Goal: Task Accomplishment & Management: Complete application form

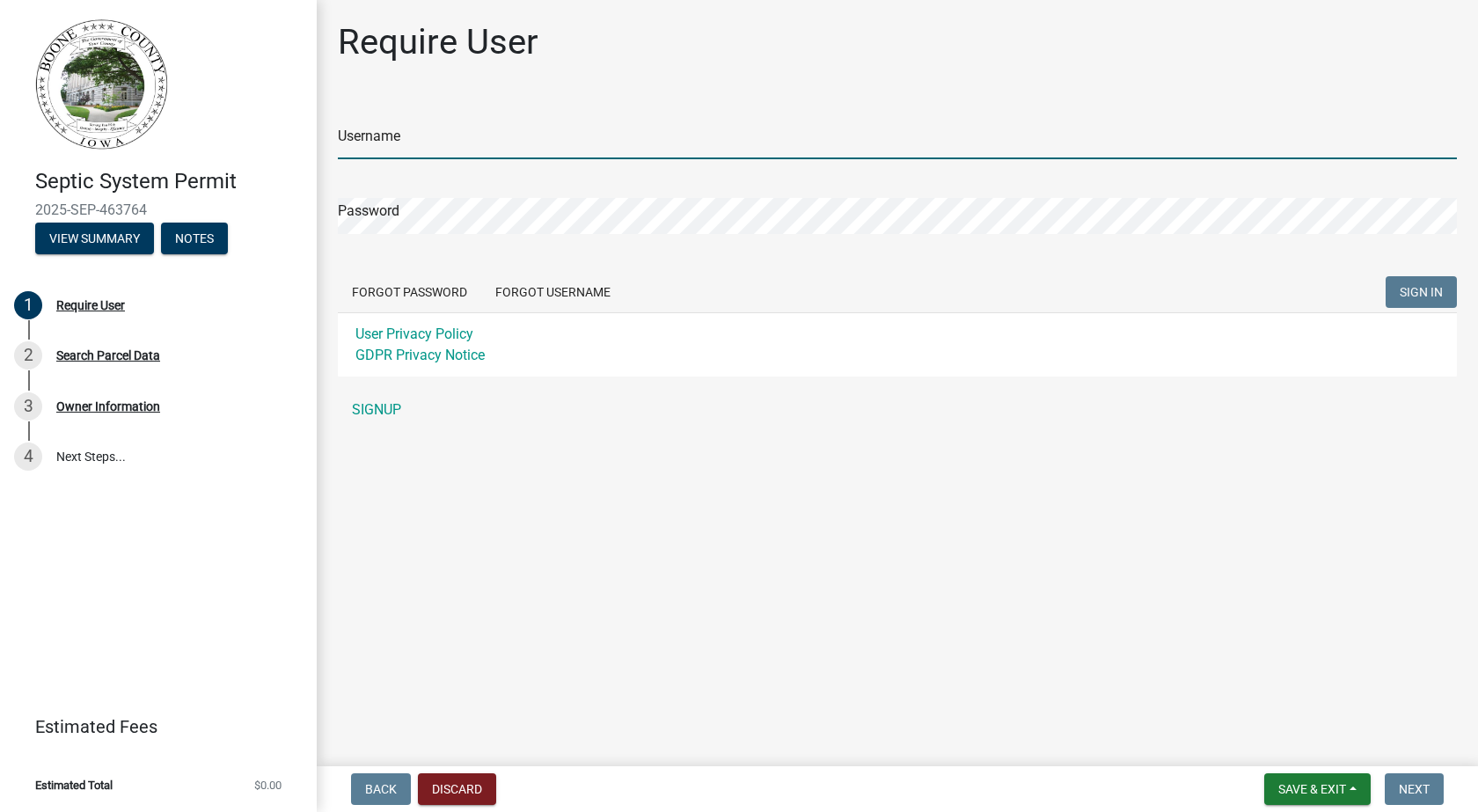
click at [412, 152] on input "Username" at bounding box center [898, 140] width 1120 height 36
type input "[PERSON_NAME]"
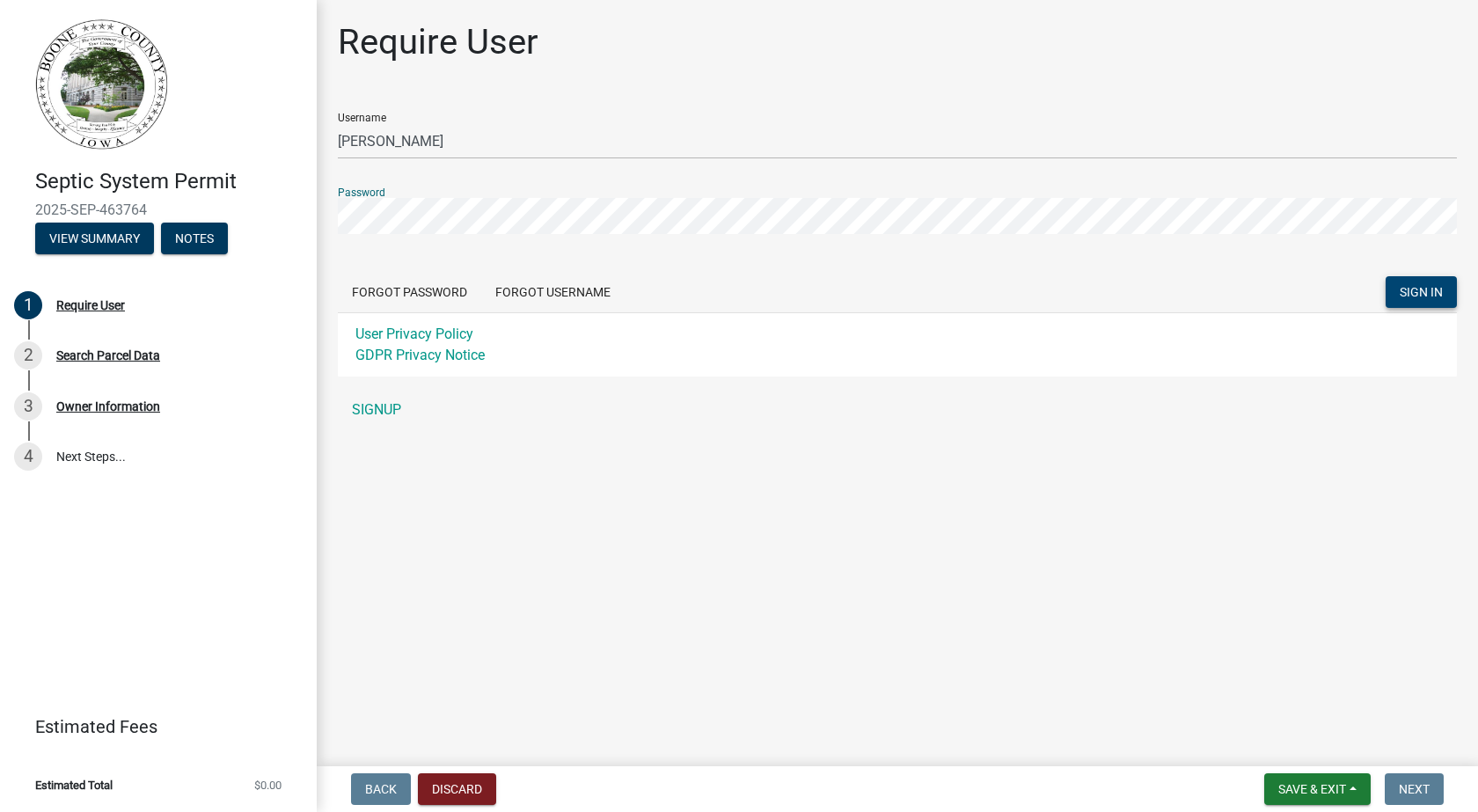
click at [1429, 293] on span "SIGN IN" at bounding box center [1421, 292] width 43 height 14
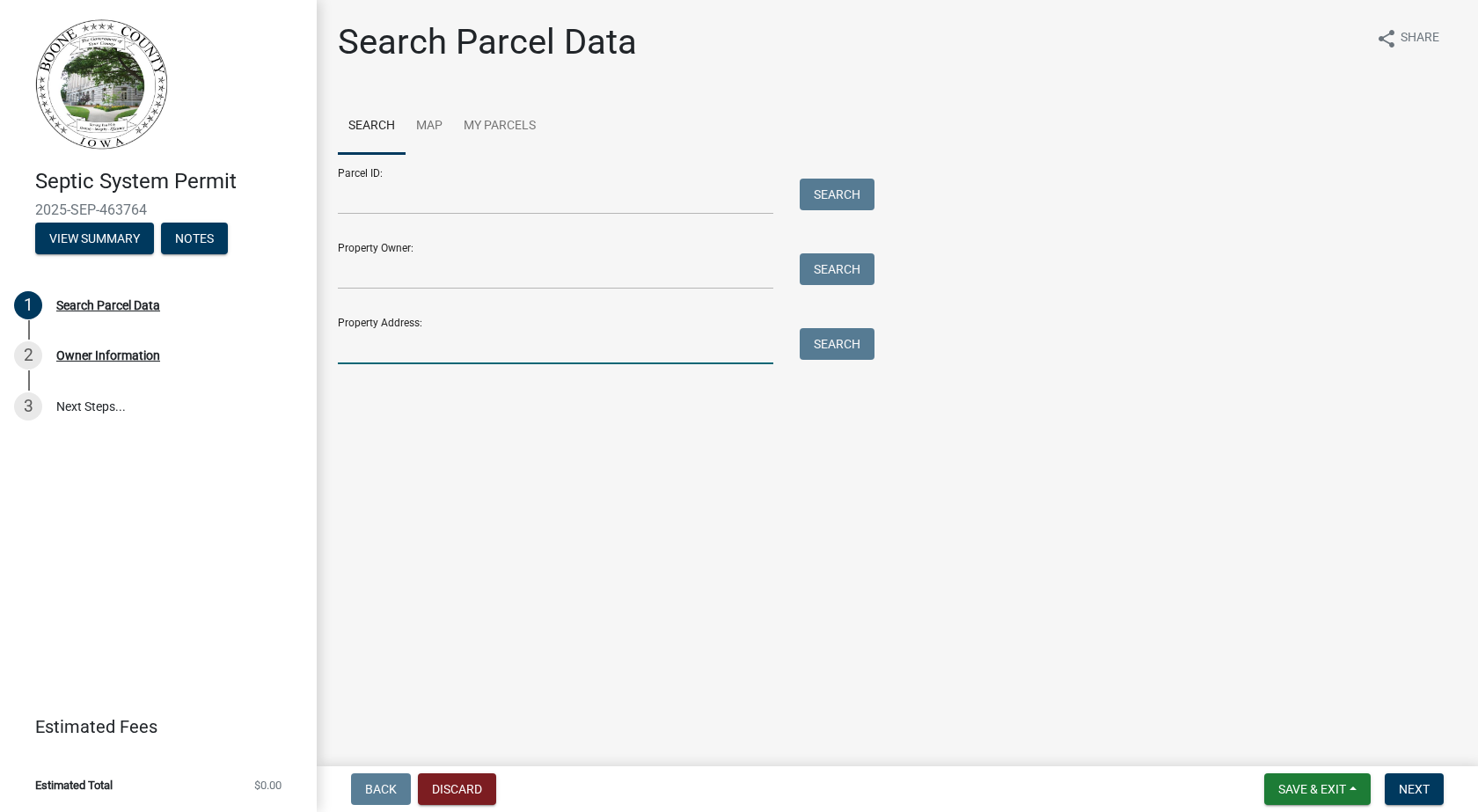
click at [476, 358] on input "Property Address:" at bounding box center [555, 346] width 435 height 36
type input "1589 331st dr"
click at [837, 338] on button "Search" at bounding box center [837, 344] width 75 height 31
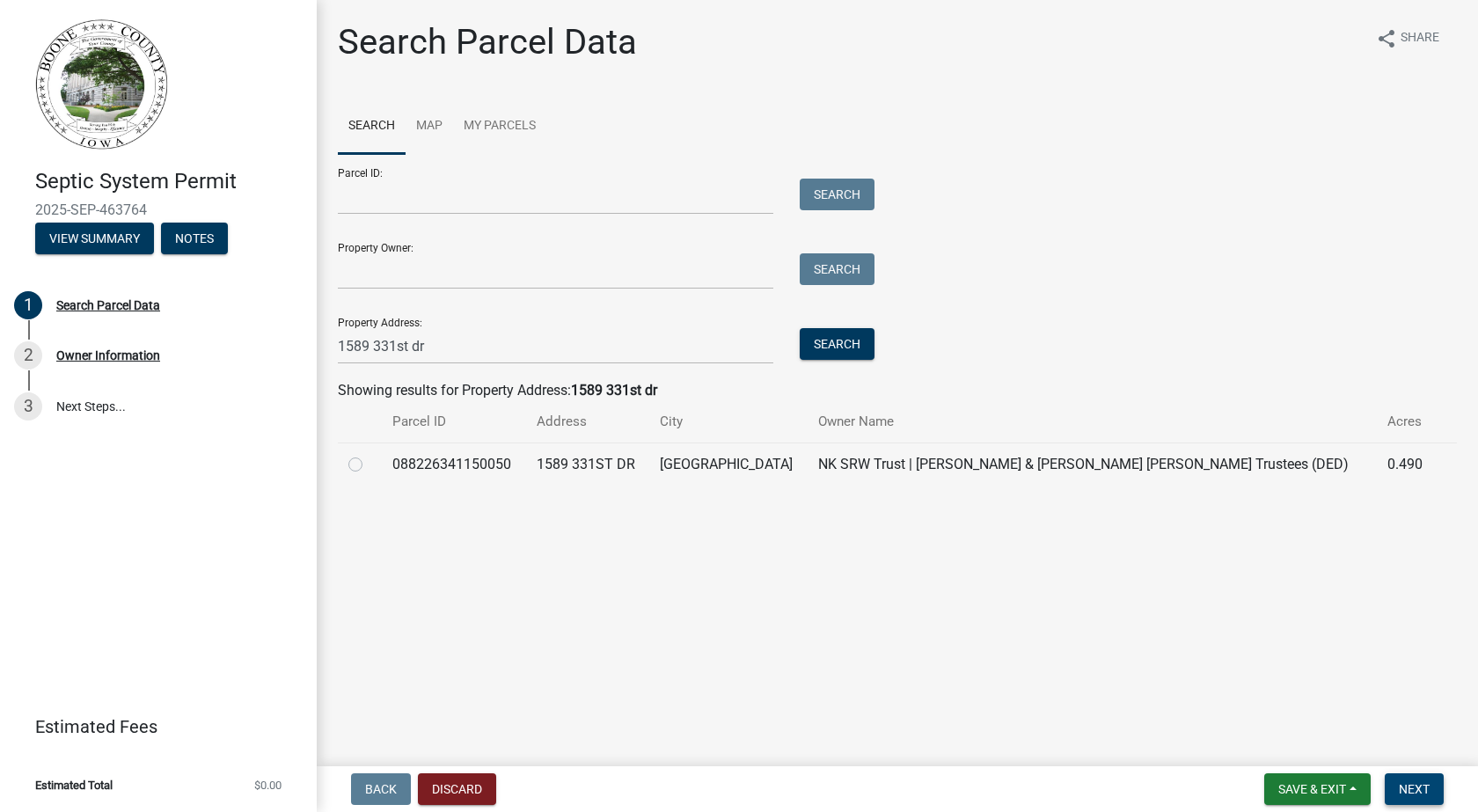
click at [1418, 785] on span "Next" at bounding box center [1413, 788] width 30 height 14
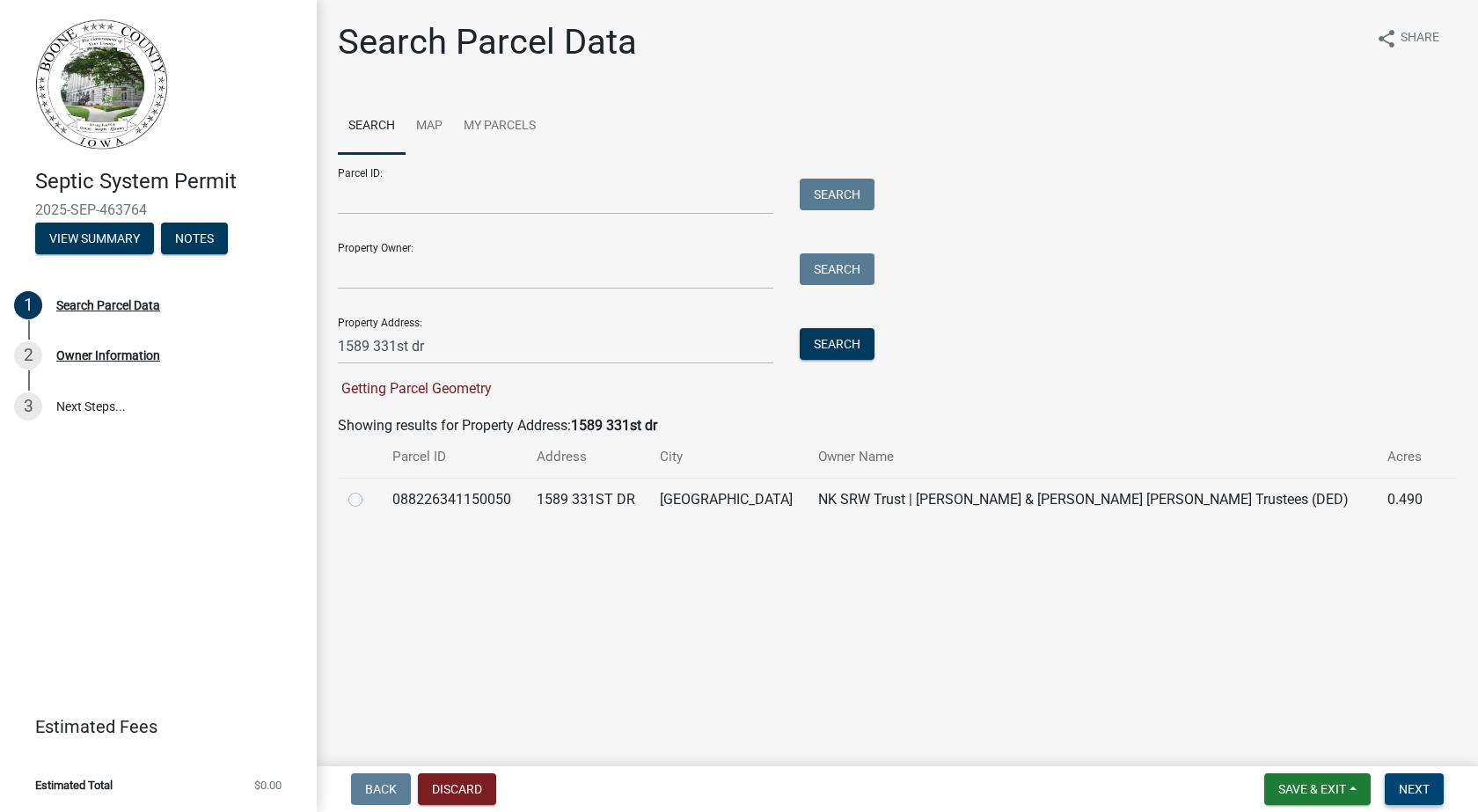
click at [1416, 784] on span "Next" at bounding box center [1413, 788] width 30 height 14
click at [456, 198] on input "Parcel ID:" at bounding box center [555, 196] width 435 height 36
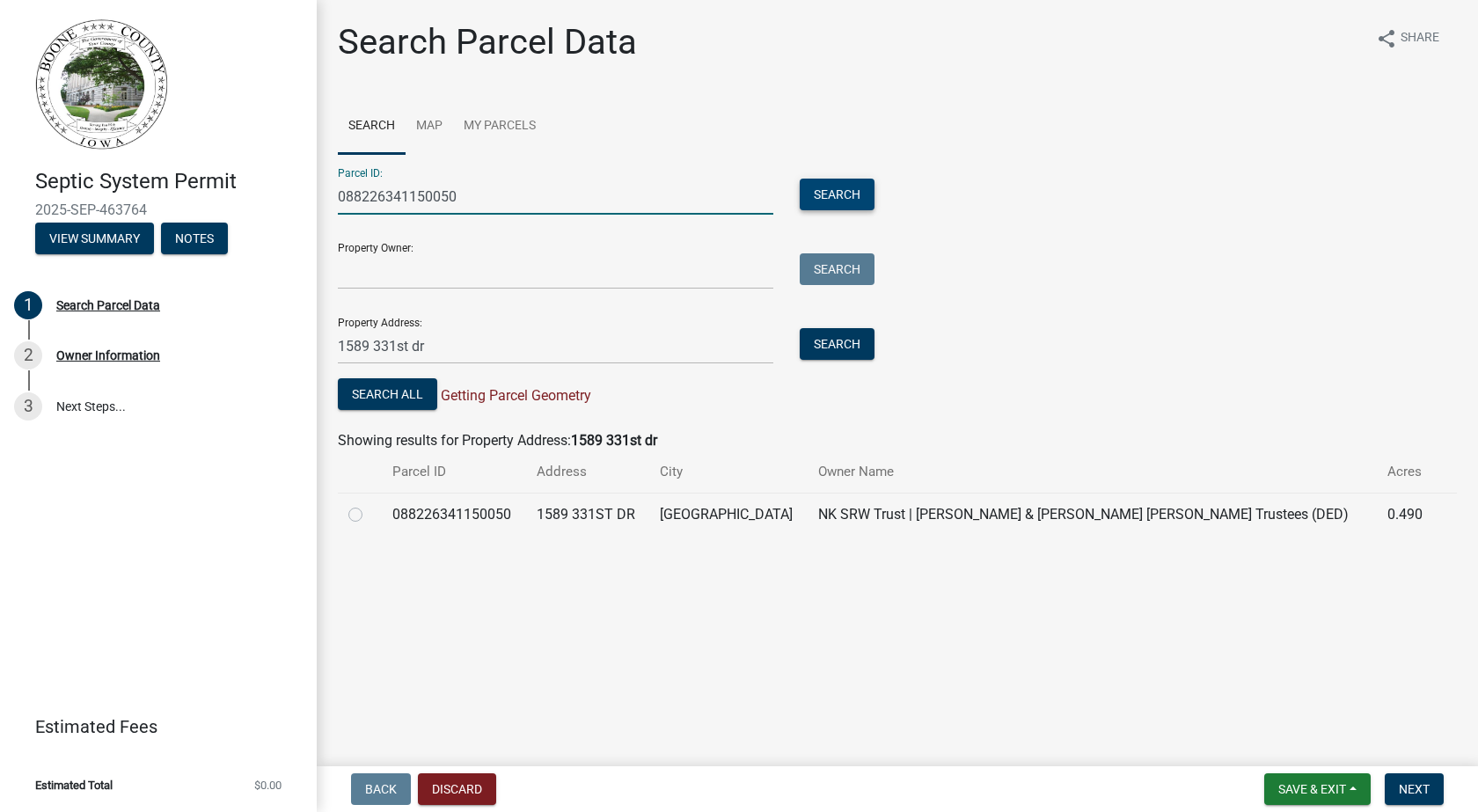
type input "088226341150050"
click at [854, 196] on button "Search" at bounding box center [837, 194] width 75 height 31
click at [369, 504] on label at bounding box center [369, 504] width 0 height 0
click at [369, 512] on input "radio" at bounding box center [375, 510] width 12 height 12
radio input "true"
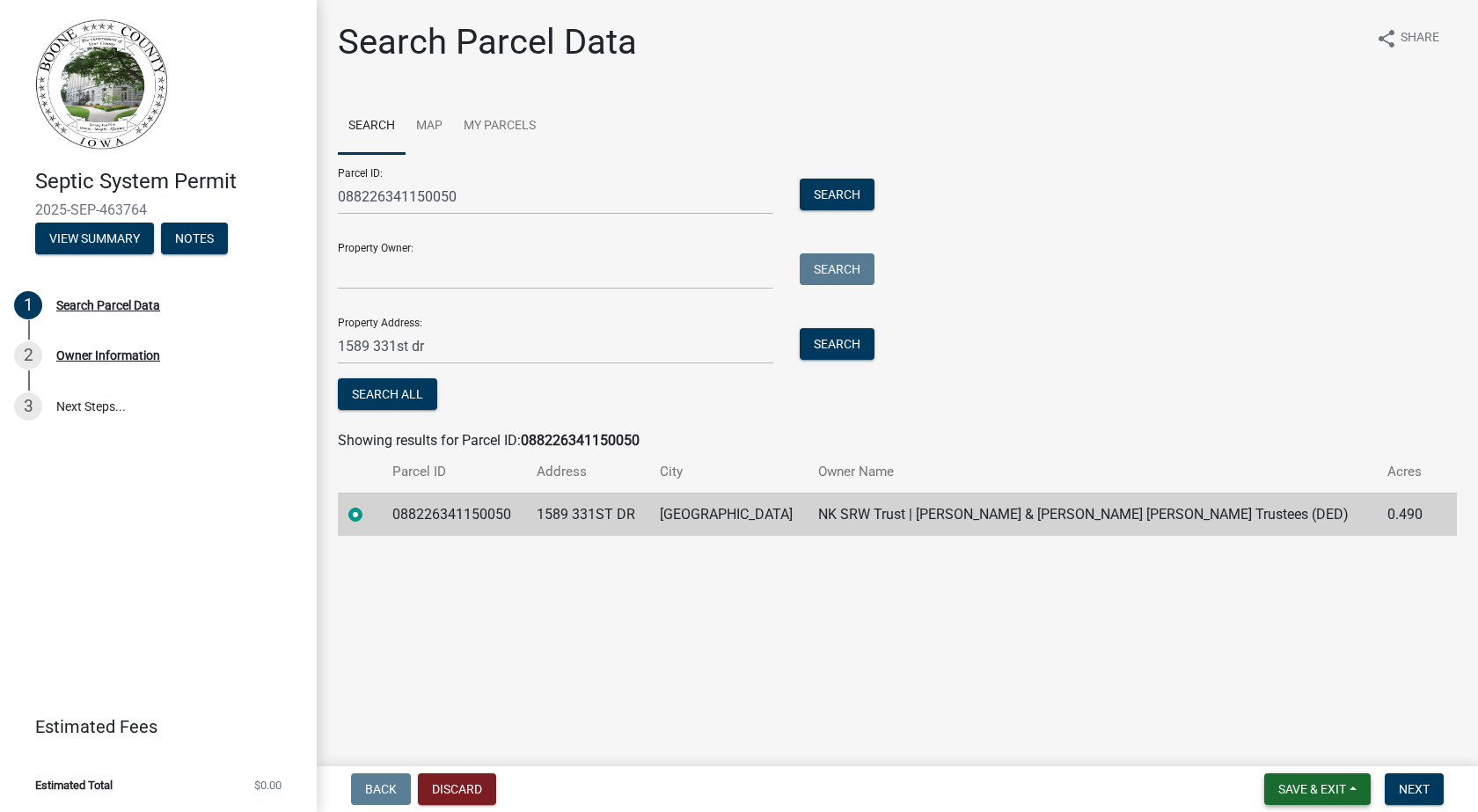
click at [1327, 785] on span "Save & Exit" at bounding box center [1312, 788] width 68 height 14
click at [1264, 703] on button "Save" at bounding box center [1299, 701] width 140 height 42
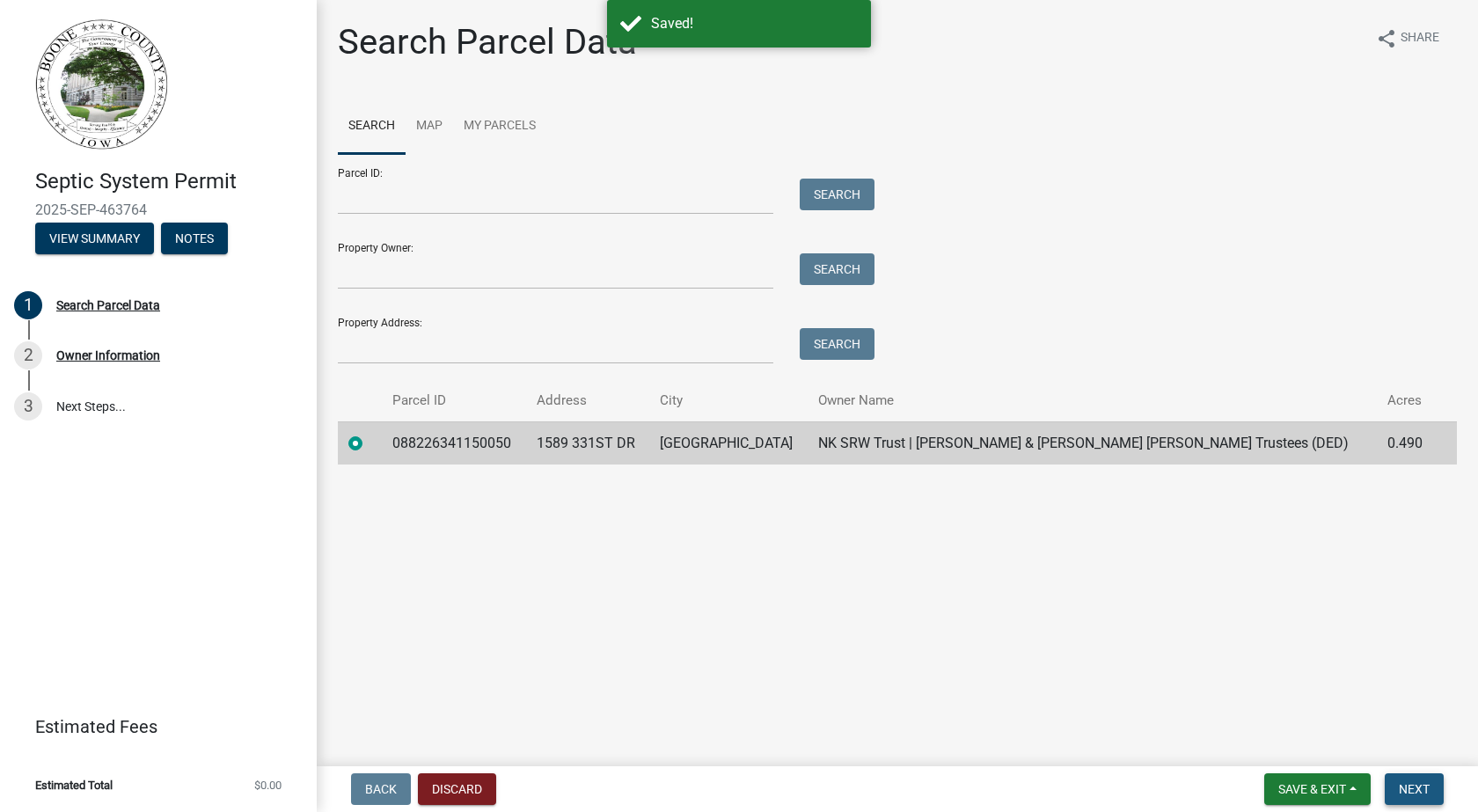
click at [1401, 784] on span "Next" at bounding box center [1413, 788] width 30 height 14
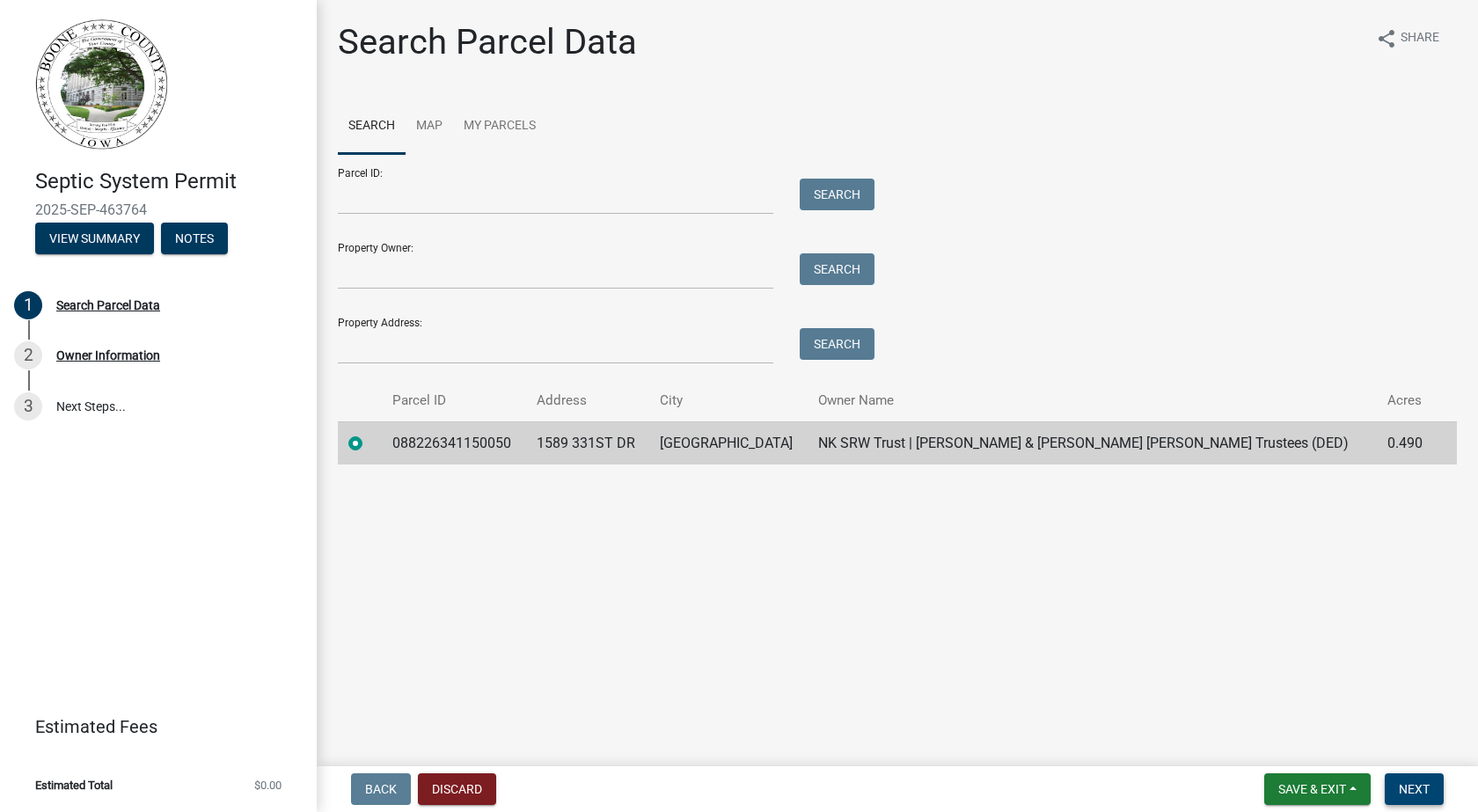
click at [1401, 784] on span "Next" at bounding box center [1413, 788] width 30 height 14
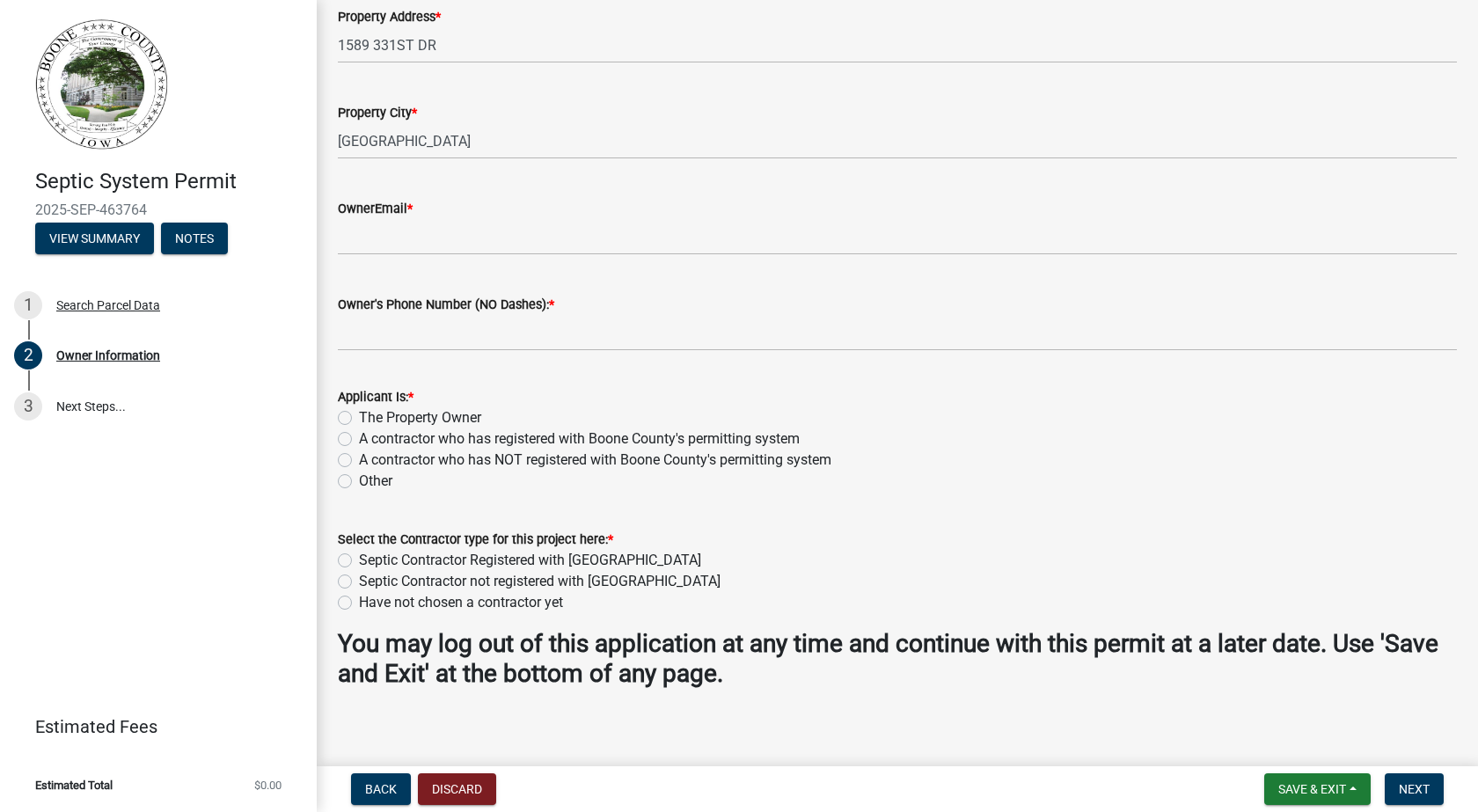
scroll to position [472, 0]
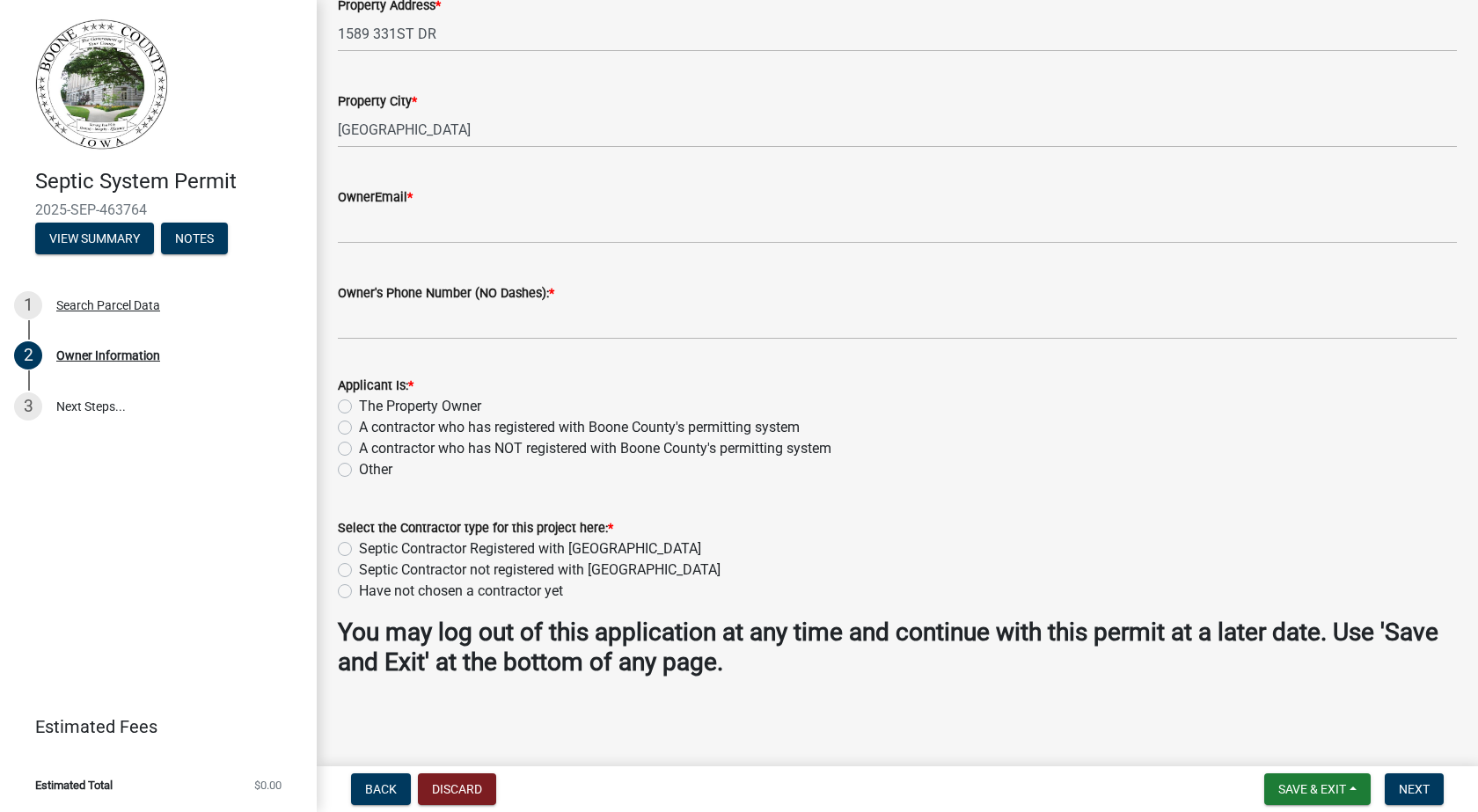
click at [359, 475] on label "Other" at bounding box center [376, 470] width 33 height 22
click at [359, 470] on input "Other" at bounding box center [365, 465] width 12 height 12
radio input "true"
click at [1016, 464] on div "Other" at bounding box center [898, 470] width 1120 height 22
click at [359, 591] on label "Have not chosen a contractor yet" at bounding box center [462, 591] width 204 height 22
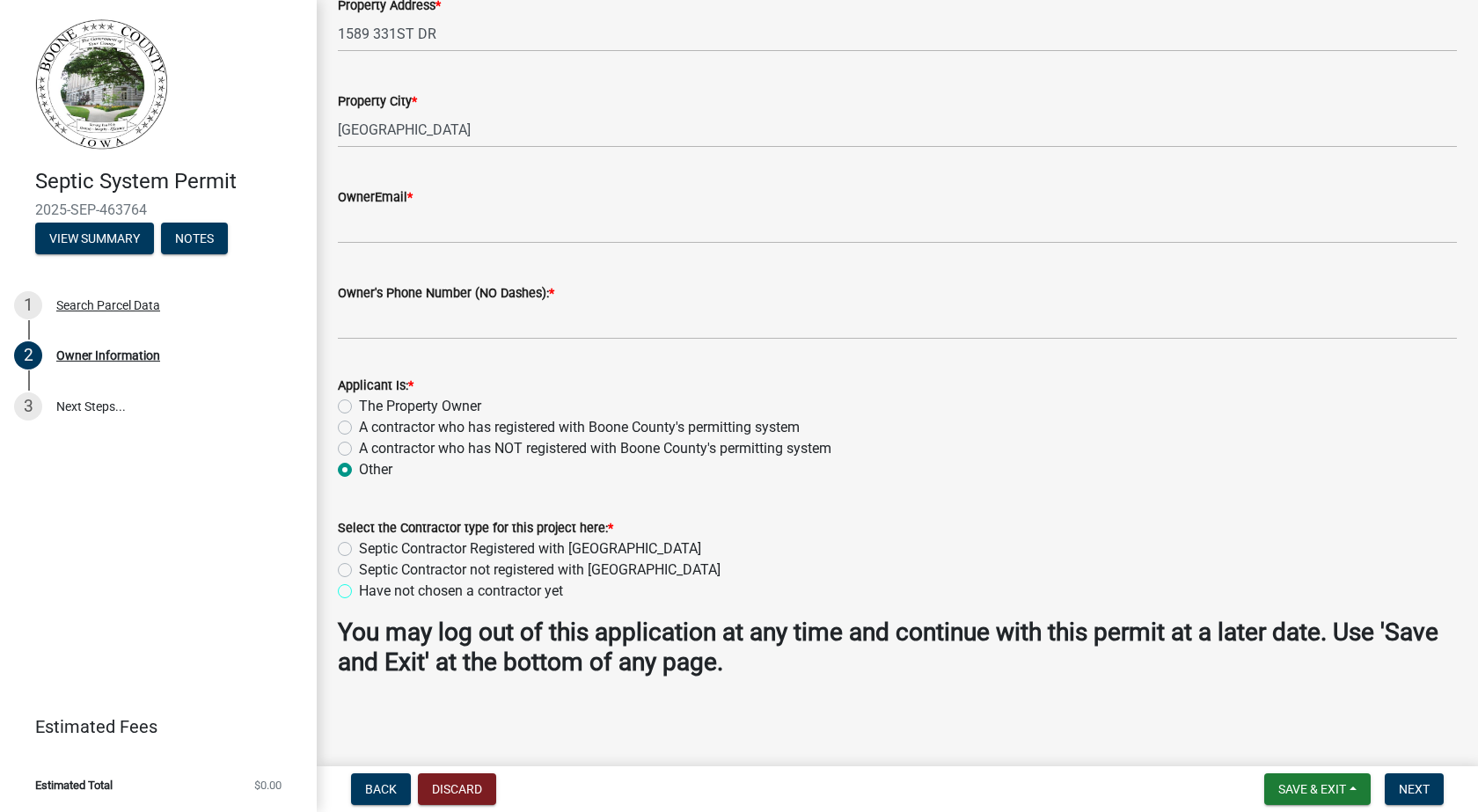
click at [359, 591] on input "Have not chosen a contractor yet" at bounding box center [365, 586] width 12 height 12
radio input "true"
click at [878, 512] on form "Select the Contractor type for this project here: * Septic Contractor Registere…" at bounding box center [898, 549] width 1120 height 106
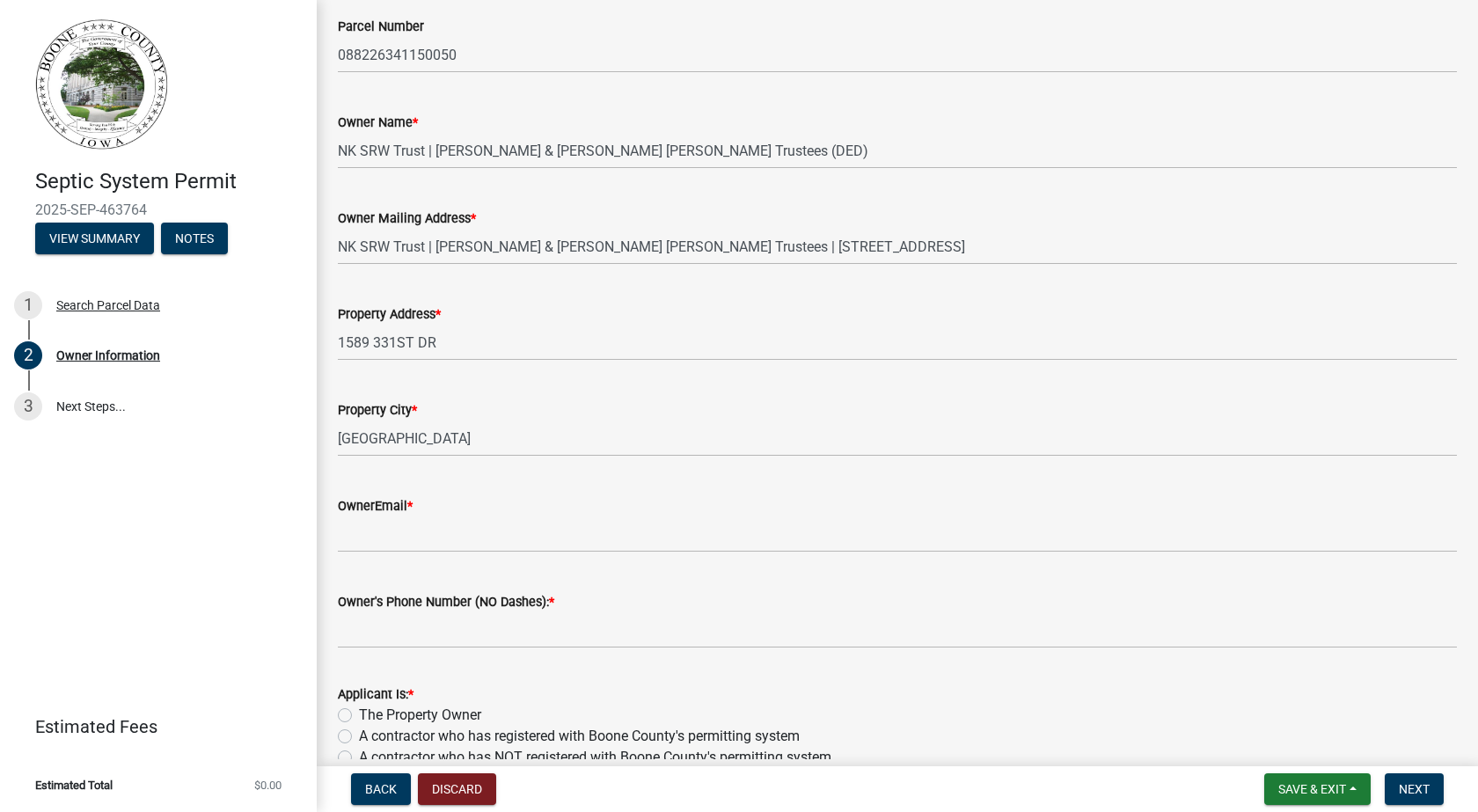
scroll to position [208, 0]
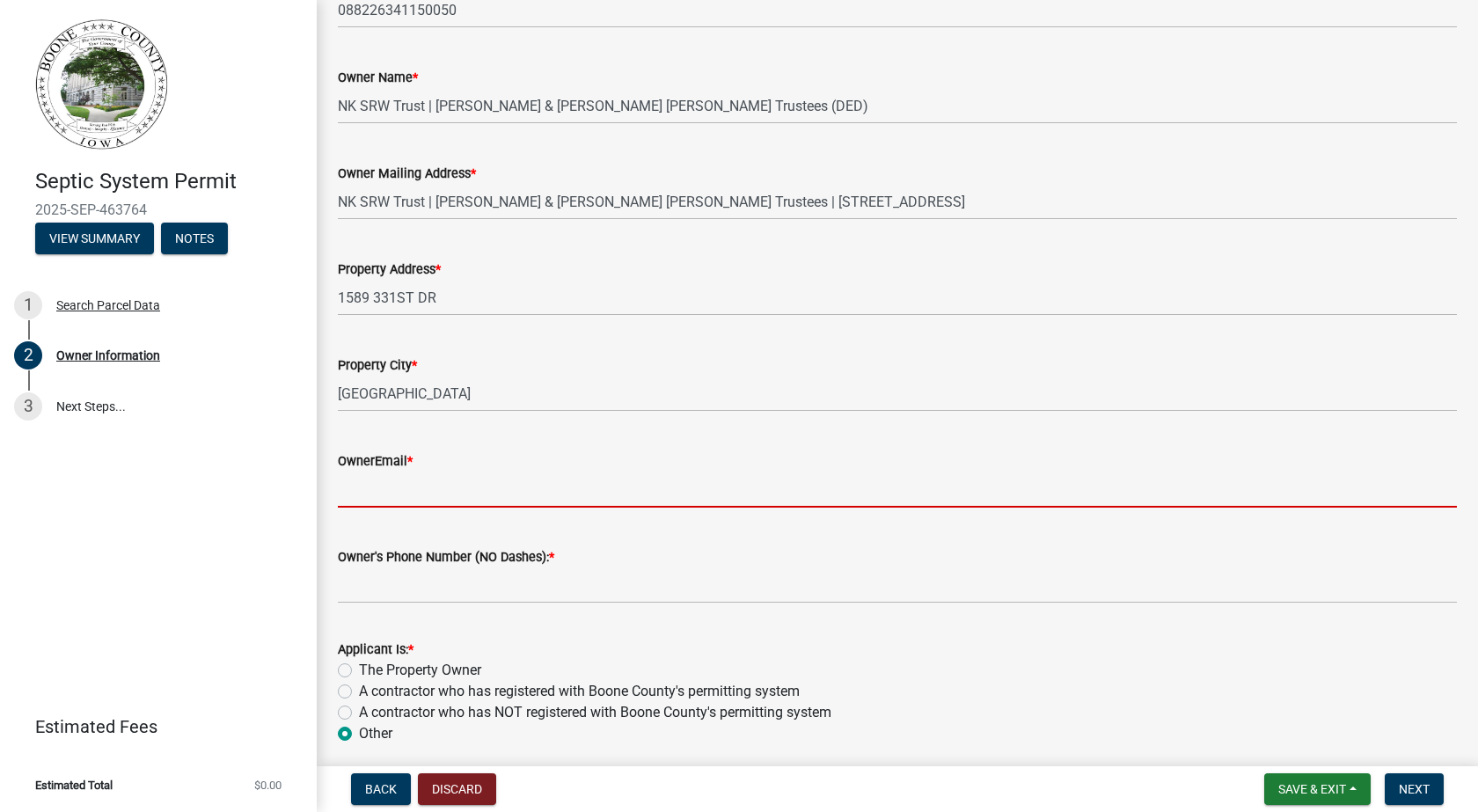
click at [510, 495] on input "OwnerEmail *" at bounding box center [898, 489] width 1120 height 36
type input "tkuhl75@gmail.com"
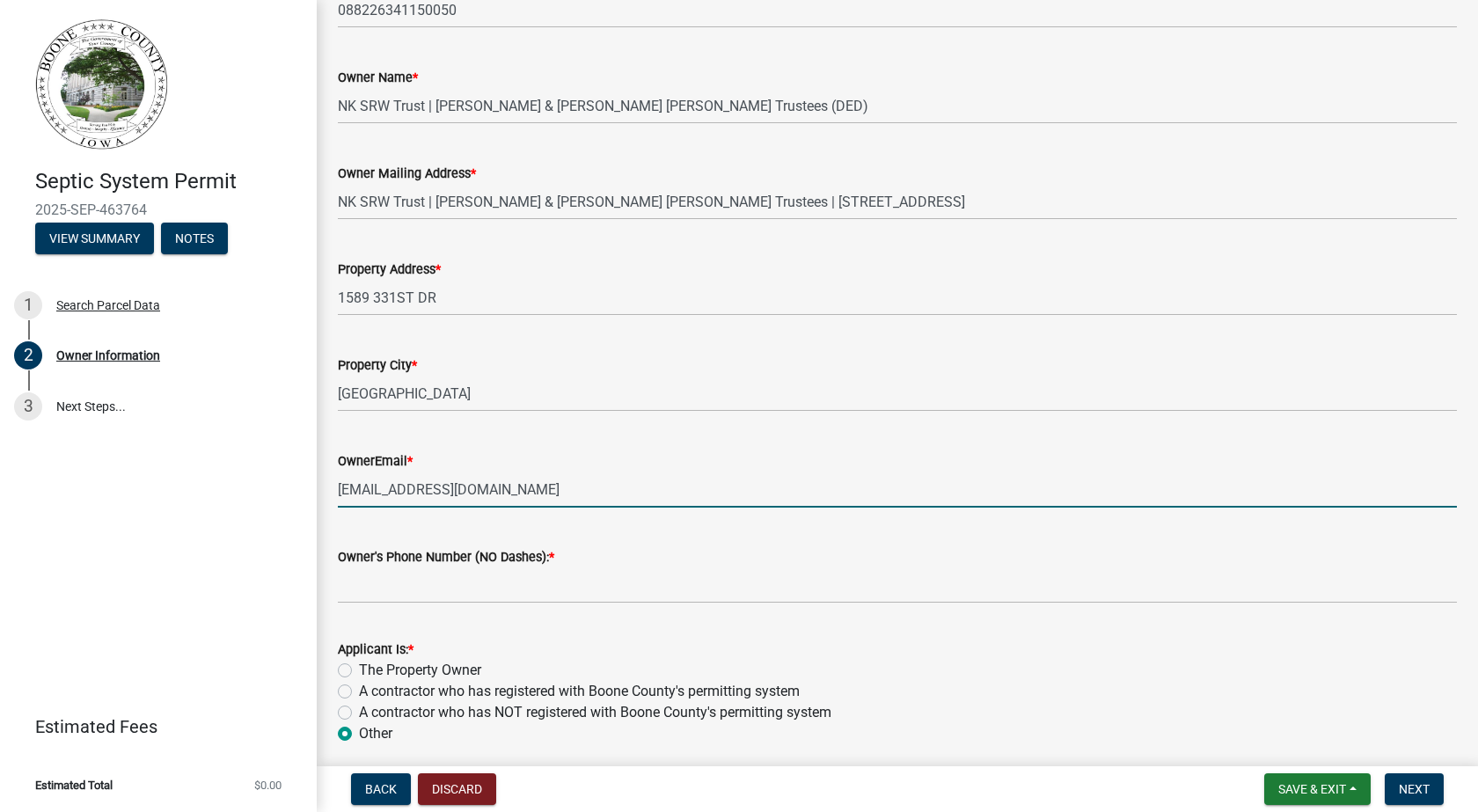
type input "5152493234"
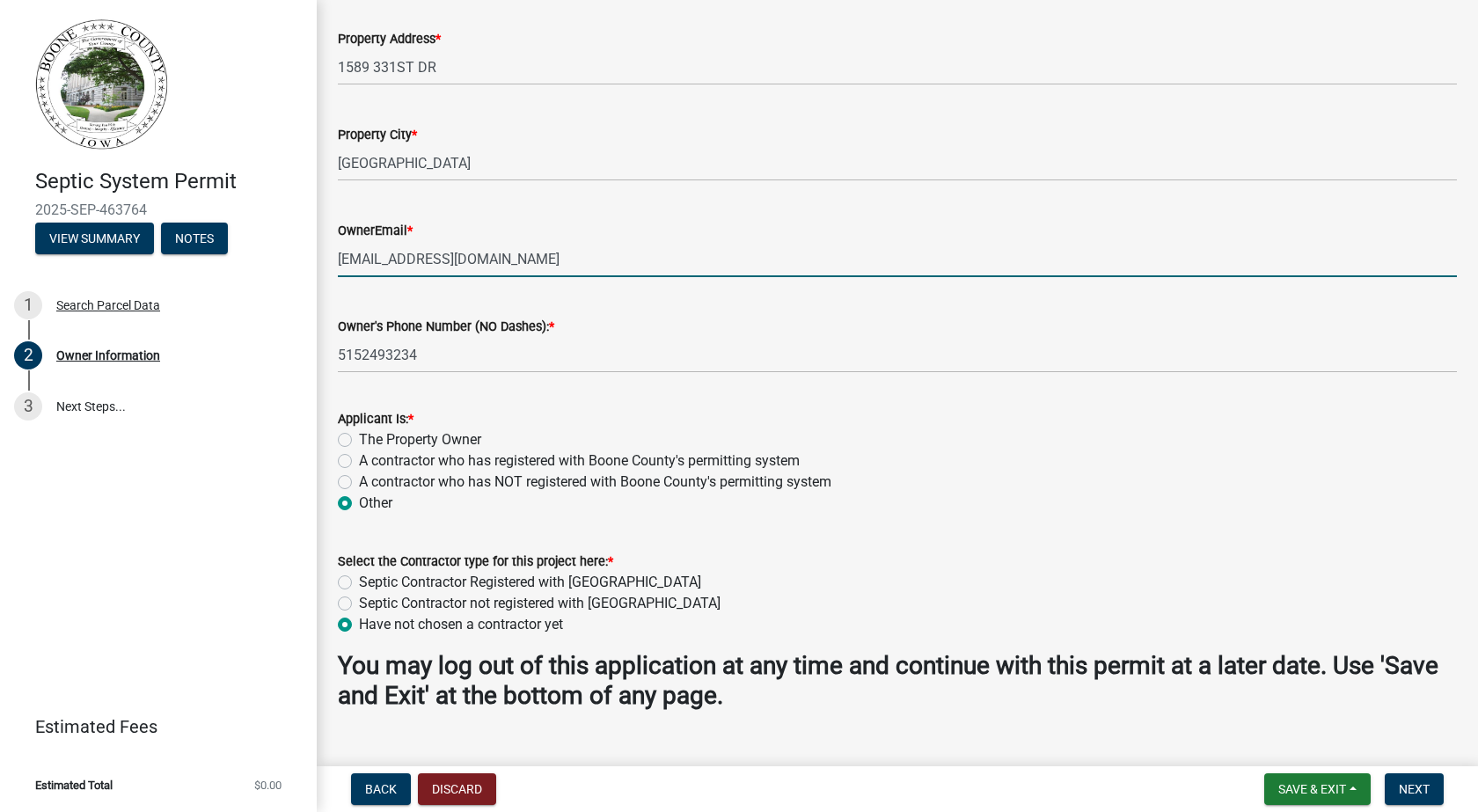
scroll to position [472, 0]
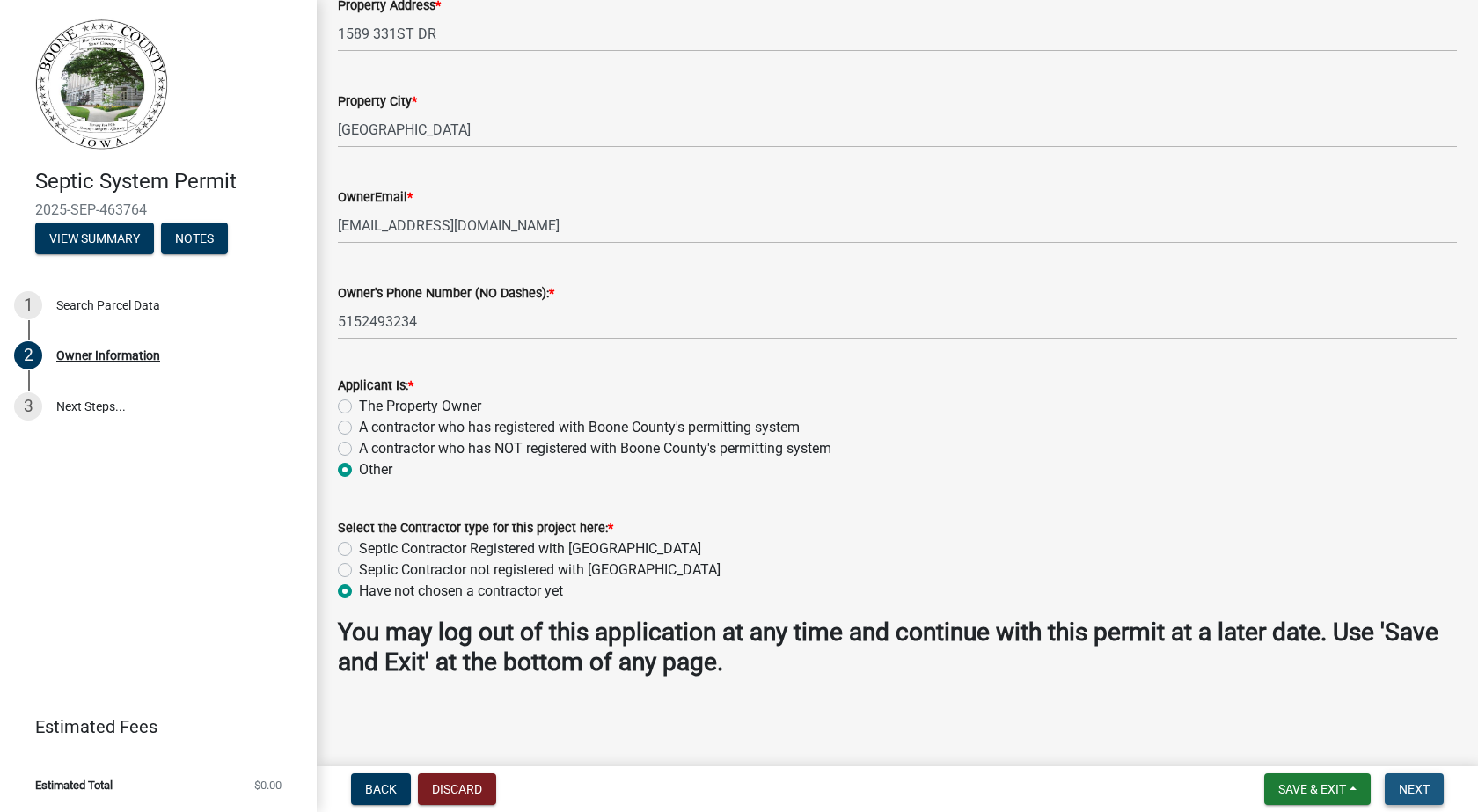
click at [1409, 786] on span "Next" at bounding box center [1413, 788] width 30 height 14
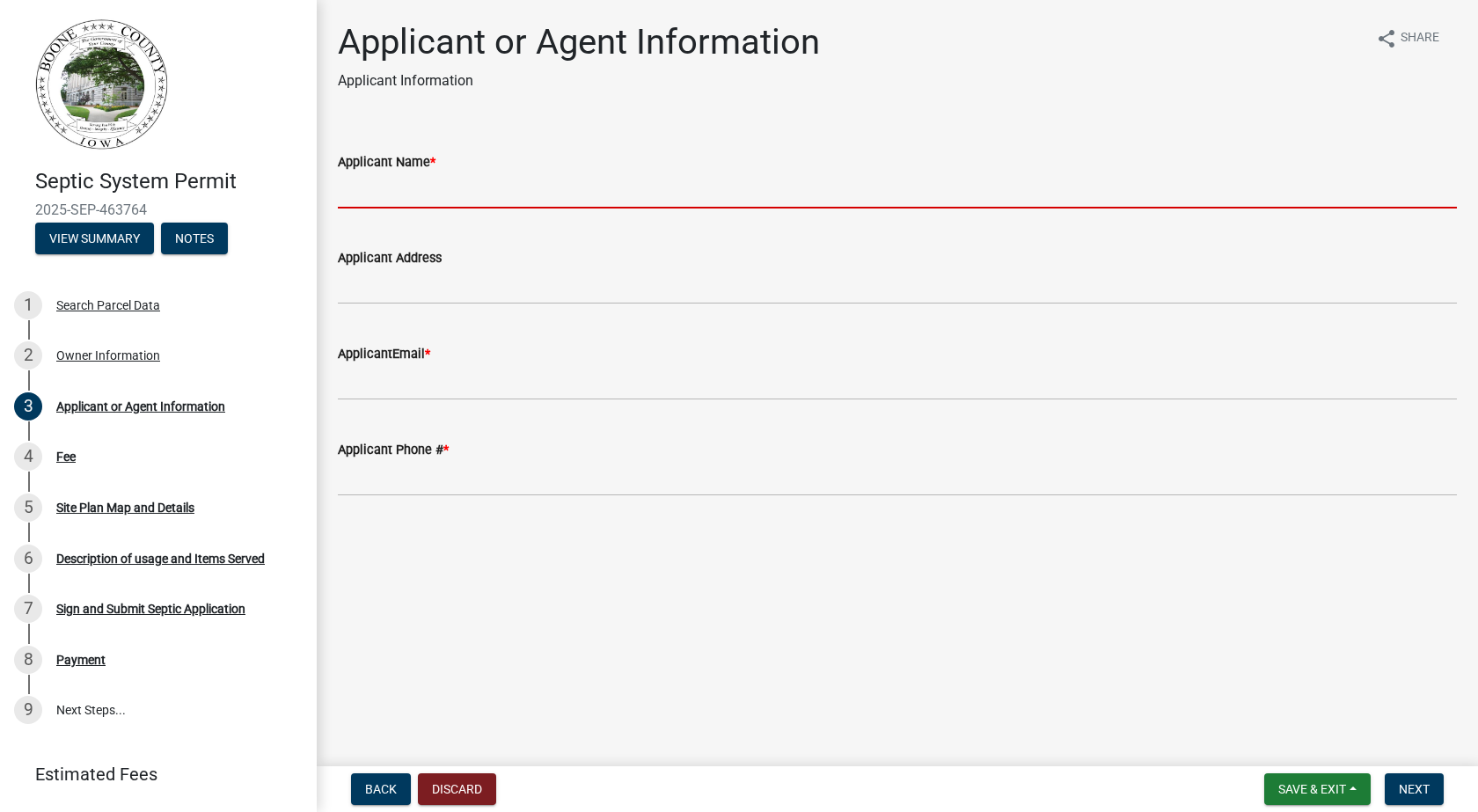
click at [399, 198] on input "Applicant Name *" at bounding box center [898, 190] width 1120 height 36
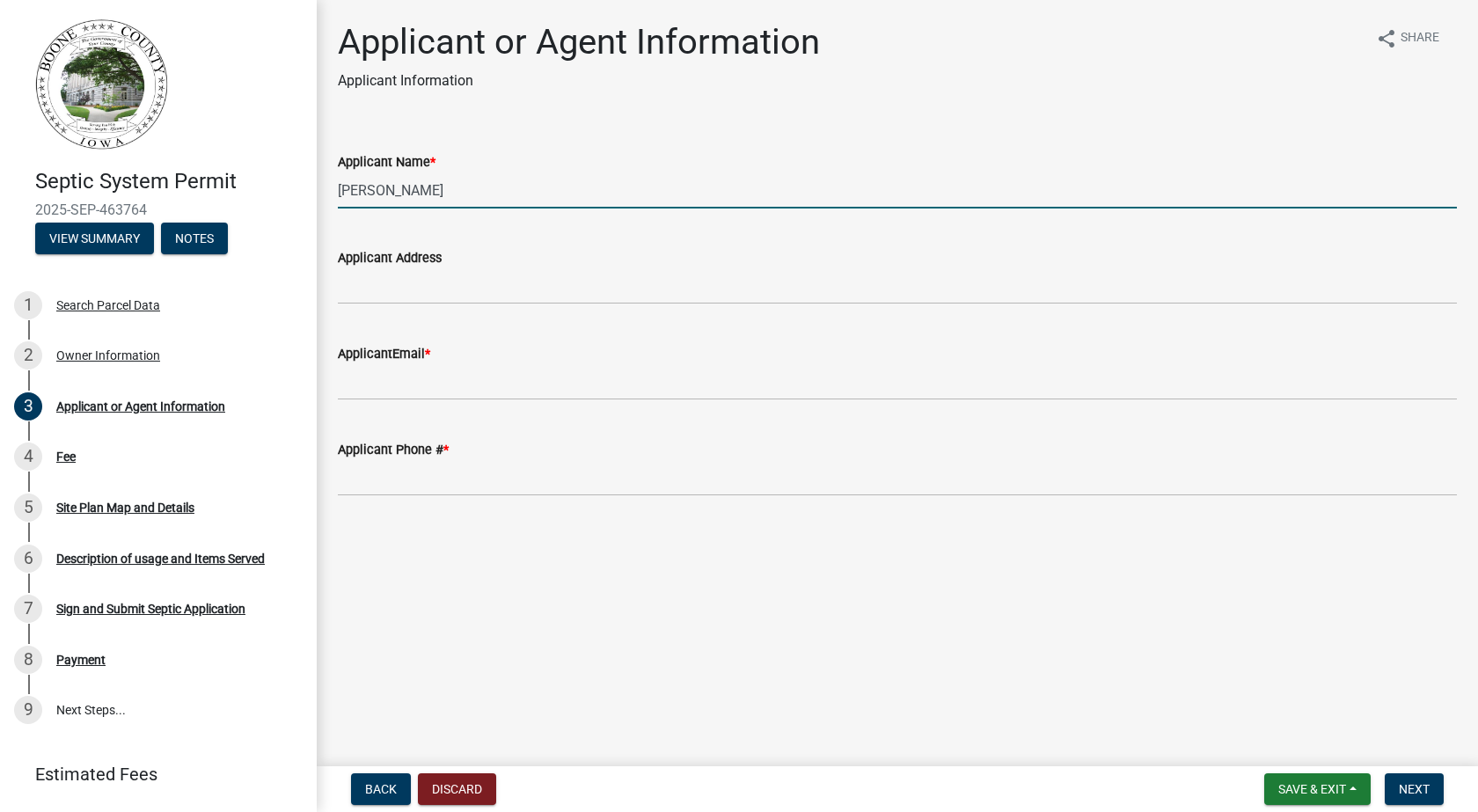
type input "[PERSON_NAME]"
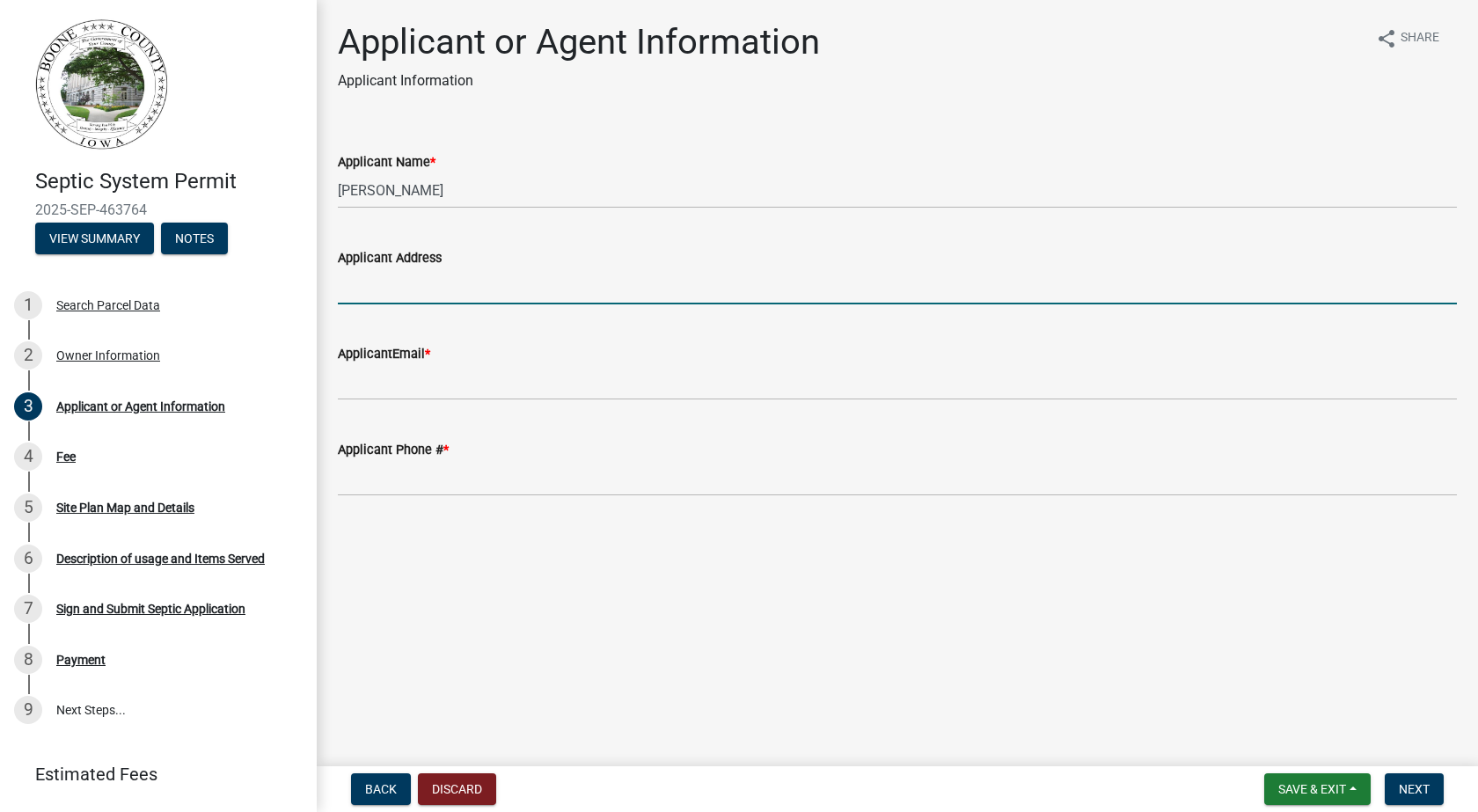
click at [468, 294] on input "Applicant Address" at bounding box center [898, 286] width 1120 height 36
type input "1589 331 st dr"
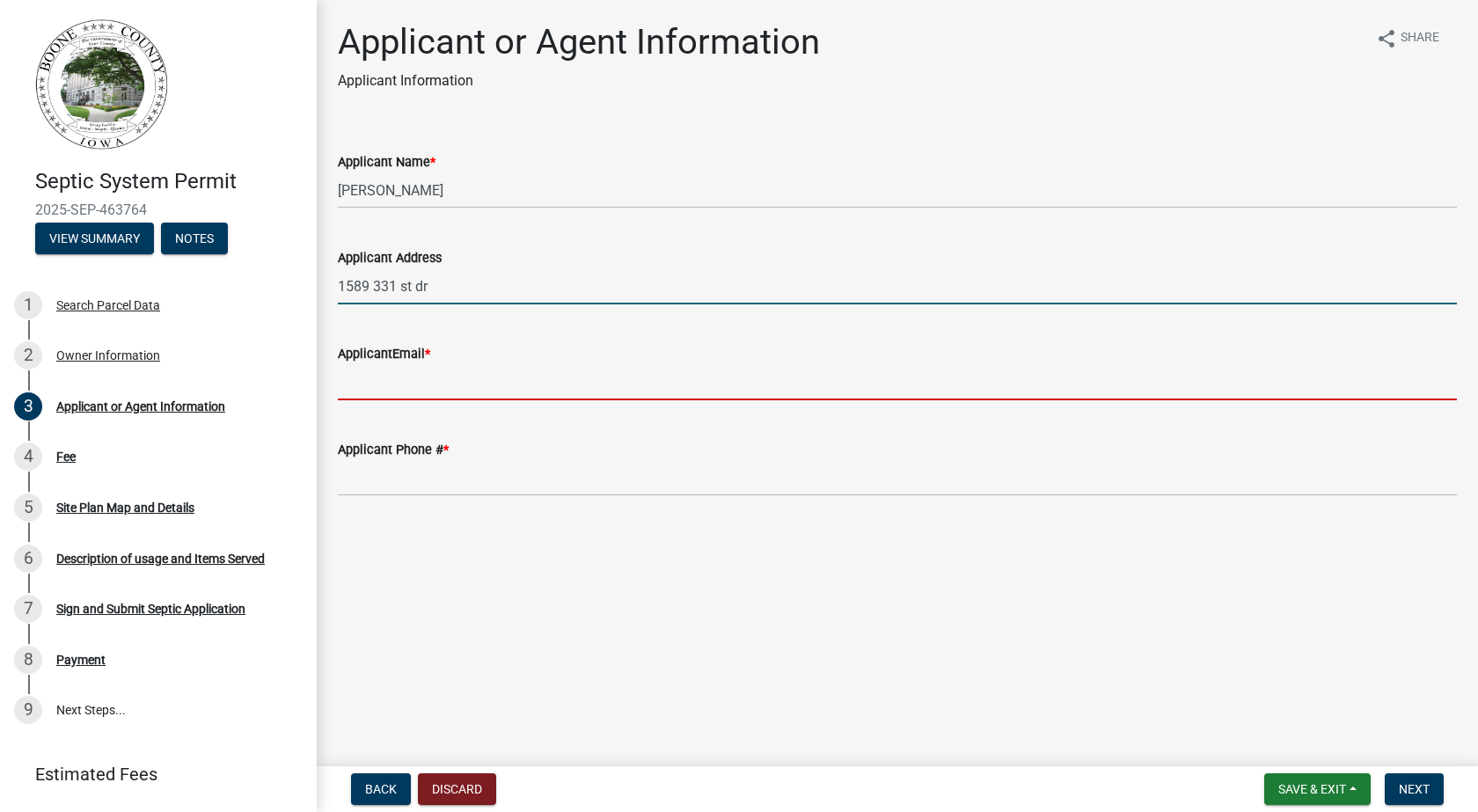
click at [447, 384] on input "ApplicantEmail *" at bounding box center [898, 382] width 1120 height 36
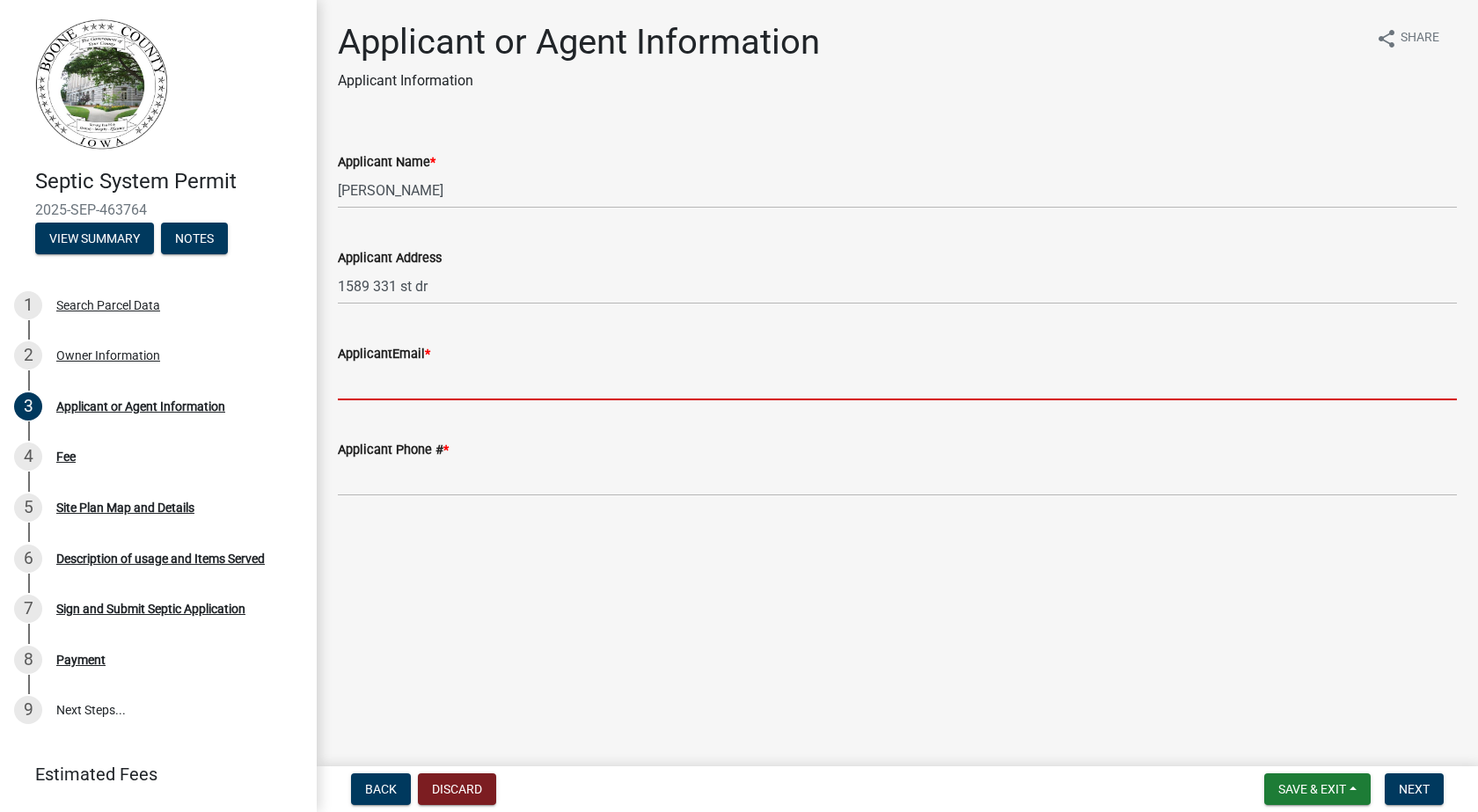
type input "tkuhl75@gmail.com"
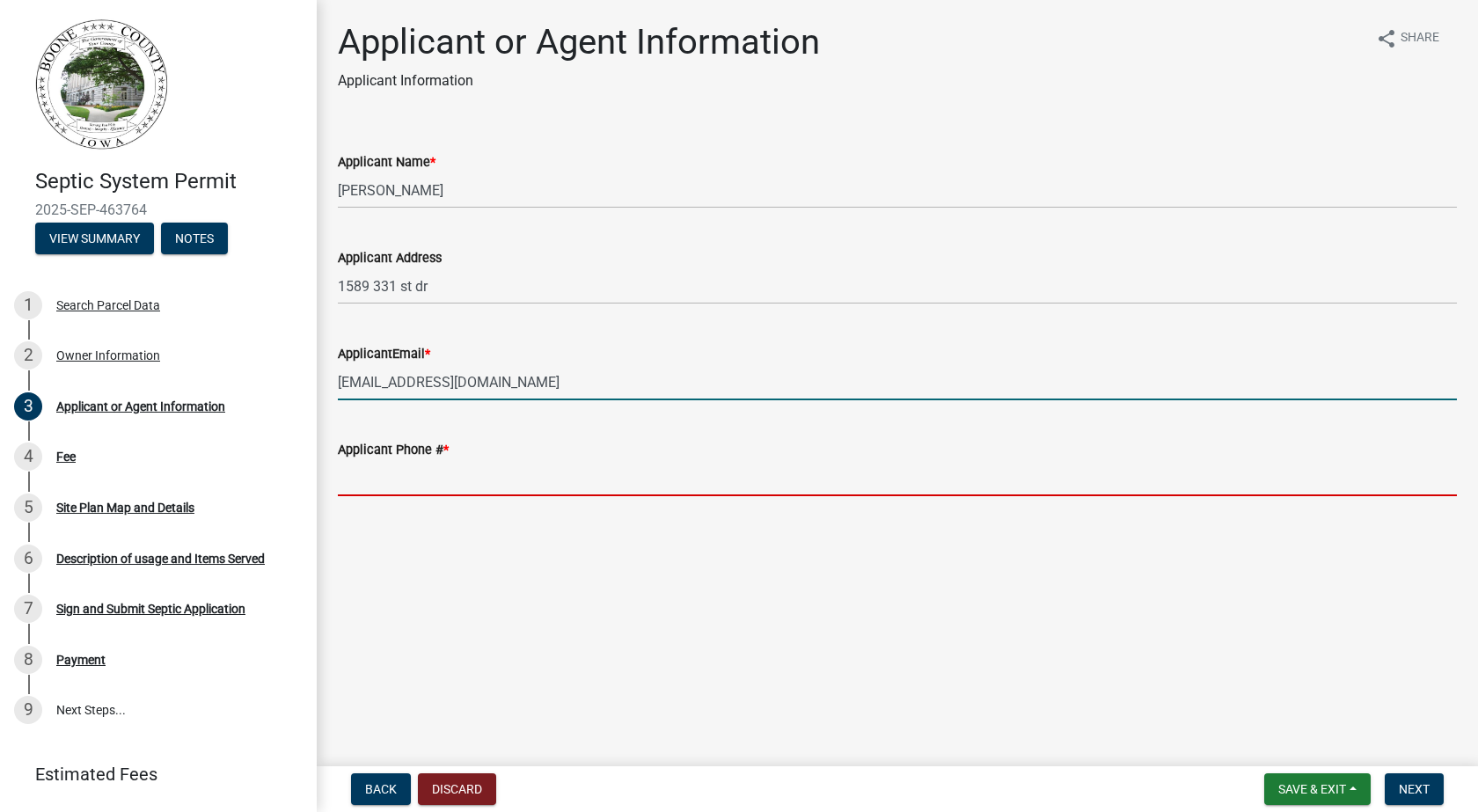
type input "5152493234"
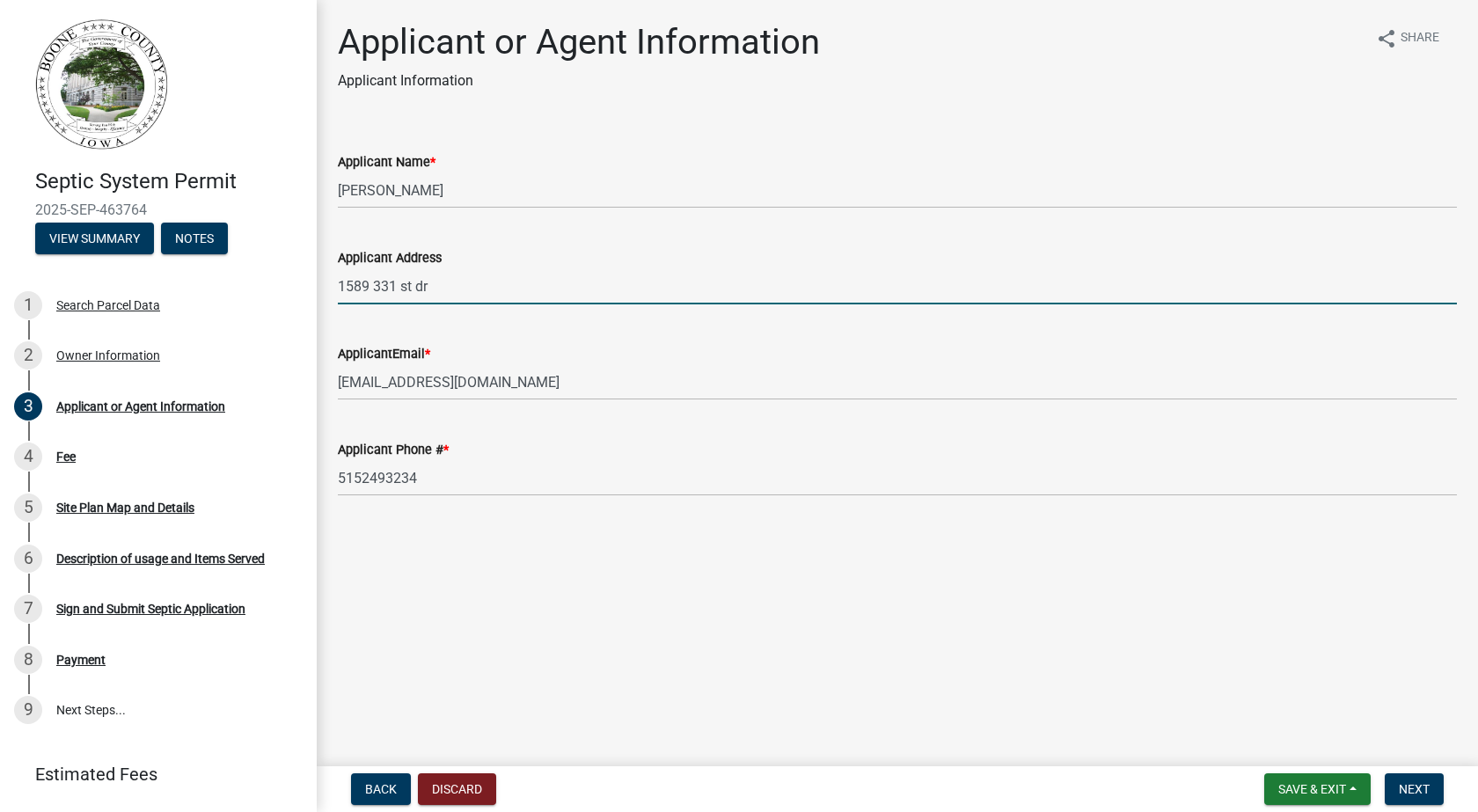
drag, startPoint x: 448, startPoint y: 288, endPoint x: 308, endPoint y: 299, distance: 140.4
click at [308, 299] on div "Septic System Permit 2025-SEP-463764 View Summary Notes 1 Search Parcel Data 2 …" at bounding box center [739, 406] width 1478 height 812
click at [674, 345] on div "ApplicantEmail *" at bounding box center [898, 353] width 1120 height 22
click at [499, 295] on input "810 Cedar ave" at bounding box center [898, 286] width 1120 height 36
click at [426, 286] on input "810 Cedar ave Woodward, IA" at bounding box center [898, 286] width 1120 height 36
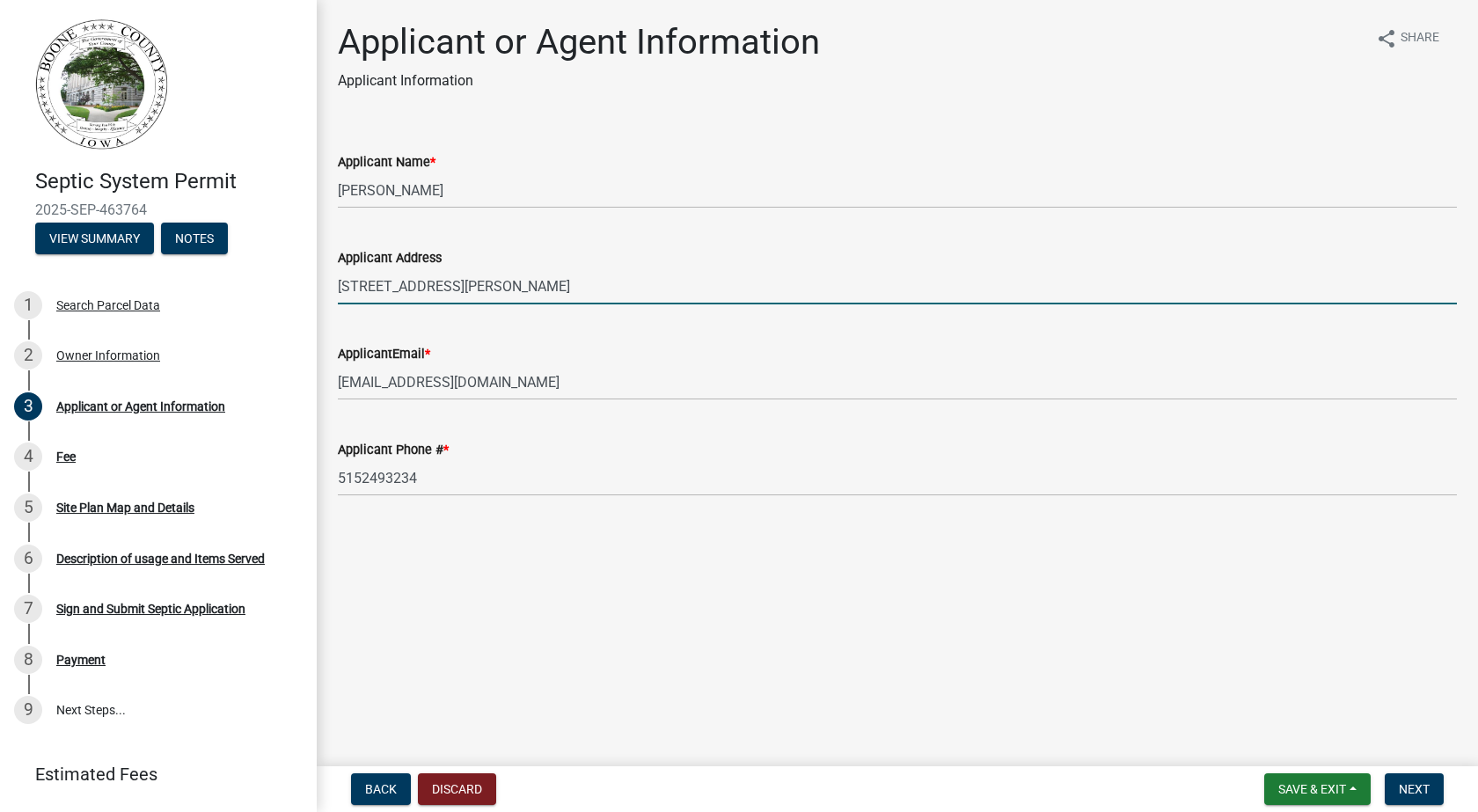
click at [687, 287] on input "810 Cedar Ave Woodward, IA" at bounding box center [898, 286] width 1120 height 36
type input "810 Cedar Ave Woodward, IA"
click at [1419, 796] on span "Next" at bounding box center [1413, 788] width 30 height 14
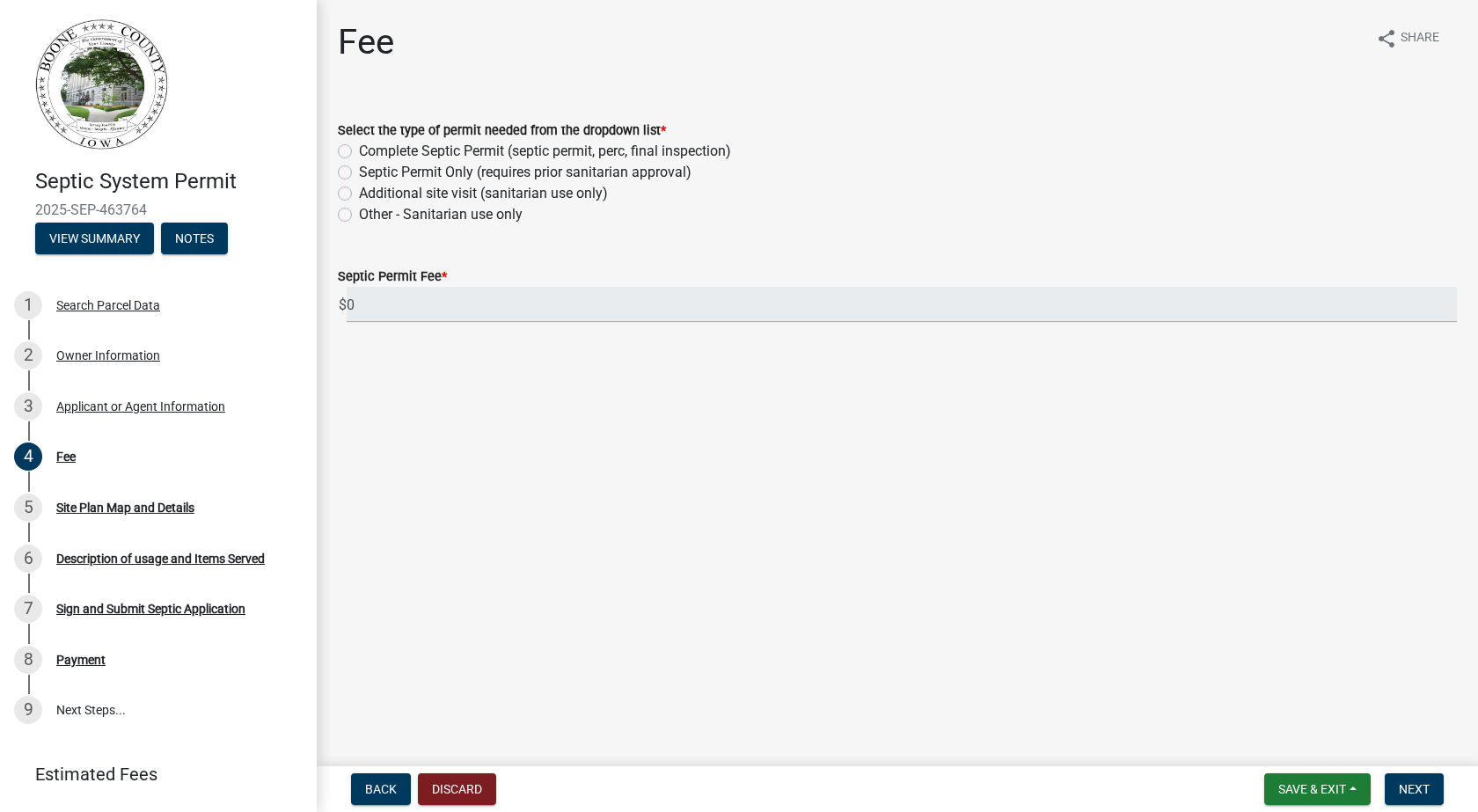
click at [359, 154] on label "Complete Septic Permit (septic permit, perc, final inspection)" at bounding box center [545, 151] width 372 height 22
click at [359, 152] on input "Complete Septic Permit (septic permit, perc, final inspection)" at bounding box center [365, 146] width 12 height 12
radio input "true"
click at [359, 148] on label "Complete Septic Permit (septic permit, perc, final inspection)" at bounding box center [545, 151] width 372 height 22
click at [359, 148] on input "Complete Septic Permit (septic permit, perc, final inspection)" at bounding box center [365, 146] width 12 height 12
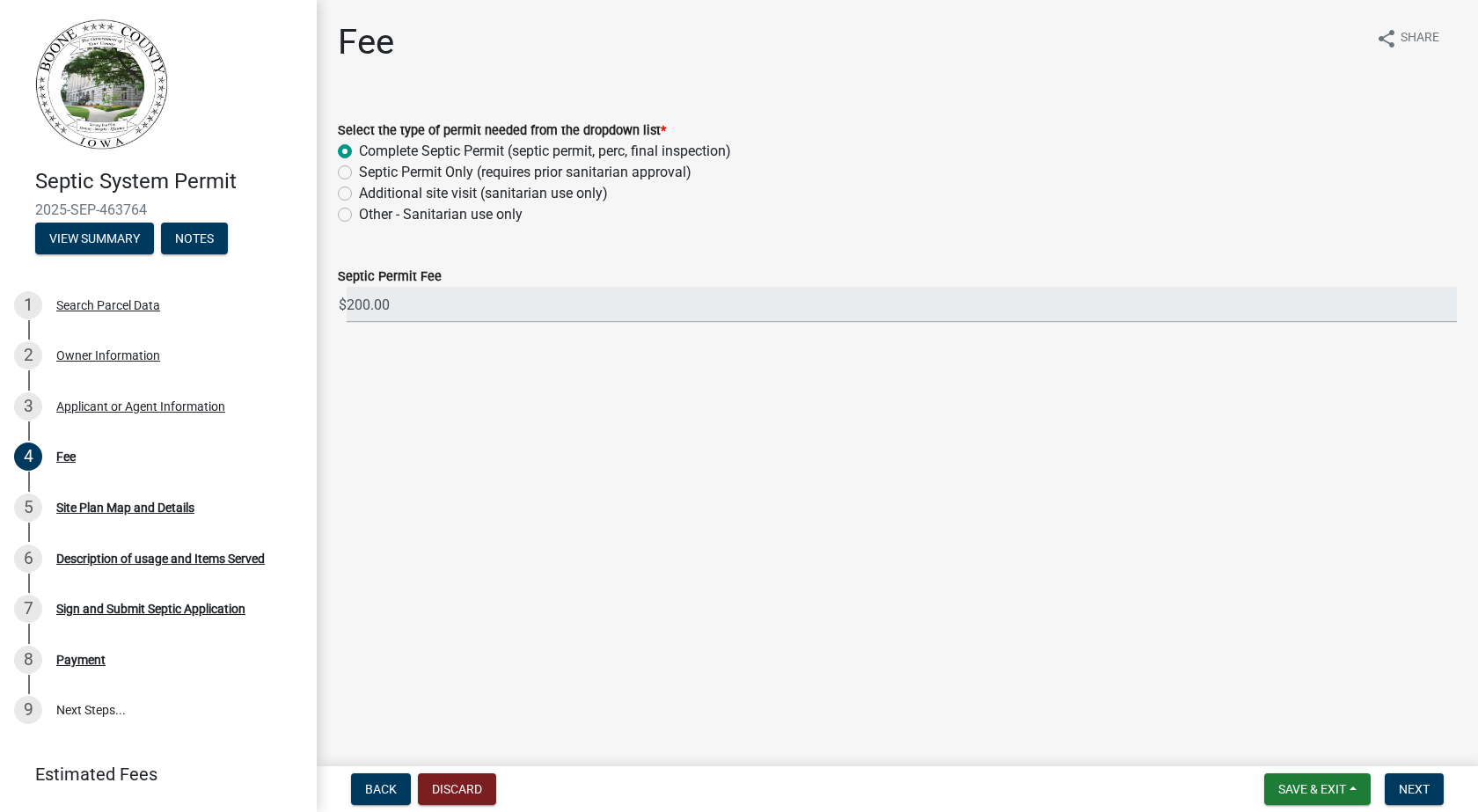
click at [359, 216] on label "Other - Sanitarian use only" at bounding box center [441, 215] width 164 height 22
click at [359, 215] on input "Other - Sanitarian use only" at bounding box center [365, 210] width 12 height 12
radio input "true"
click at [359, 150] on label "Complete Septic Permit (septic permit, perc, final inspection)" at bounding box center [545, 151] width 372 height 22
click at [359, 150] on input "Complete Septic Permit (septic permit, perc, final inspection)" at bounding box center [365, 146] width 12 height 12
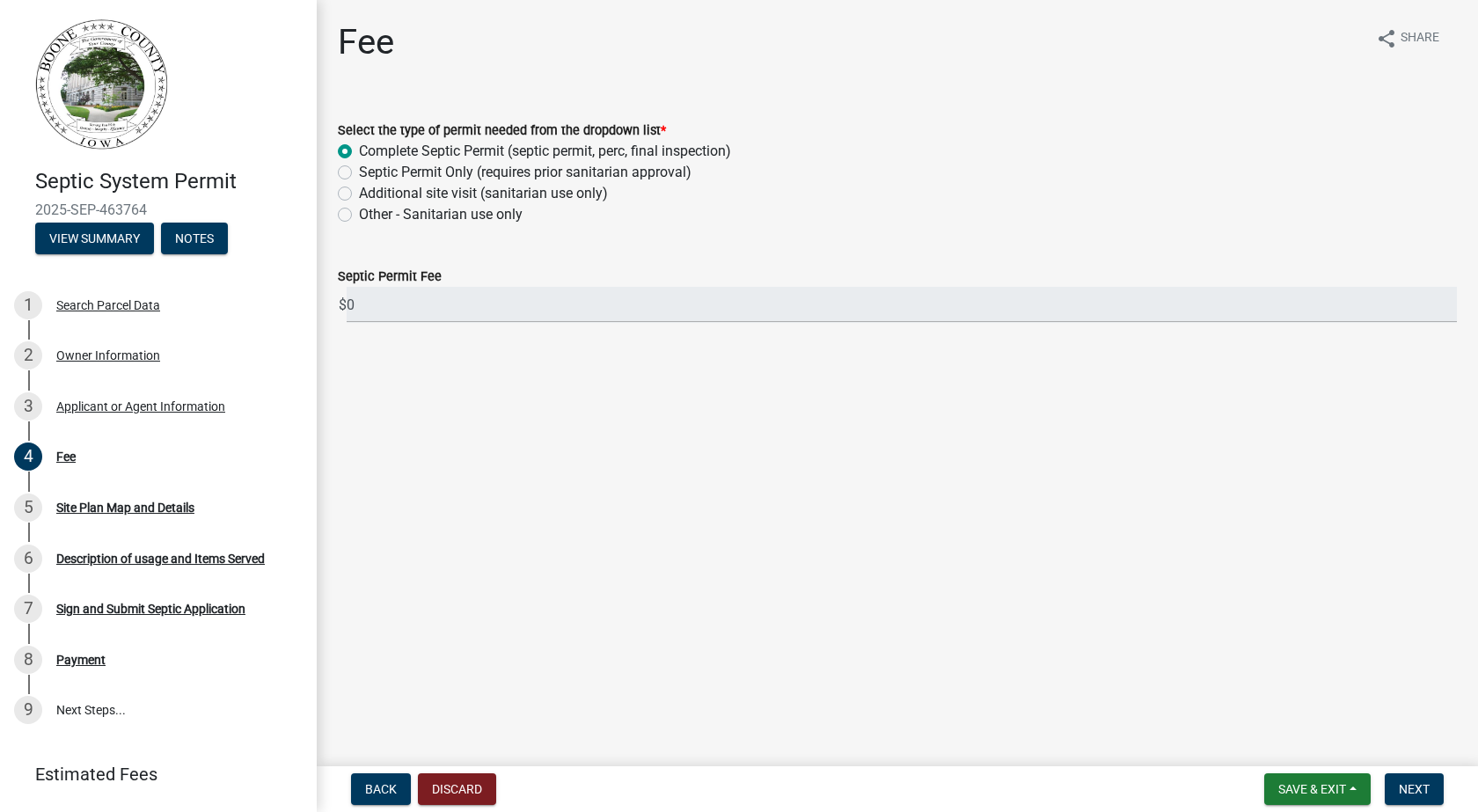
radio input "true"
click at [1408, 796] on span "Next" at bounding box center [1413, 788] width 30 height 14
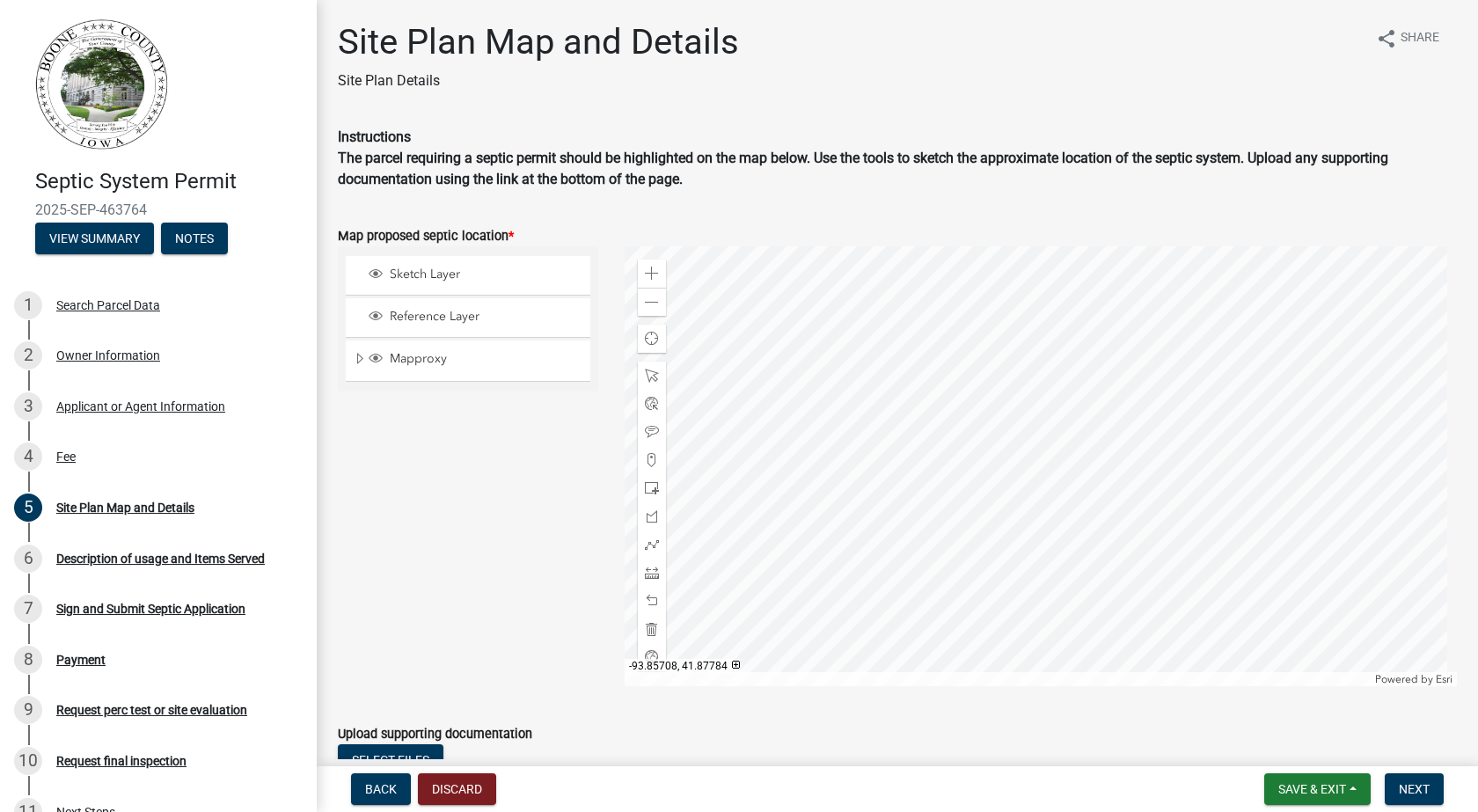
click at [868, 350] on div at bounding box center [1041, 466] width 833 height 440
click at [424, 275] on span "Sketch Layer" at bounding box center [484, 274] width 198 height 16
click at [774, 351] on div at bounding box center [1041, 466] width 833 height 440
click at [795, 359] on div at bounding box center [1041, 466] width 833 height 440
click at [805, 364] on div at bounding box center [1041, 466] width 833 height 440
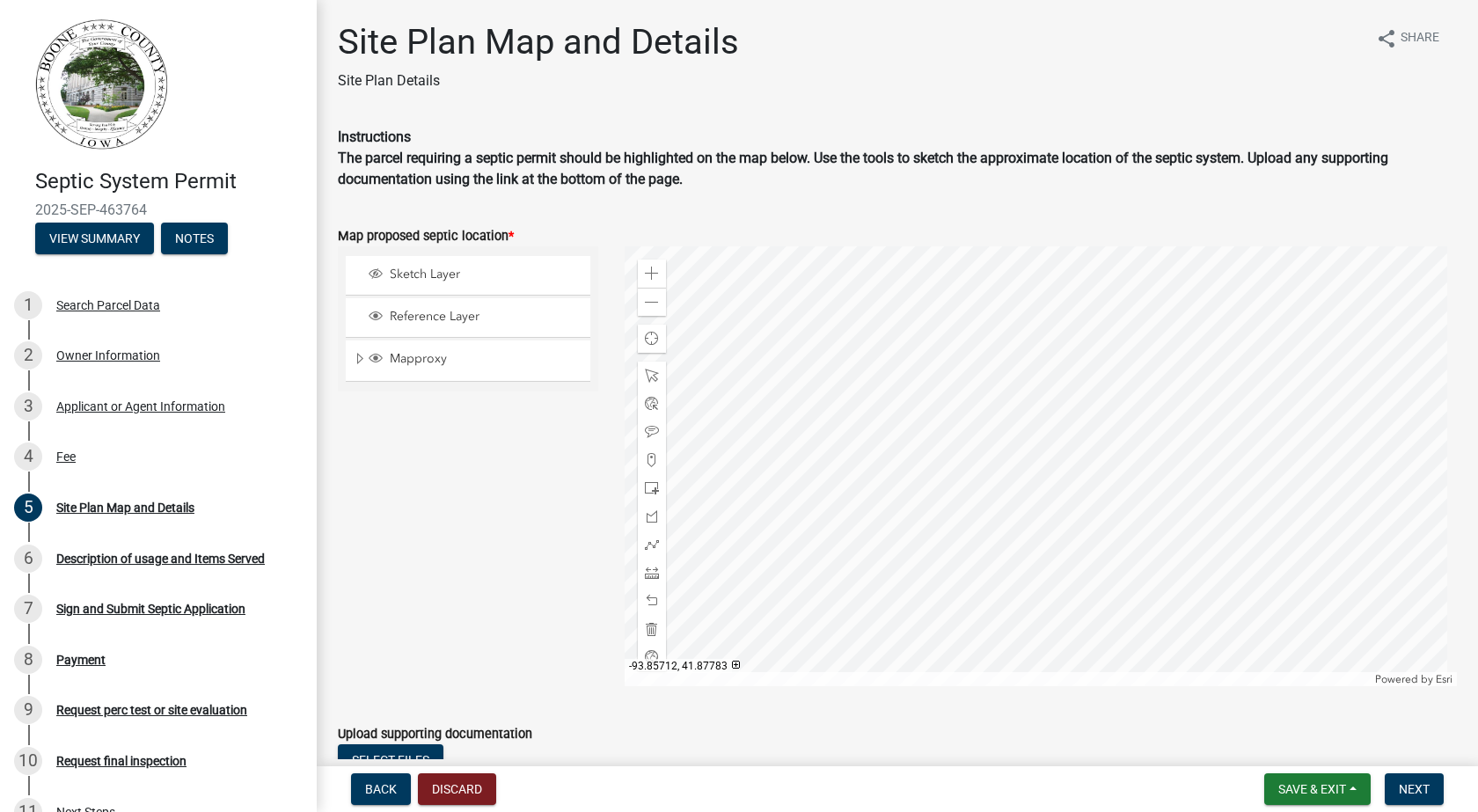
click at [828, 366] on div at bounding box center [1041, 466] width 833 height 440
click at [413, 272] on span "Sketch Layer" at bounding box center [484, 274] width 198 height 16
click at [806, 345] on div at bounding box center [1041, 466] width 833 height 440
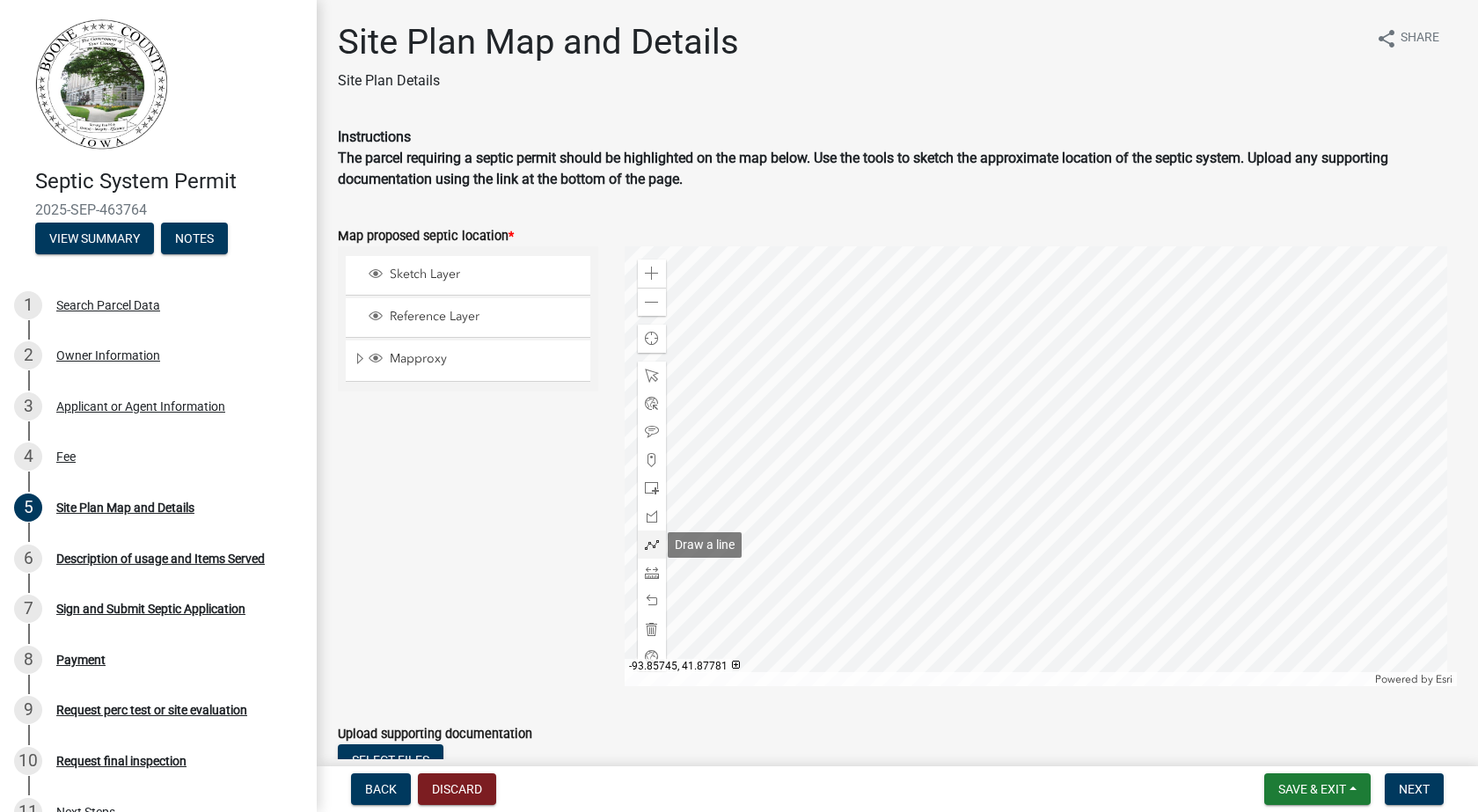
click at [652, 536] on div at bounding box center [652, 544] width 28 height 28
click at [868, 355] on div at bounding box center [1041, 466] width 833 height 440
click at [870, 385] on div at bounding box center [1041, 466] width 833 height 440
click at [799, 386] on div at bounding box center [1041, 466] width 833 height 440
click at [798, 355] on div at bounding box center [1041, 466] width 833 height 440
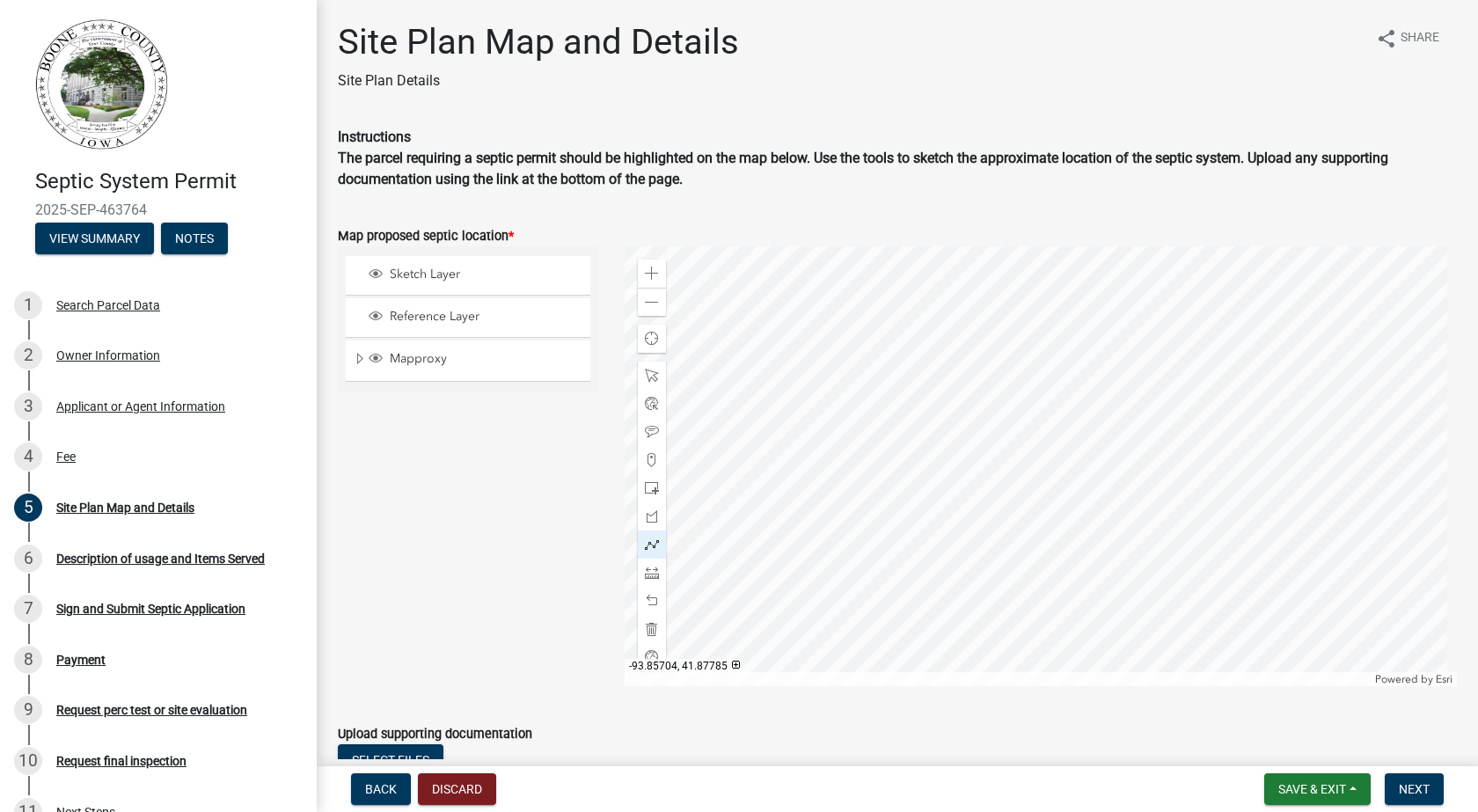
click at [870, 354] on div at bounding box center [1041, 466] width 833 height 440
click at [646, 428] on span at bounding box center [652, 432] width 14 height 14
click at [810, 399] on div at bounding box center [1041, 466] width 833 height 440
click at [1408, 780] on button "Next" at bounding box center [1414, 788] width 59 height 31
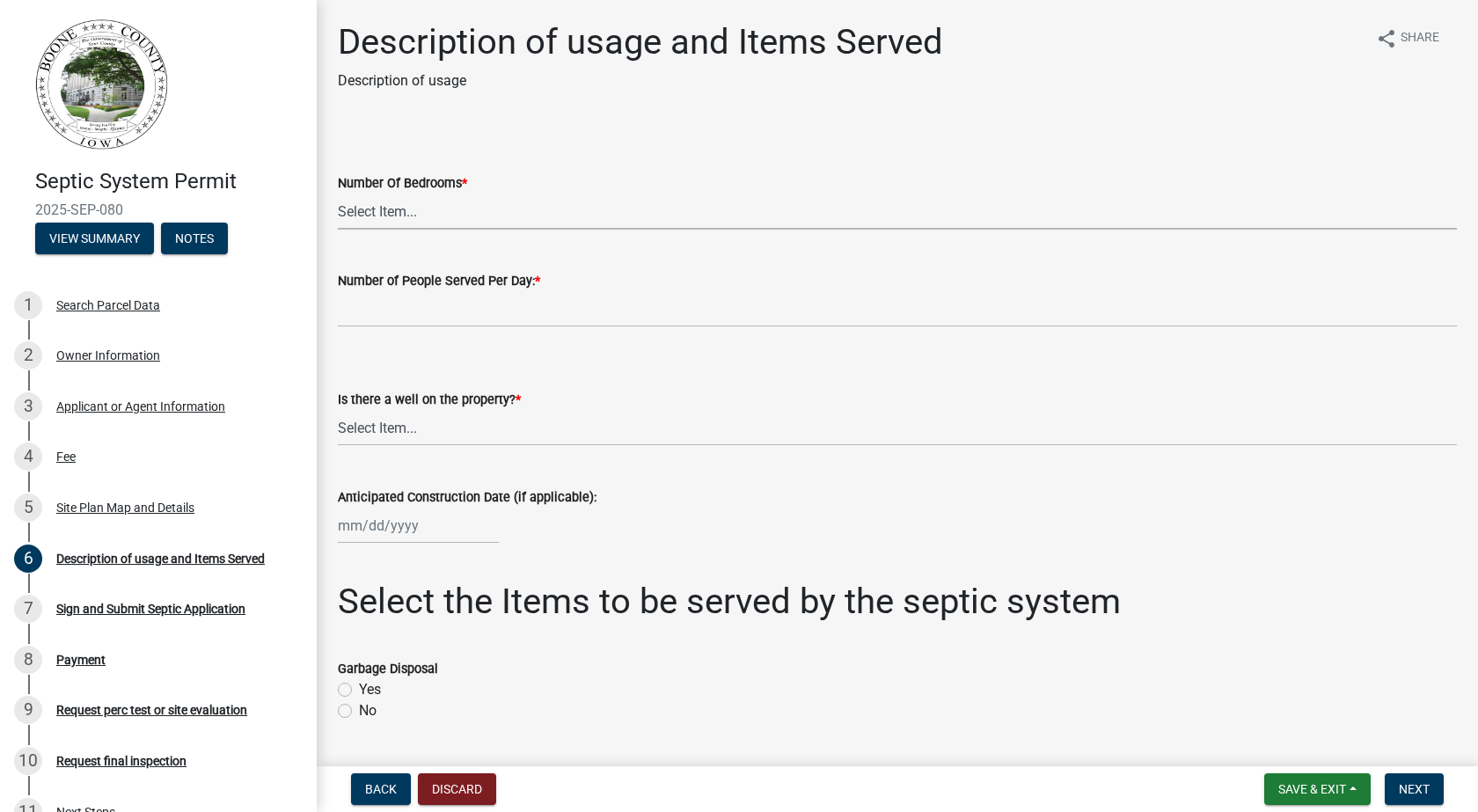
click at [431, 214] on select "Select Item... 0 1 2 3 4 5 6 7 8 9 10" at bounding box center [898, 211] width 1120 height 36
click at [338, 193] on select "Select Item... 0 1 2 3 4 5 6 7 8 9 10" at bounding box center [898, 211] width 1120 height 36
select select "54c2e4fb-70f3-494b-87f9-46c8c0e6c4f4"
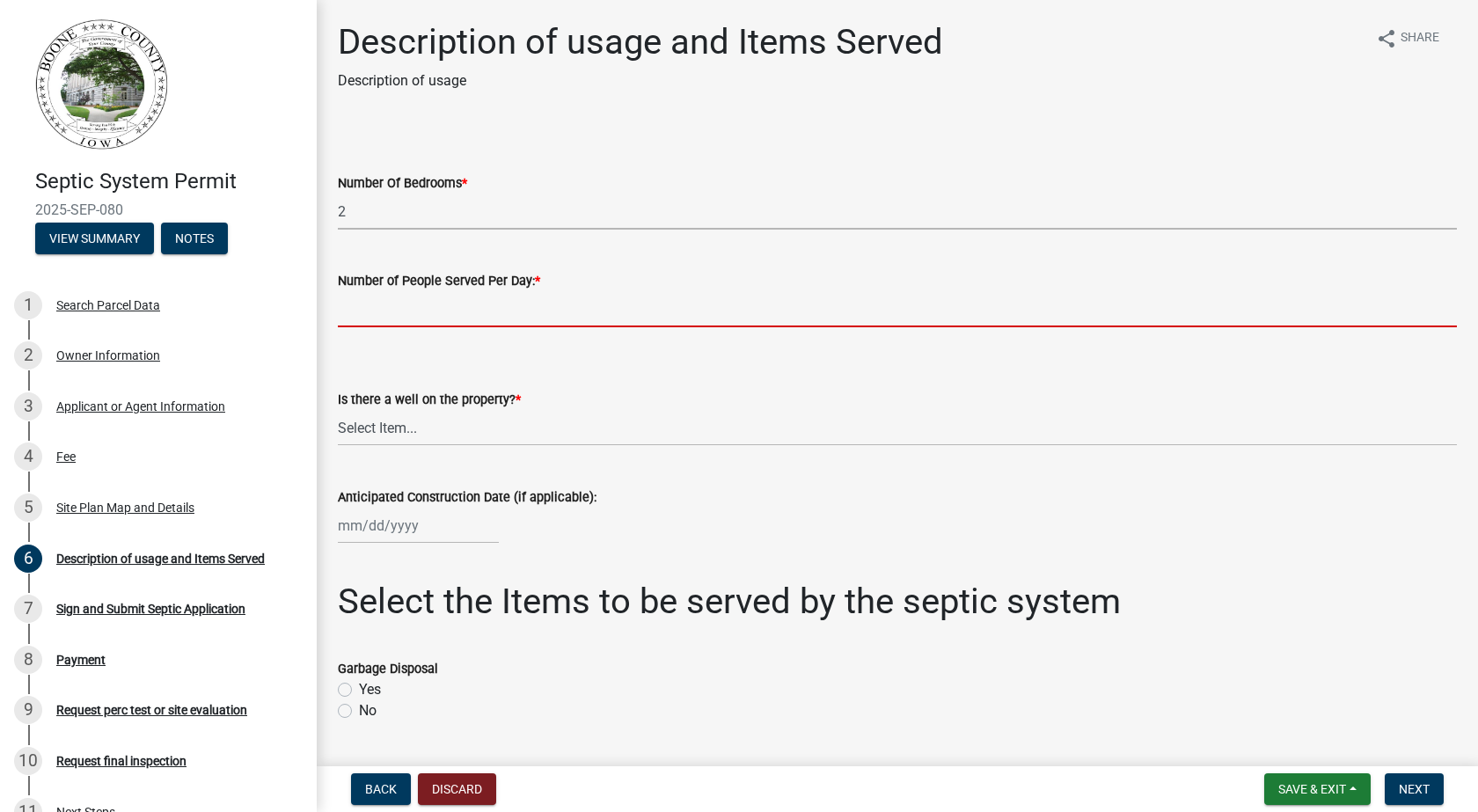
click at [384, 306] on input "text" at bounding box center [898, 309] width 1120 height 36
type input "3"
click at [447, 426] on select "Select Item... Yes No" at bounding box center [898, 427] width 1120 height 36
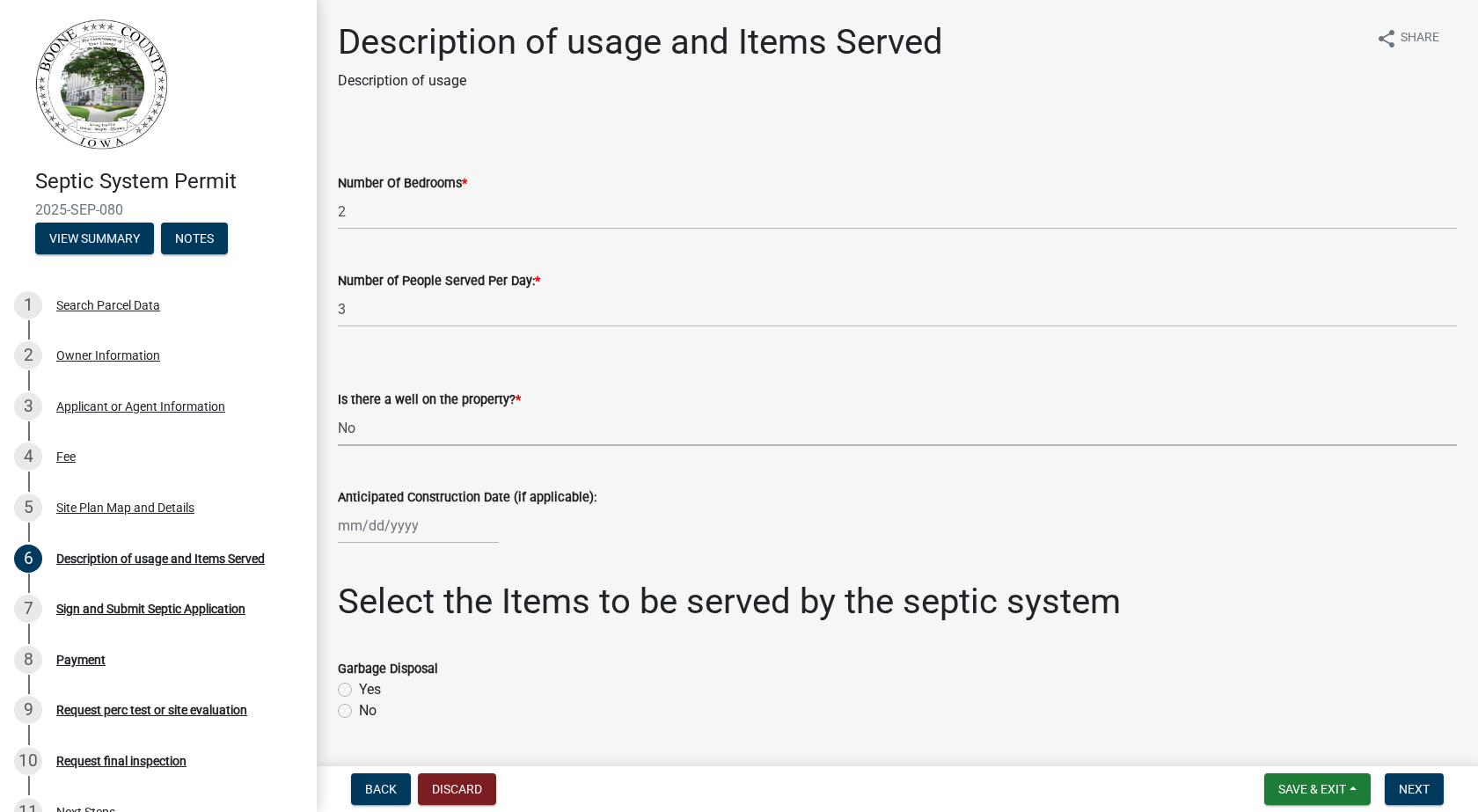
click at [338, 409] on select "Select Item... Yes No" at bounding box center [898, 427] width 1120 height 36
select select "d1f81dfd-708c-491f-882e-316c6693023f"
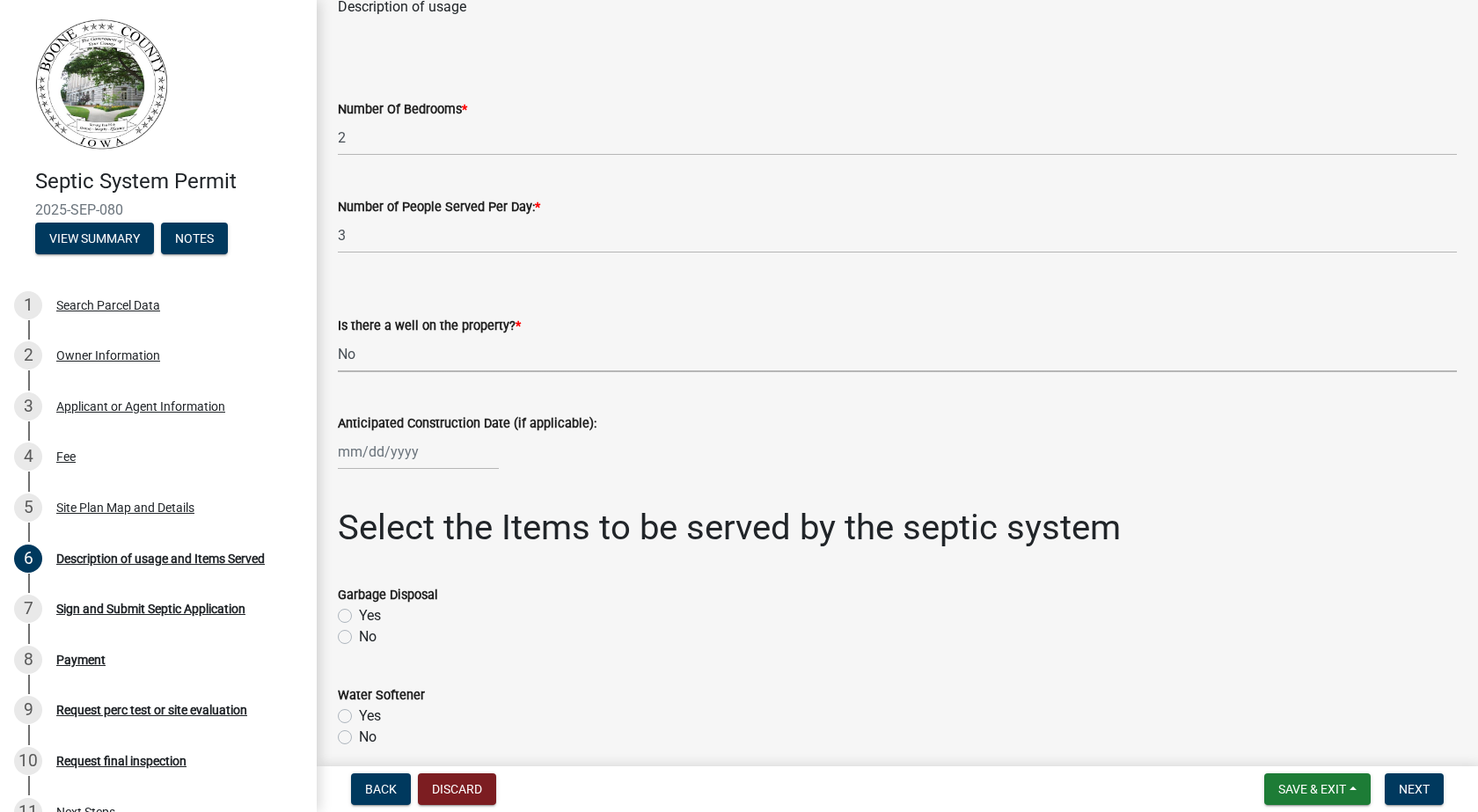
scroll to position [176, 0]
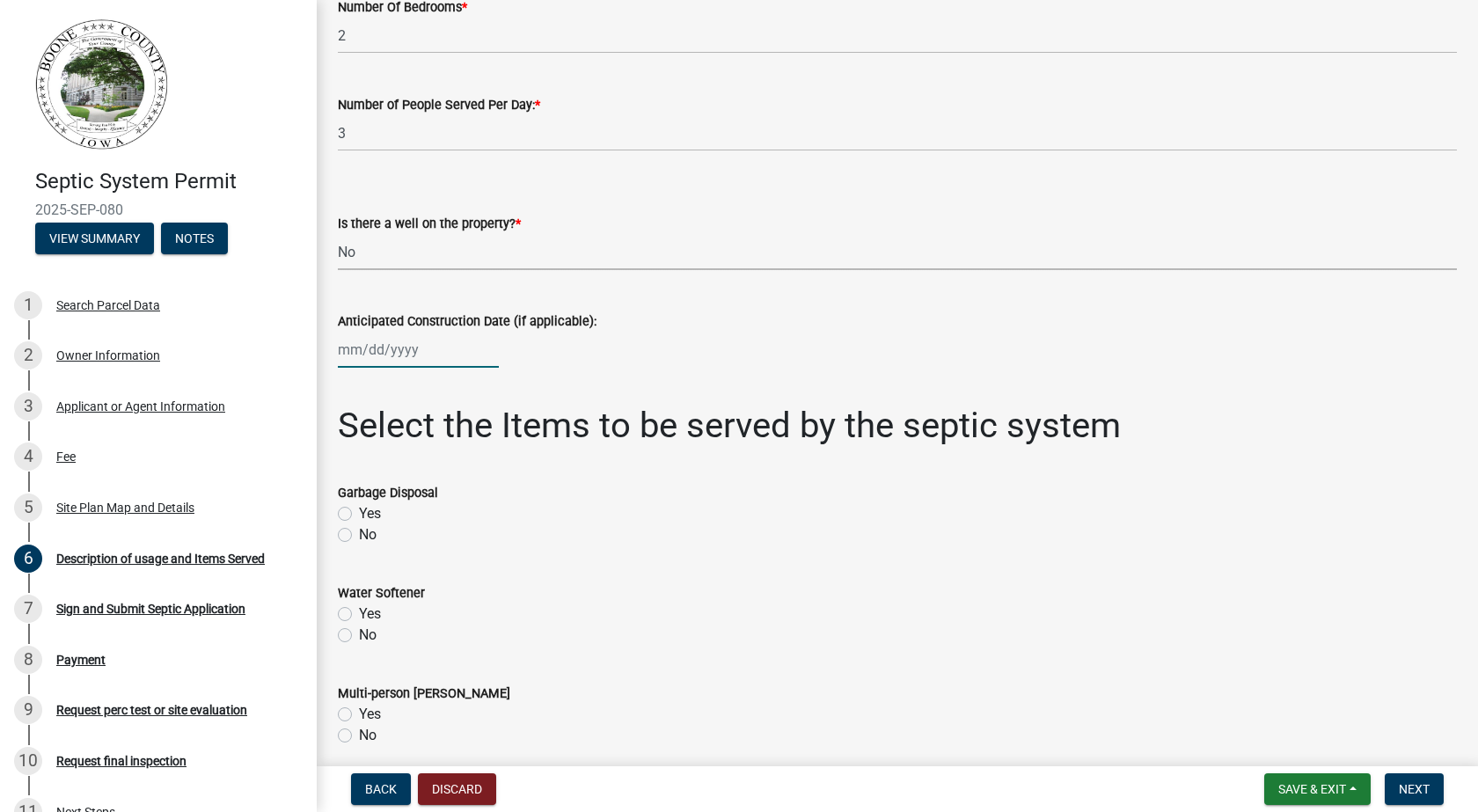
click at [462, 349] on div at bounding box center [418, 350] width 161 height 36
select select "8"
select select "2025"
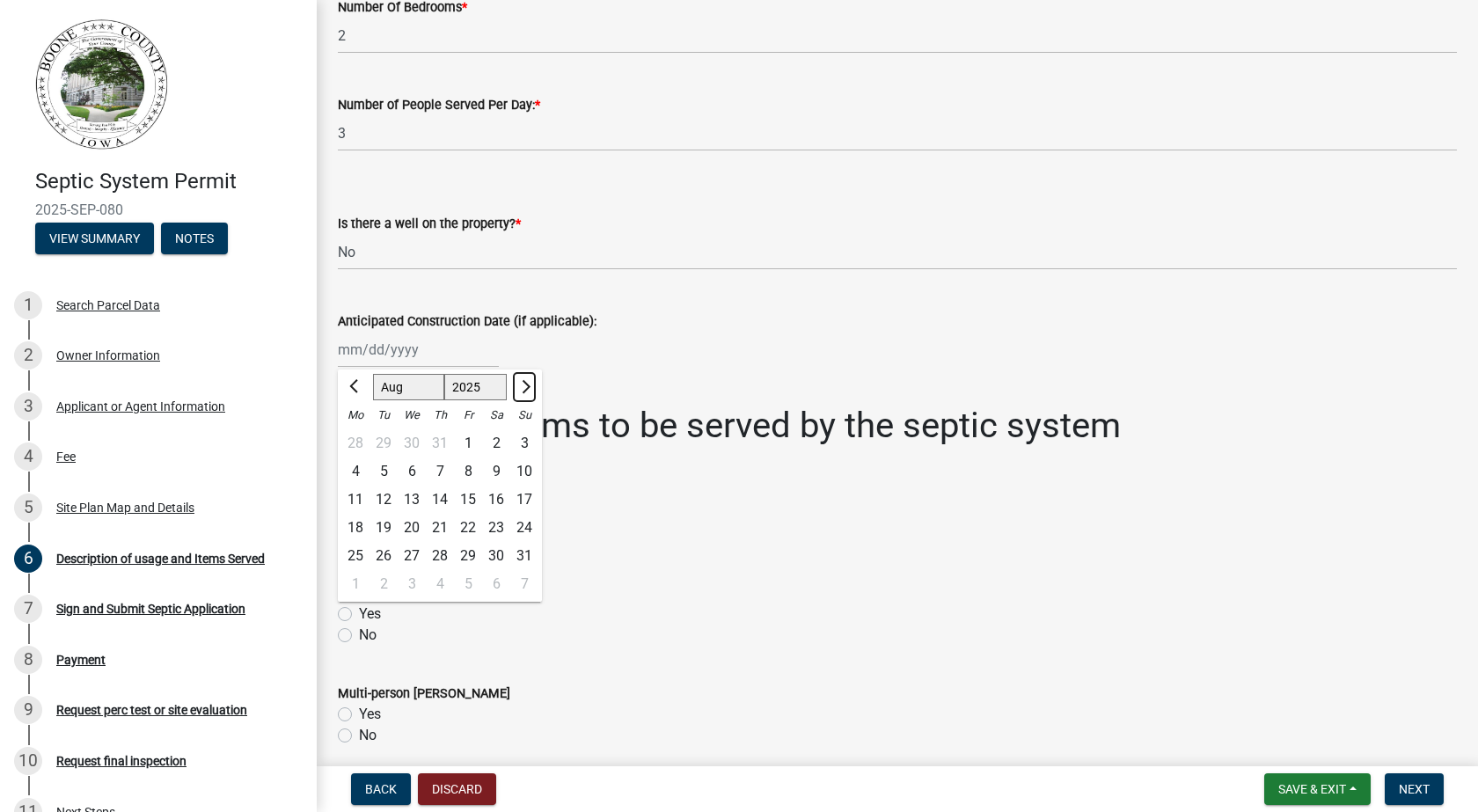
click at [521, 387] on span "Next month" at bounding box center [523, 386] width 13 height 13
select select "9"
click at [479, 388] on select "1525 1526 1527 1528 1529 1530 1531 1532 1533 1534 1535 1536 1537 1538 1539 1540…" at bounding box center [475, 387] width 64 height 27
select select "2026"
click at [444, 374] on select "1525 1526 1527 1528 1529 1530 1531 1532 1533 1534 1535 1536 1537 1538 1539 1540…" at bounding box center [475, 387] width 64 height 27
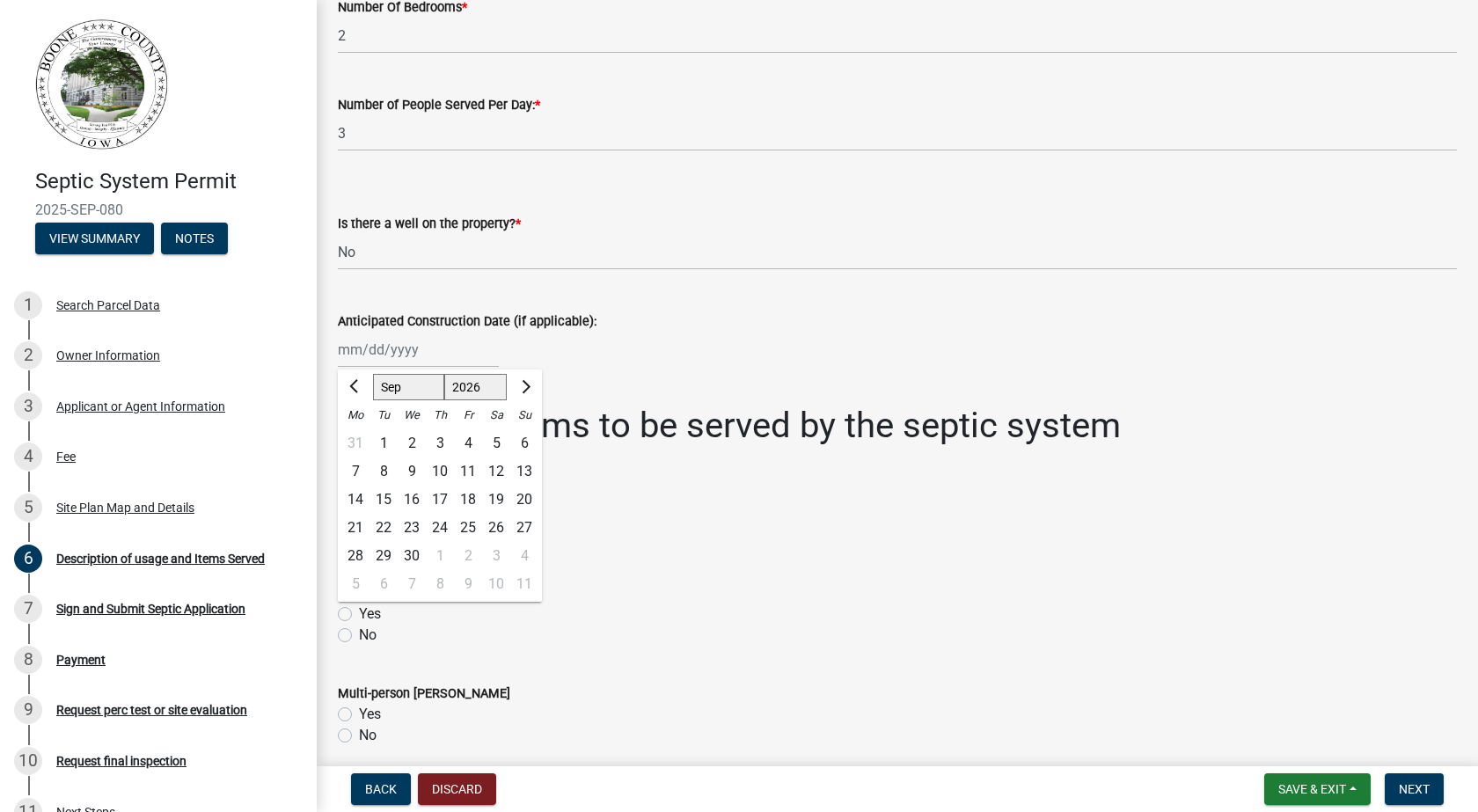
click at [551, 345] on div "Jan Feb Mar Apr May Jun Jul Aug Sep Oct Nov Dec 1526 1527 1528 1529 1530 1531 1…" at bounding box center [898, 350] width 1120 height 36
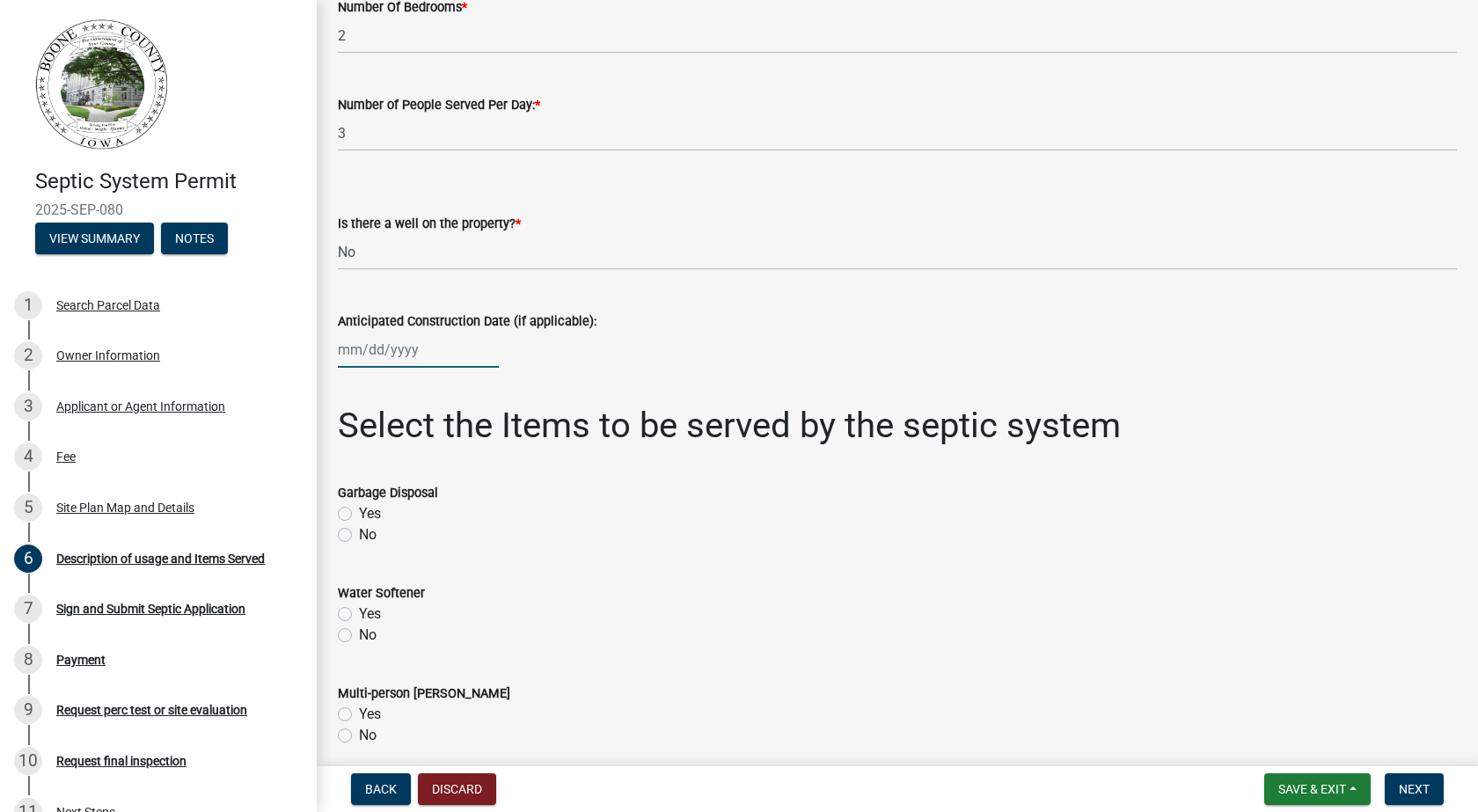
click at [456, 342] on div at bounding box center [418, 350] width 161 height 36
select select "8"
select select "2025"
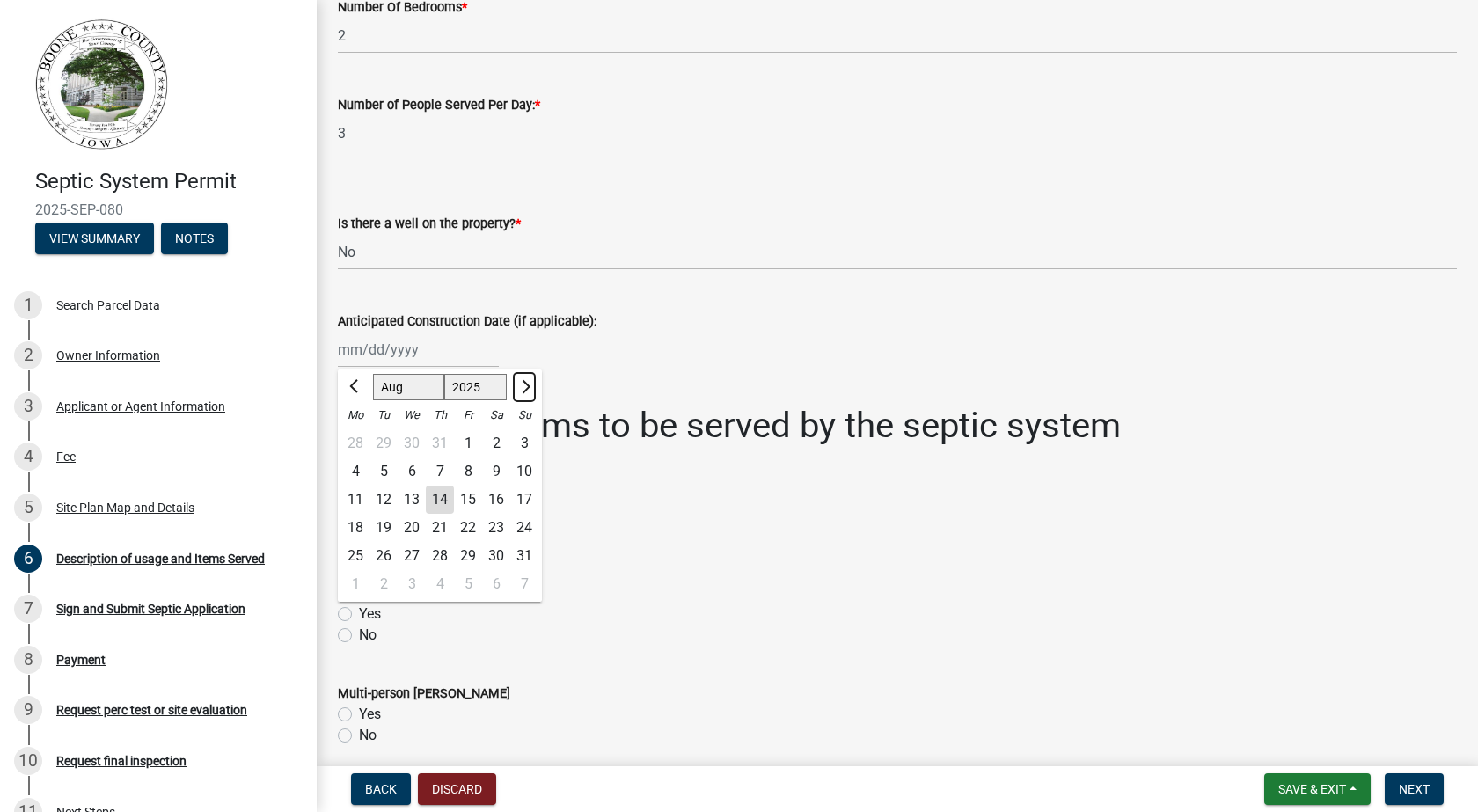
click at [522, 384] on span "Next month" at bounding box center [523, 386] width 13 height 13
select select "9"
click at [475, 392] on select "1525 1526 1527 1528 1529 1530 1531 1532 1533 1534 1535 1536 1537 1538 1539 1540…" at bounding box center [475, 387] width 64 height 27
select select "2026"
click at [444, 374] on select "1525 1526 1527 1528 1529 1530 1531 1532 1533 1534 1535 1536 1537 1538 1539 1540…" at bounding box center [475, 387] width 64 height 27
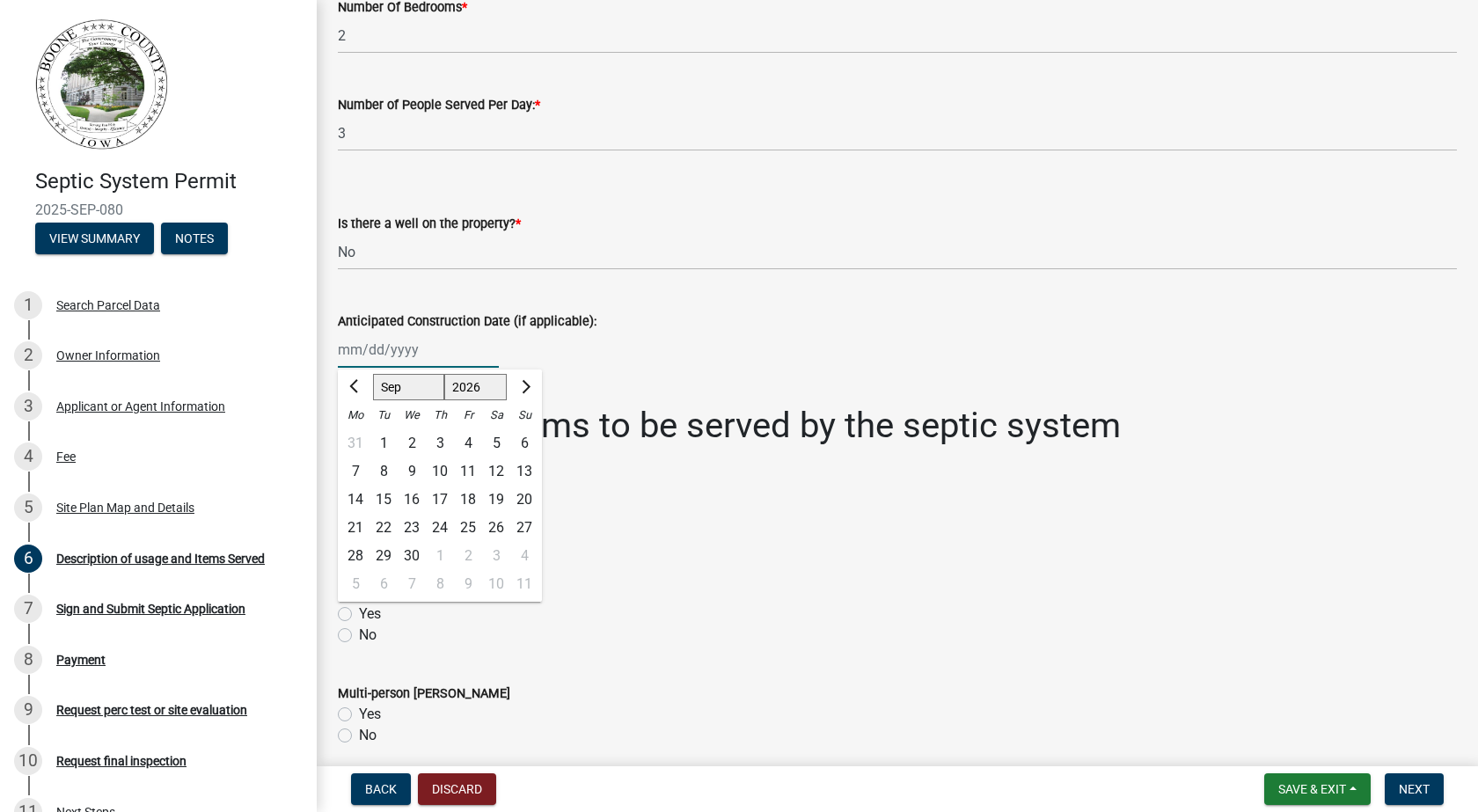
click at [388, 384] on select "Jan Feb Mar Apr May Jun Jul Aug Sep Oct Nov Dec" at bounding box center [409, 387] width 72 height 27
select select "8"
click at [373, 374] on select "Jan Feb Mar Apr May Jun Jul Aug Sep Oct Nov Dec" at bounding box center [409, 387] width 72 height 27
click at [581, 371] on wm-data-entity-input "Anticipated Construction Date (if applicable): Jan Feb Mar Apr May Jun Jul Aug …" at bounding box center [898, 334] width 1120 height 97
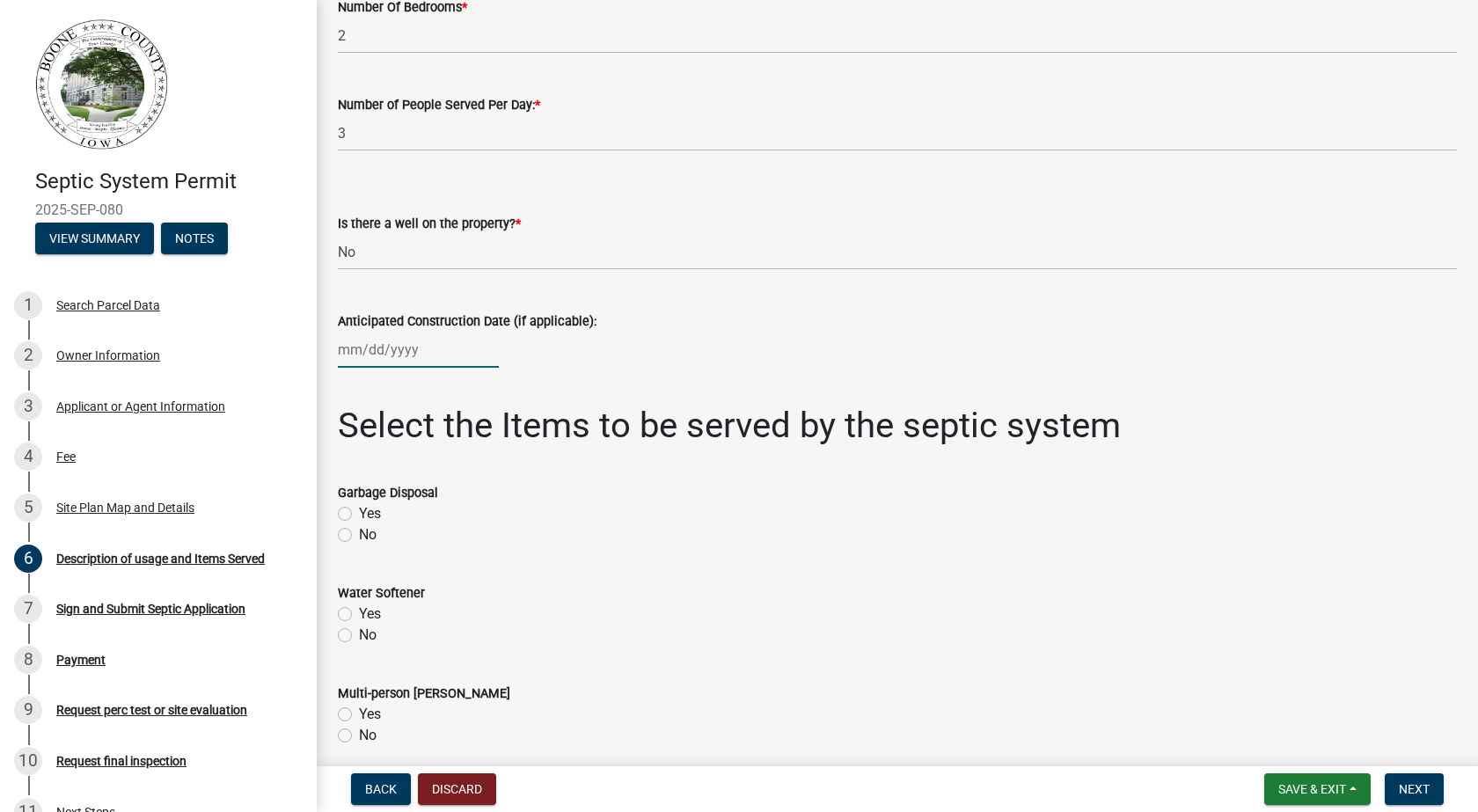
click at [452, 350] on div at bounding box center [418, 350] width 161 height 36
select select "8"
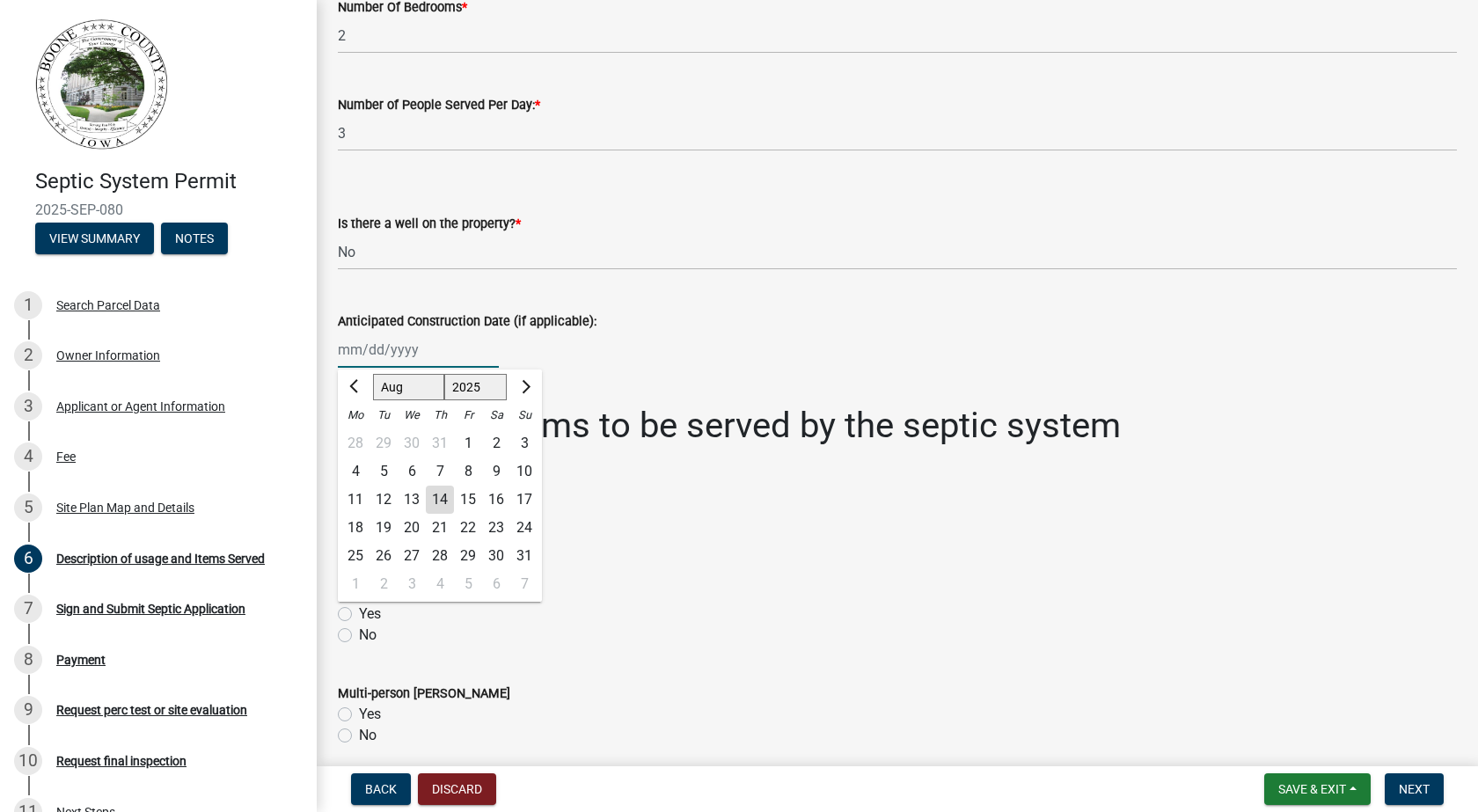
click at [406, 351] on input "Anticipated Construction Date (if applicable):" at bounding box center [418, 350] width 161 height 36
click at [486, 385] on select "1525 1526 1527 1528 1529 1530 1531 1532 1533 1534 1535 1536 1537 1538 1539 1540…" at bounding box center [475, 387] width 64 height 27
select select "2026"
click at [444, 374] on select "1525 1526 1527 1528 1529 1530 1531 1532 1533 1534 1535 1536 1537 1538 1539 1540…" at bounding box center [475, 387] width 64 height 27
click at [355, 472] on div "3" at bounding box center [356, 471] width 28 height 28
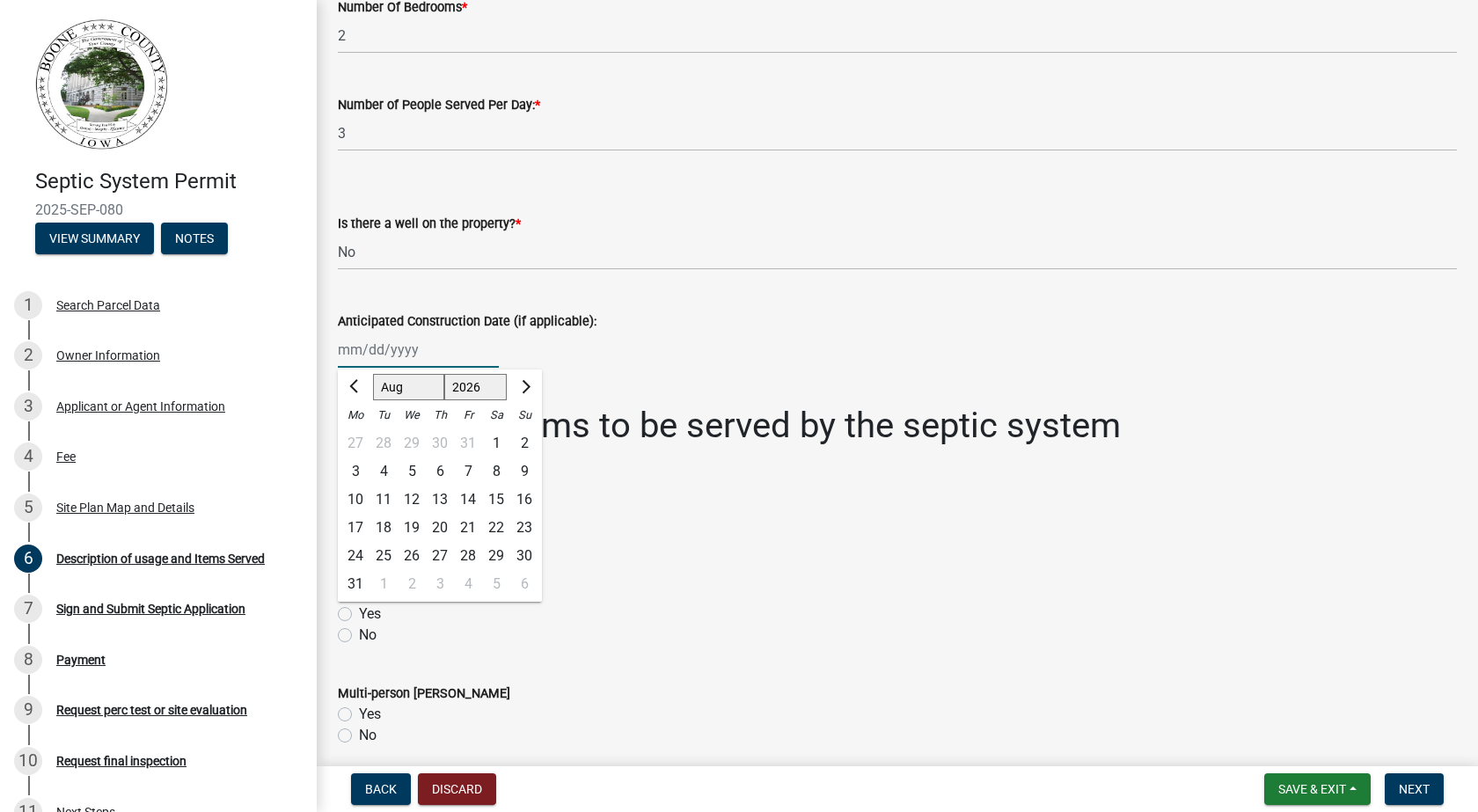
type input "08/03/2026"
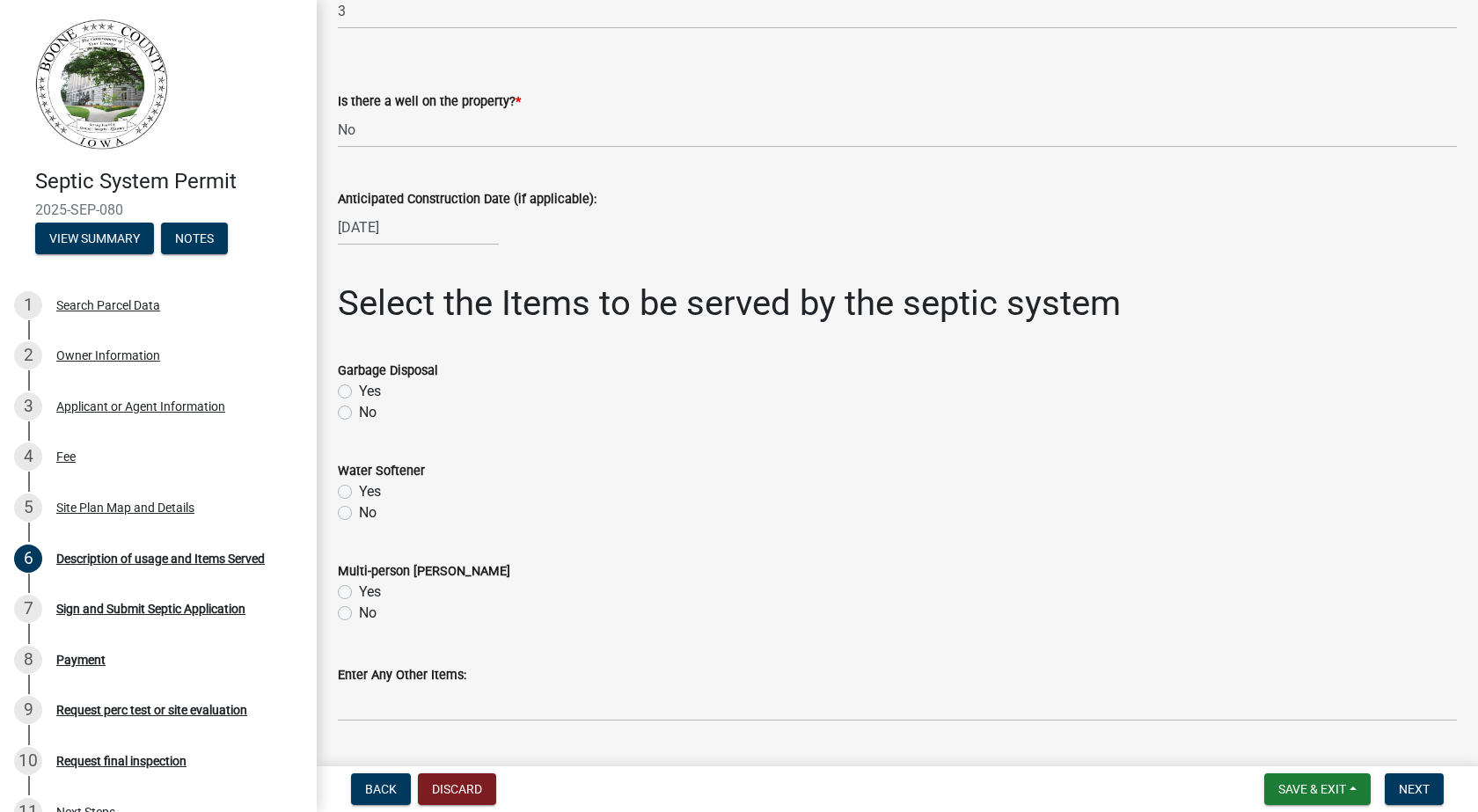
scroll to position [352, 0]
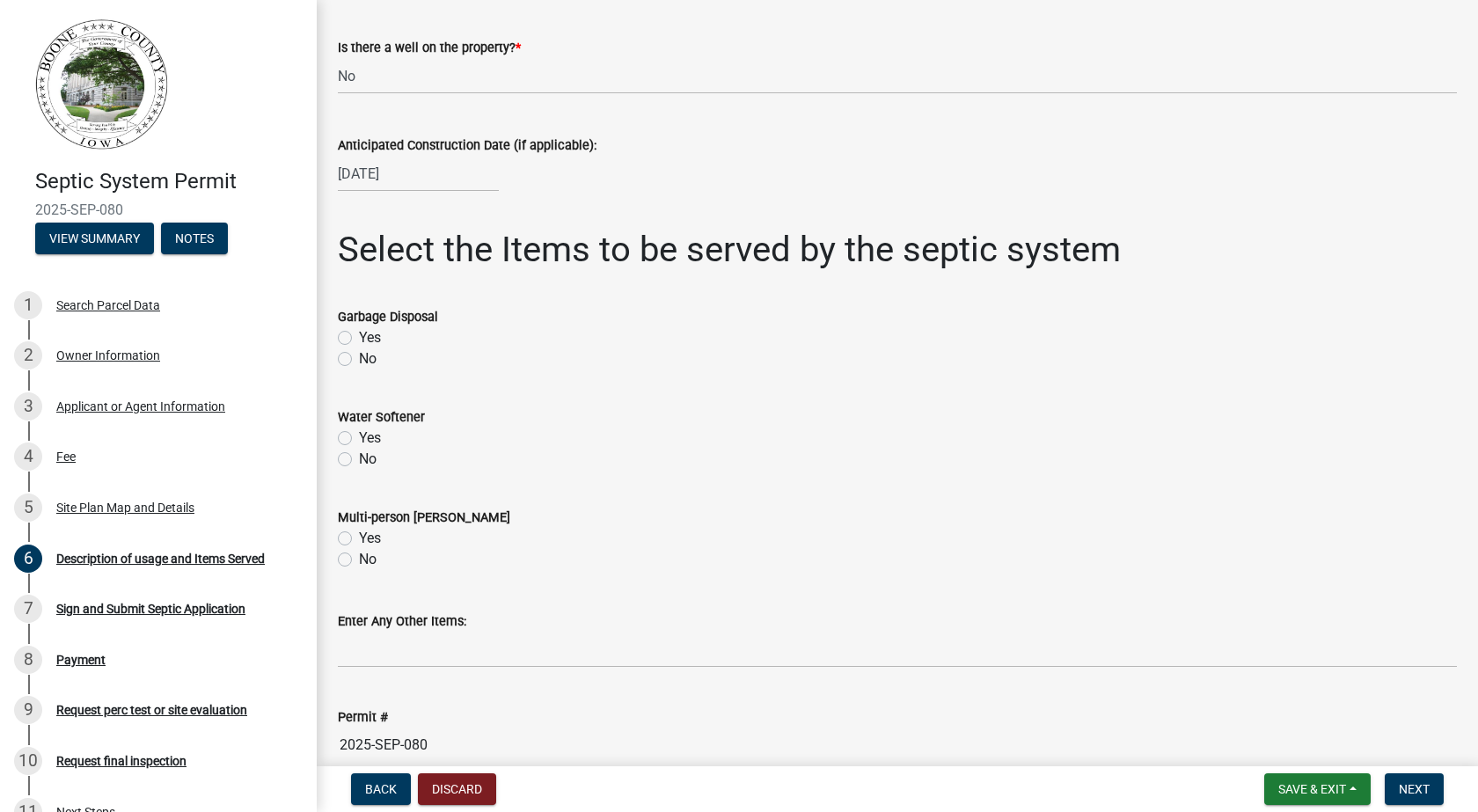
click at [359, 336] on label "Yes" at bounding box center [370, 338] width 22 height 22
click at [359, 336] on input "Yes" at bounding box center [365, 333] width 12 height 12
radio input "true"
click at [359, 438] on label "Yes" at bounding box center [370, 438] width 22 height 22
click at [359, 438] on input "Yes" at bounding box center [365, 433] width 12 height 12
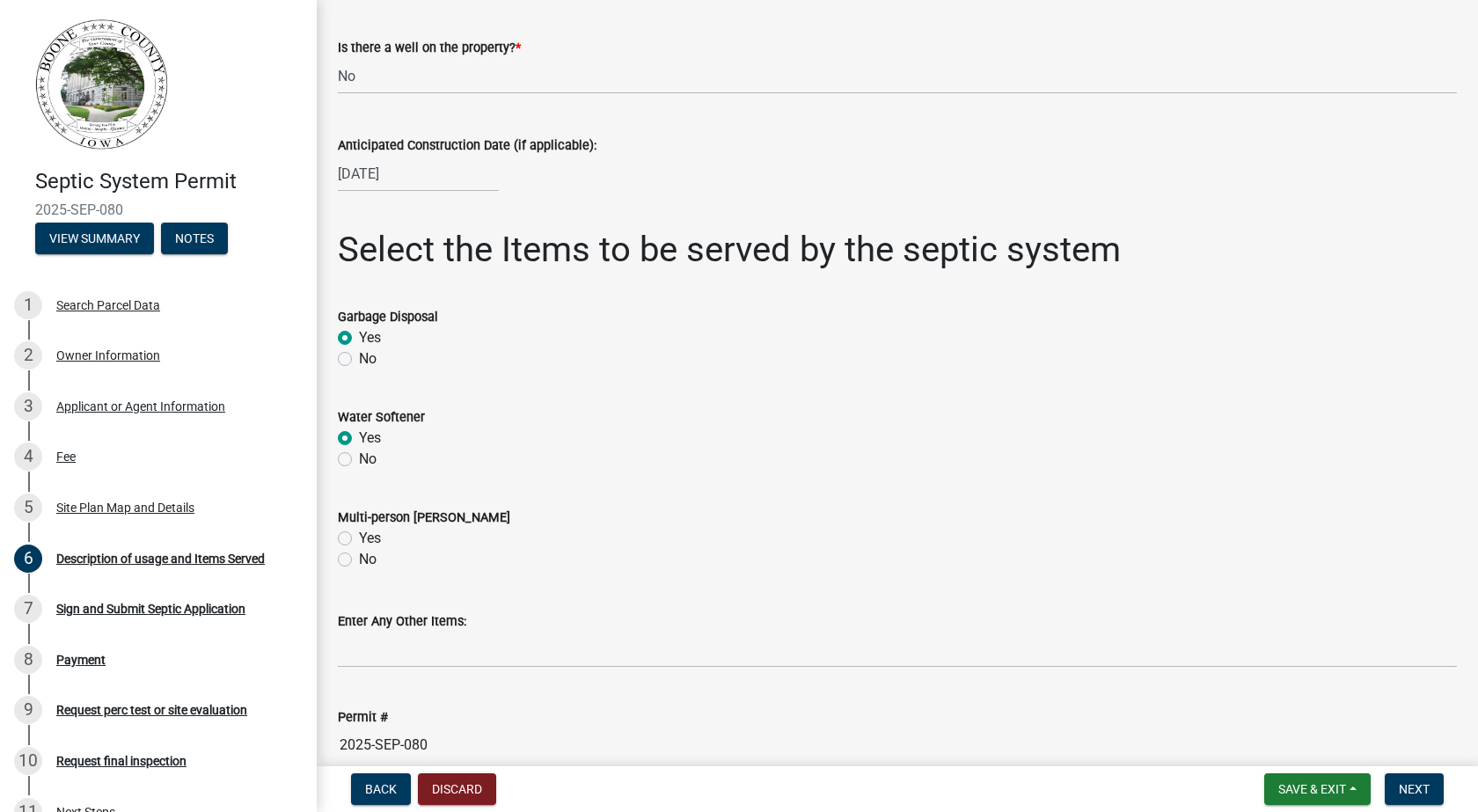
radio input "true"
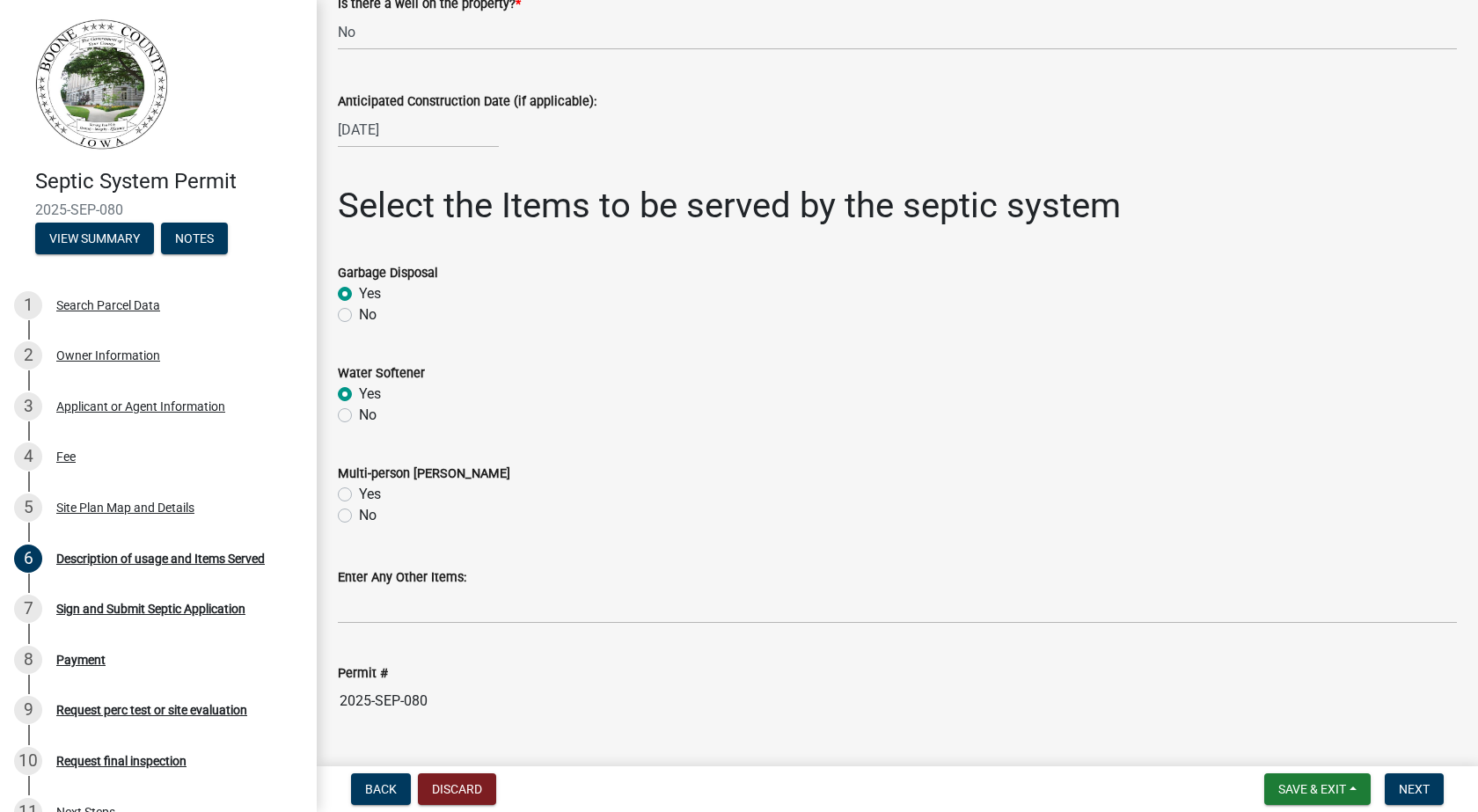
scroll to position [438, 0]
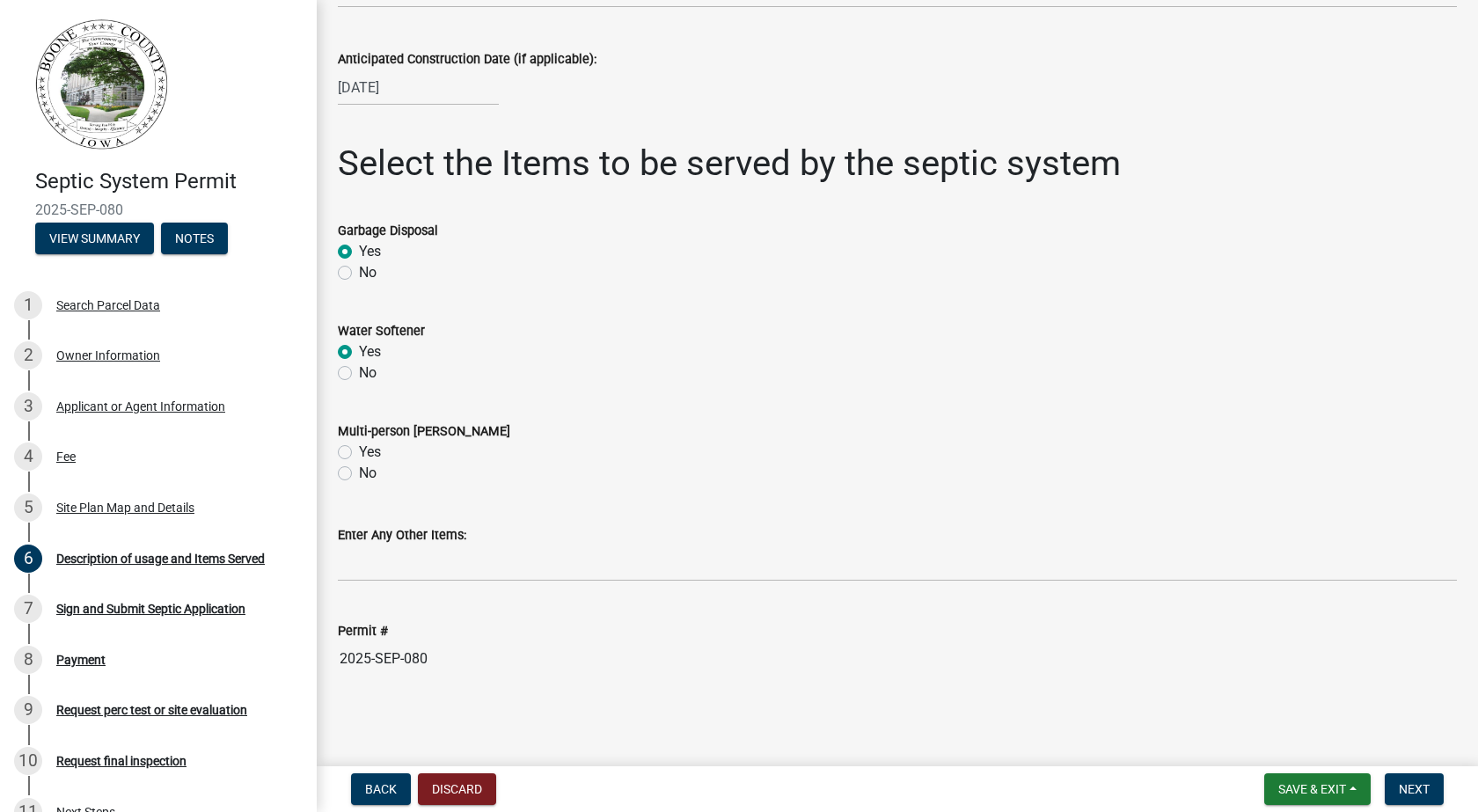
click at [359, 472] on label "No" at bounding box center [368, 473] width 18 height 22
click at [359, 472] on input "No" at bounding box center [365, 468] width 12 height 12
radio input "true"
click at [1420, 786] on span "Next" at bounding box center [1413, 788] width 30 height 14
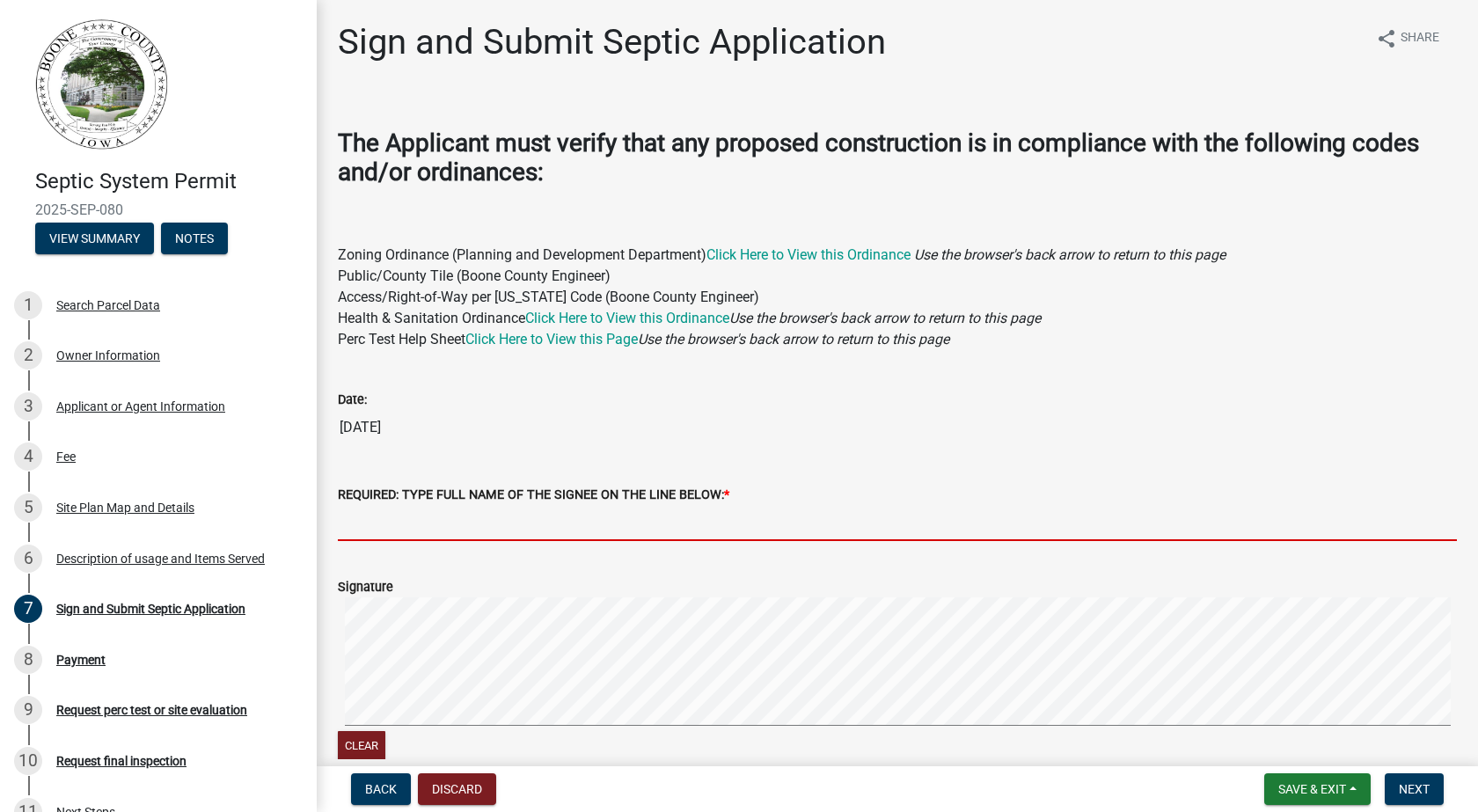
click at [445, 525] on input "REQUIRED: TYPE FULL NAME OF THE SIGNEE ON THE LINE BELOW: *" at bounding box center [898, 522] width 1120 height 36
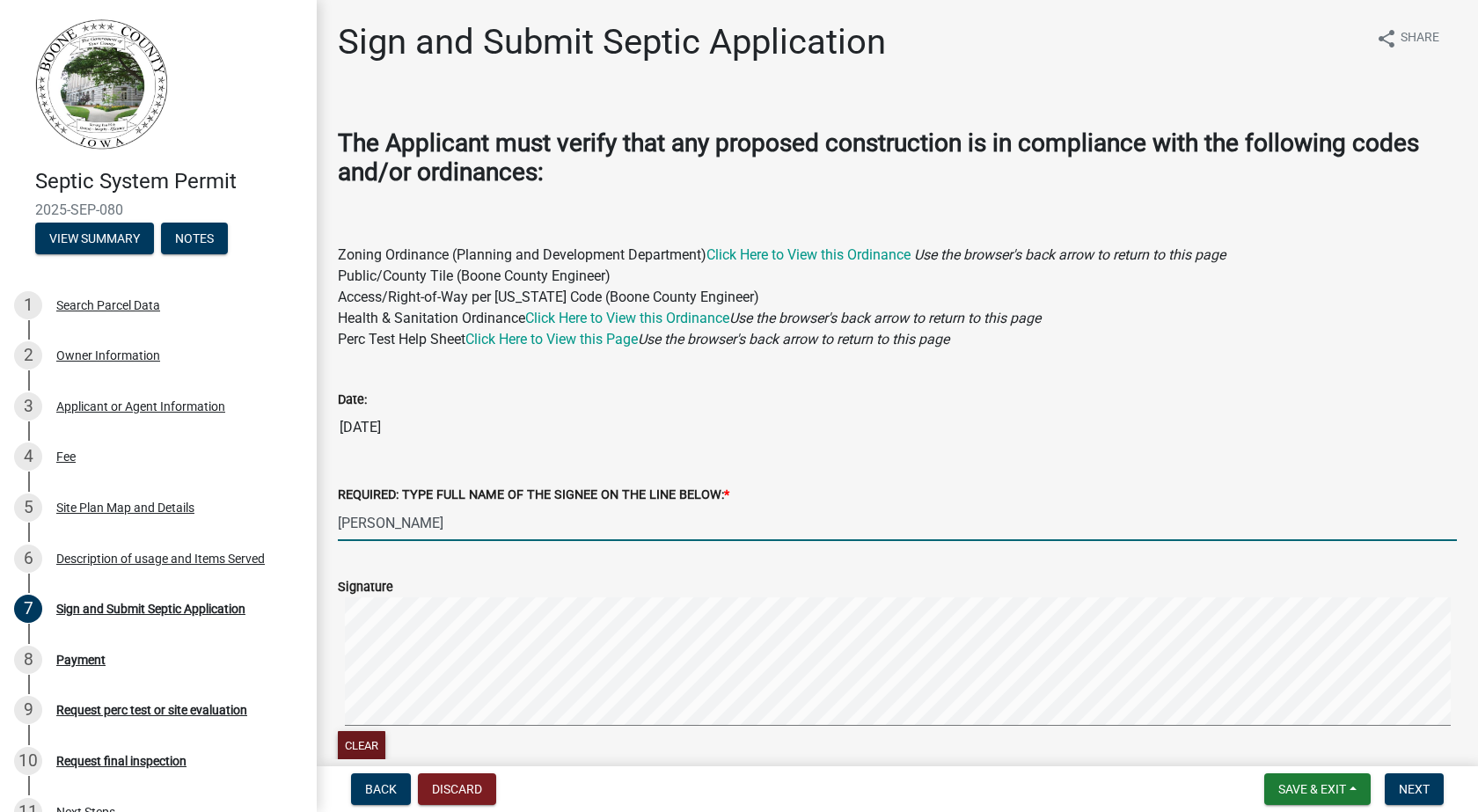
type input "[PERSON_NAME]"
click at [367, 745] on button "Clear" at bounding box center [361, 745] width 47 height 29
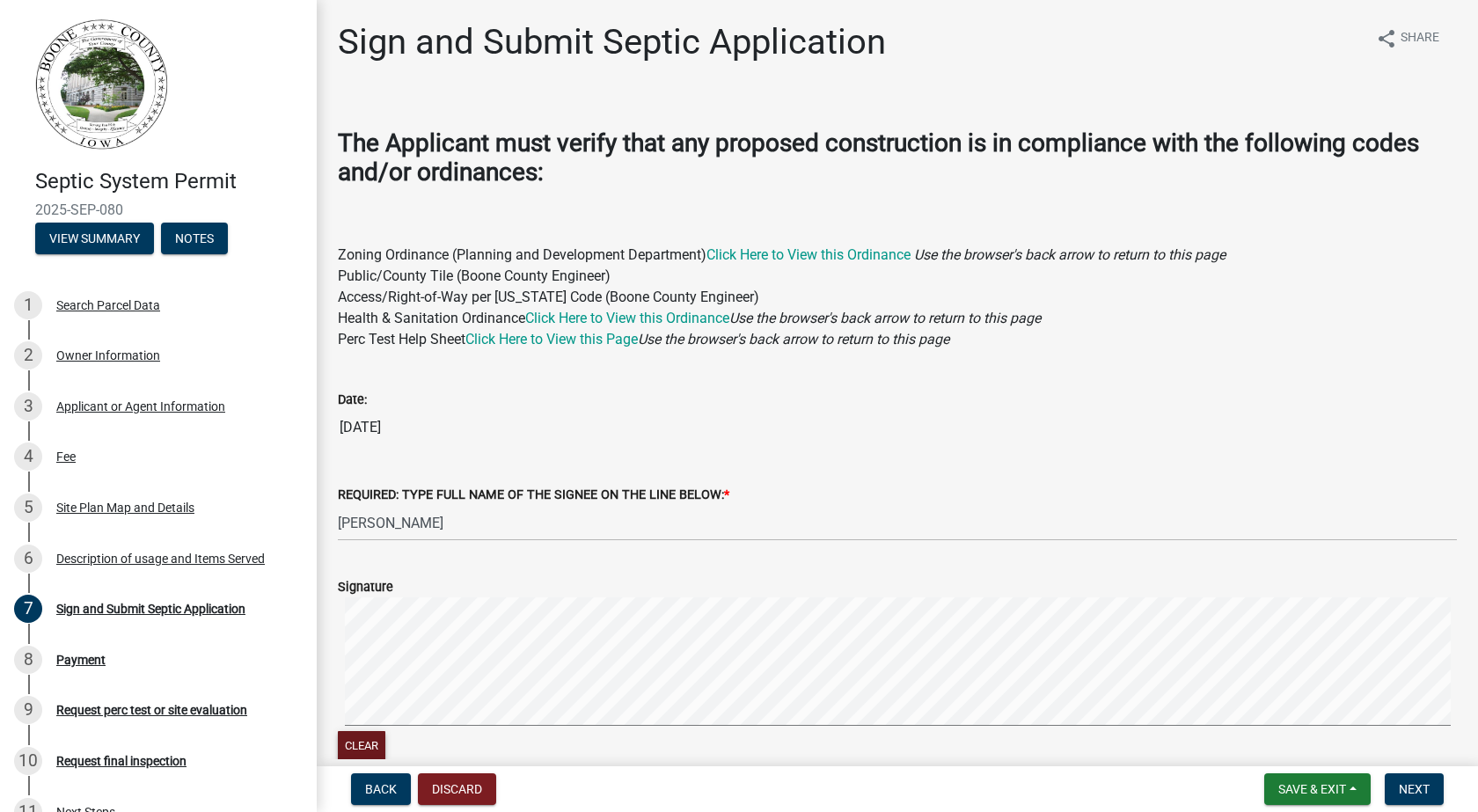
click at [516, 733] on div "Clear" at bounding box center [898, 680] width 1120 height 167
click at [739, 733] on div "Clear" at bounding box center [898, 680] width 1120 height 167
click at [835, 731] on div "Clear" at bounding box center [898, 680] width 1120 height 167
click at [1406, 782] on span "Next" at bounding box center [1413, 788] width 30 height 14
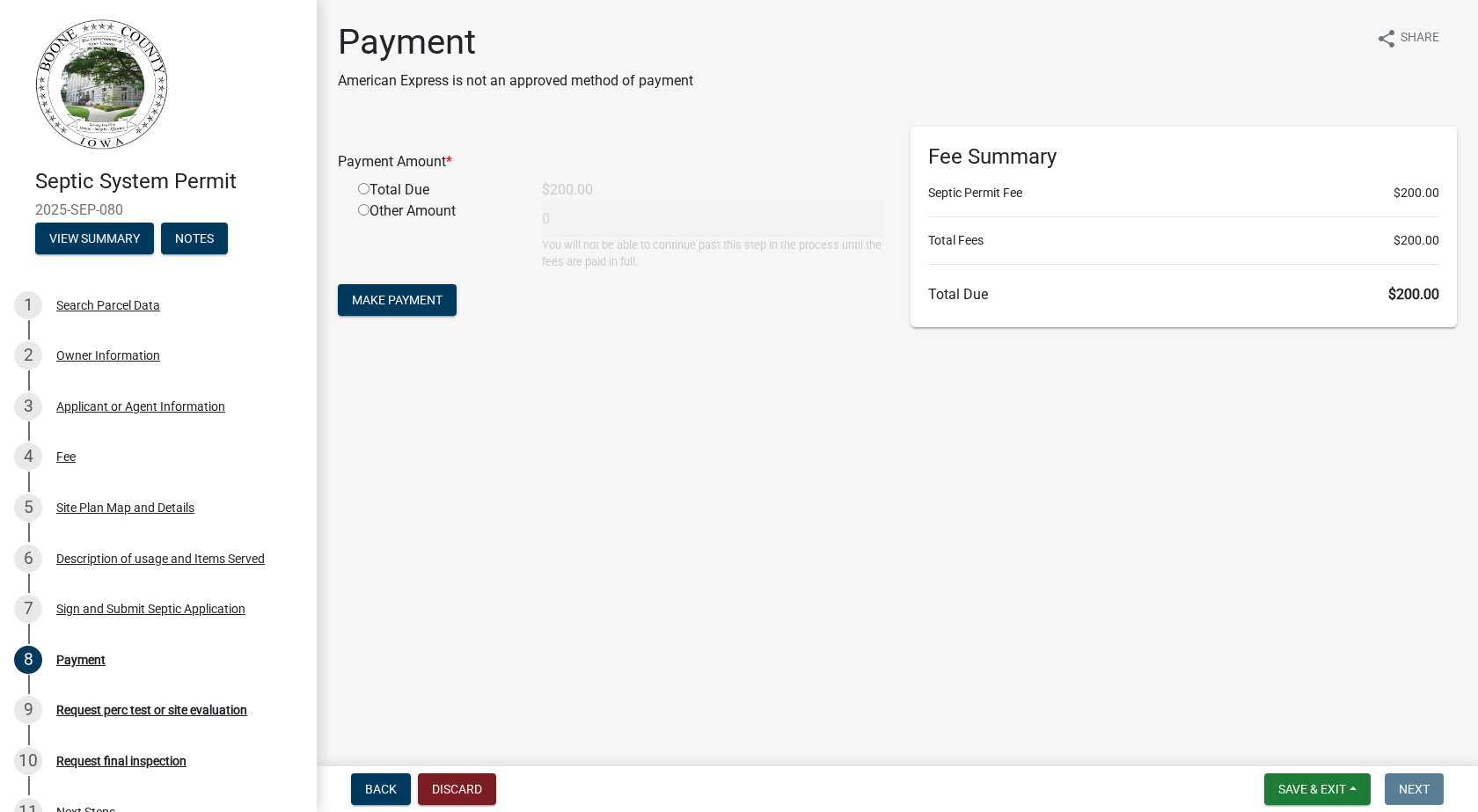
click at [363, 191] on input "radio" at bounding box center [364, 189] width 12 height 12
radio input "true"
type input "200"
click at [435, 291] on button "Make Payment" at bounding box center [397, 299] width 119 height 31
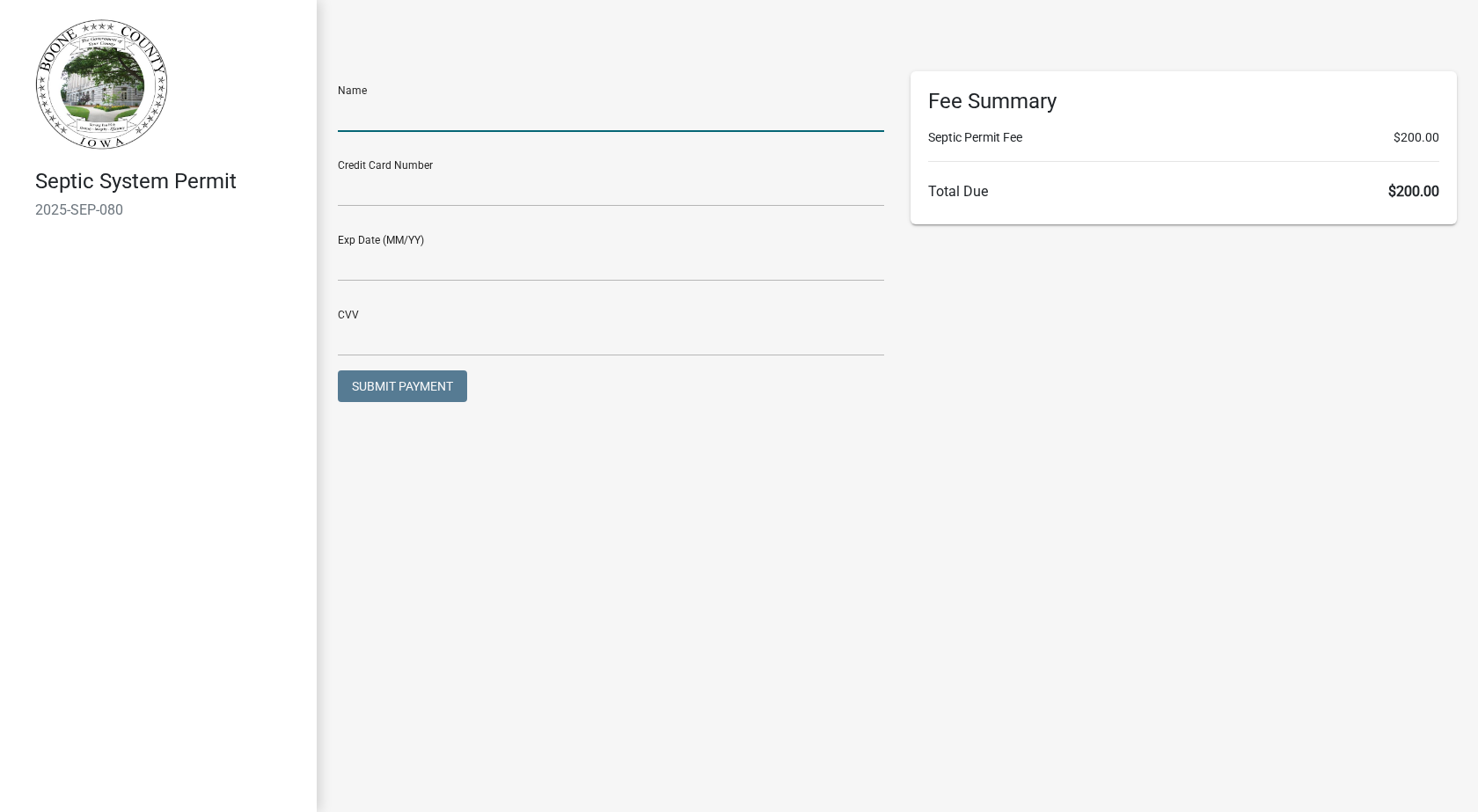
click at [506, 127] on input "text" at bounding box center [611, 114] width 546 height 36
type input "[PERSON_NAME]"
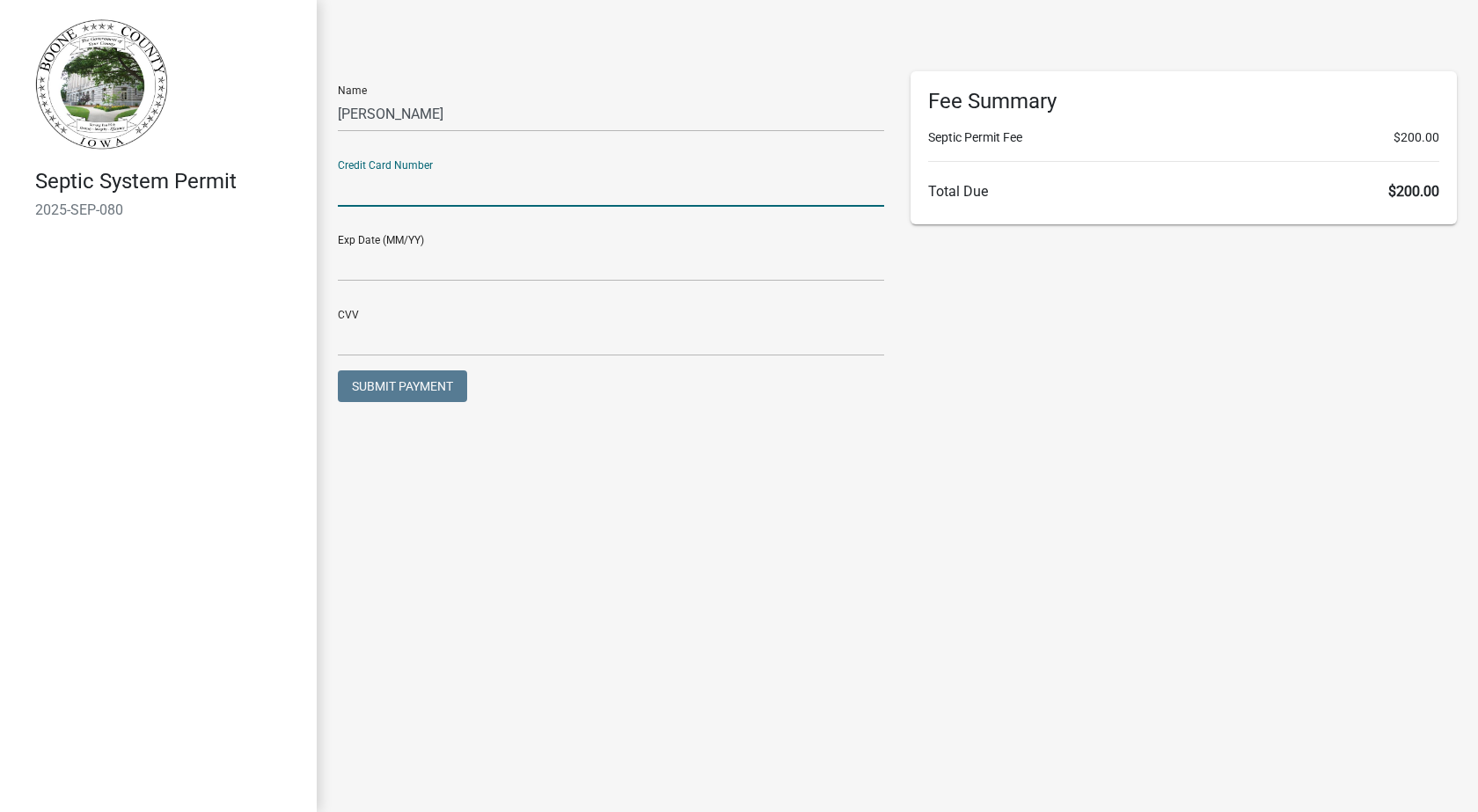
click at [483, 179] on input "text" at bounding box center [611, 189] width 546 height 36
type input "[CREDIT_CARD_NUMBER]"
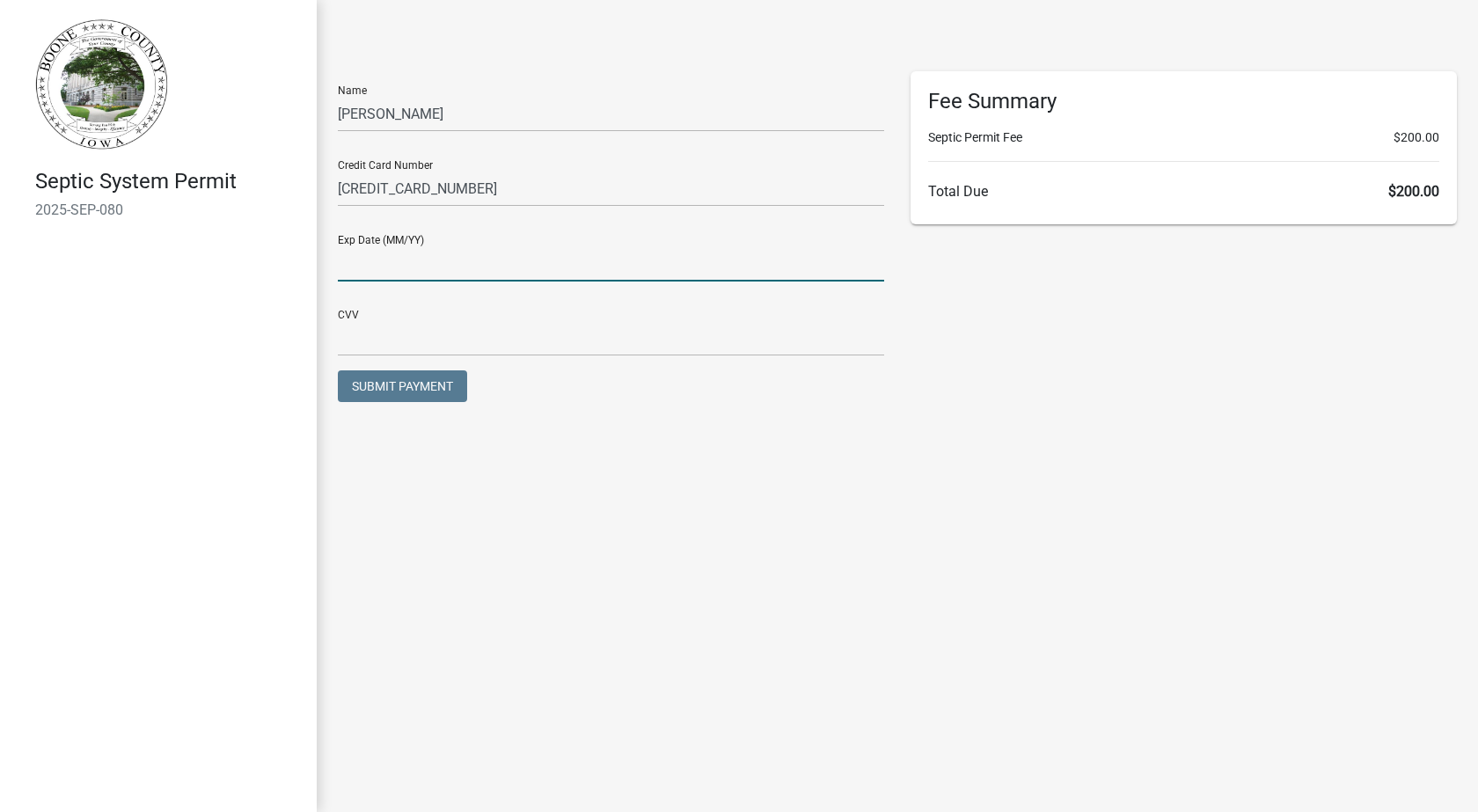
type input "09/28"
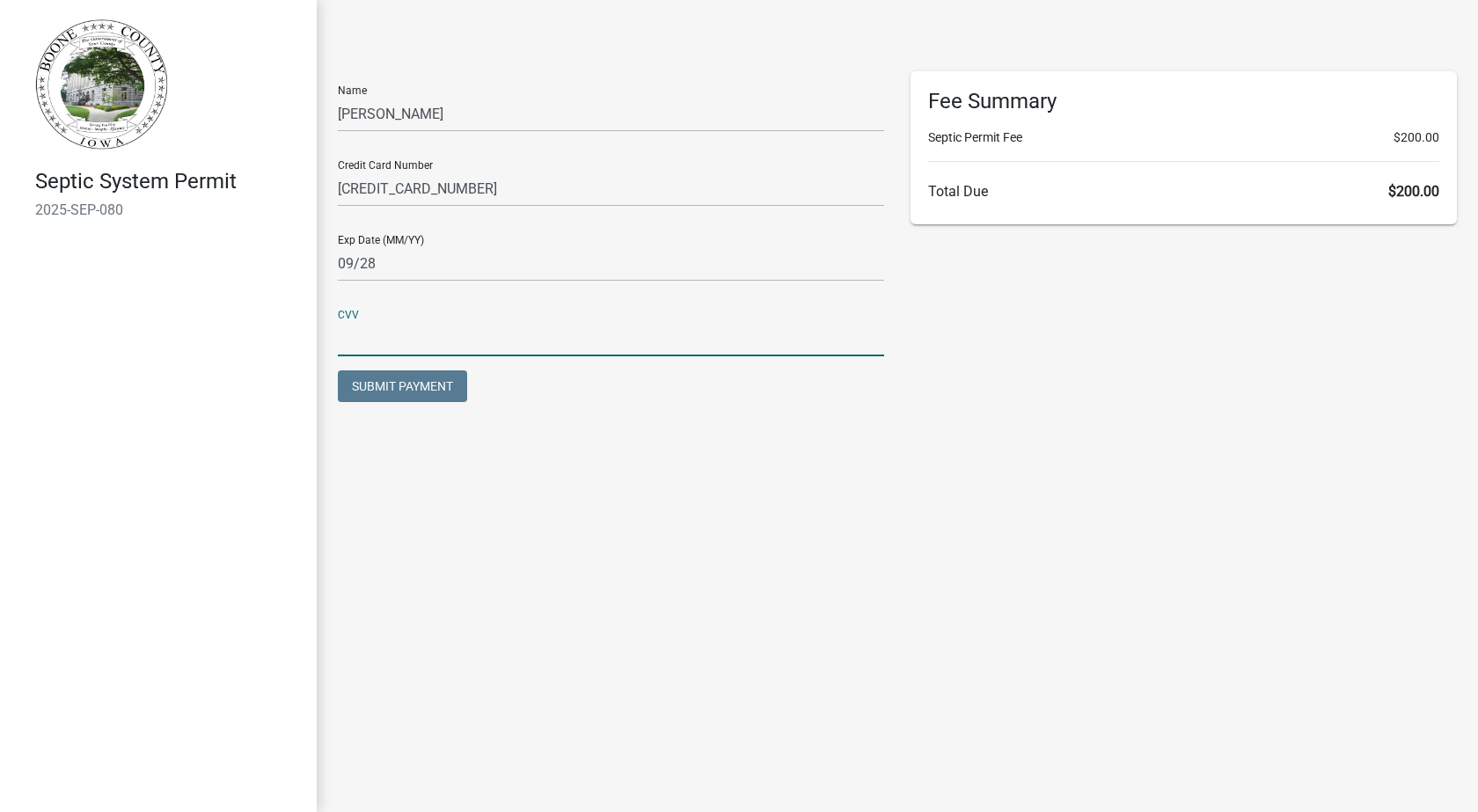
click at [414, 327] on input "text" at bounding box center [611, 338] width 546 height 36
type input "169"
click at [552, 394] on div "Submit Payment" at bounding box center [611, 388] width 546 height 36
click at [477, 385] on div "Submit Payment" at bounding box center [611, 388] width 546 height 36
click at [449, 385] on span "Submit Payment" at bounding box center [402, 386] width 101 height 14
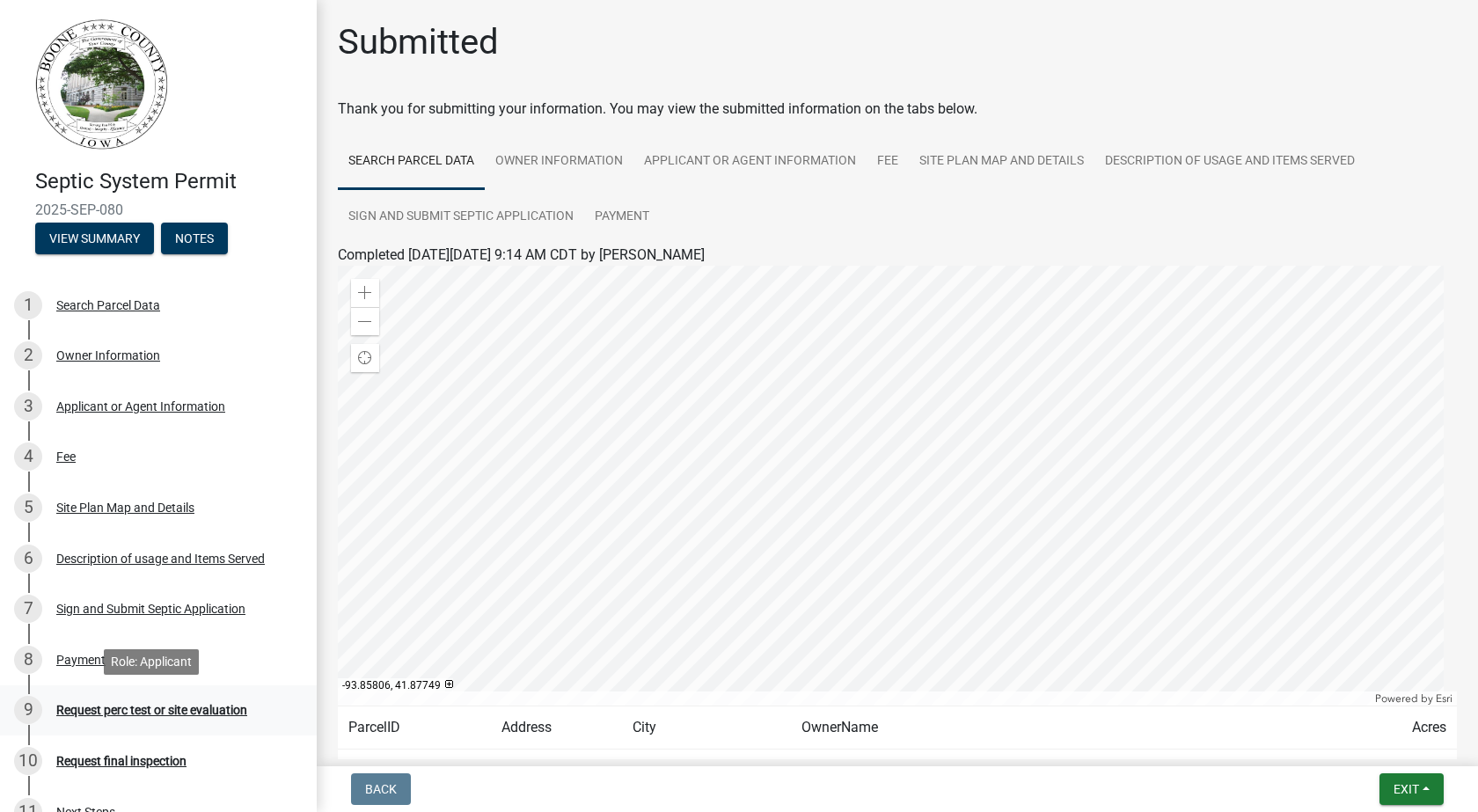
click at [202, 716] on div "Request perc test or site evaluation" at bounding box center [151, 710] width 191 height 13
click at [782, 439] on div at bounding box center [898, 486] width 1120 height 440
click at [914, 467] on div at bounding box center [898, 486] width 1120 height 440
click at [574, 160] on link "Owner Information" at bounding box center [559, 161] width 148 height 56
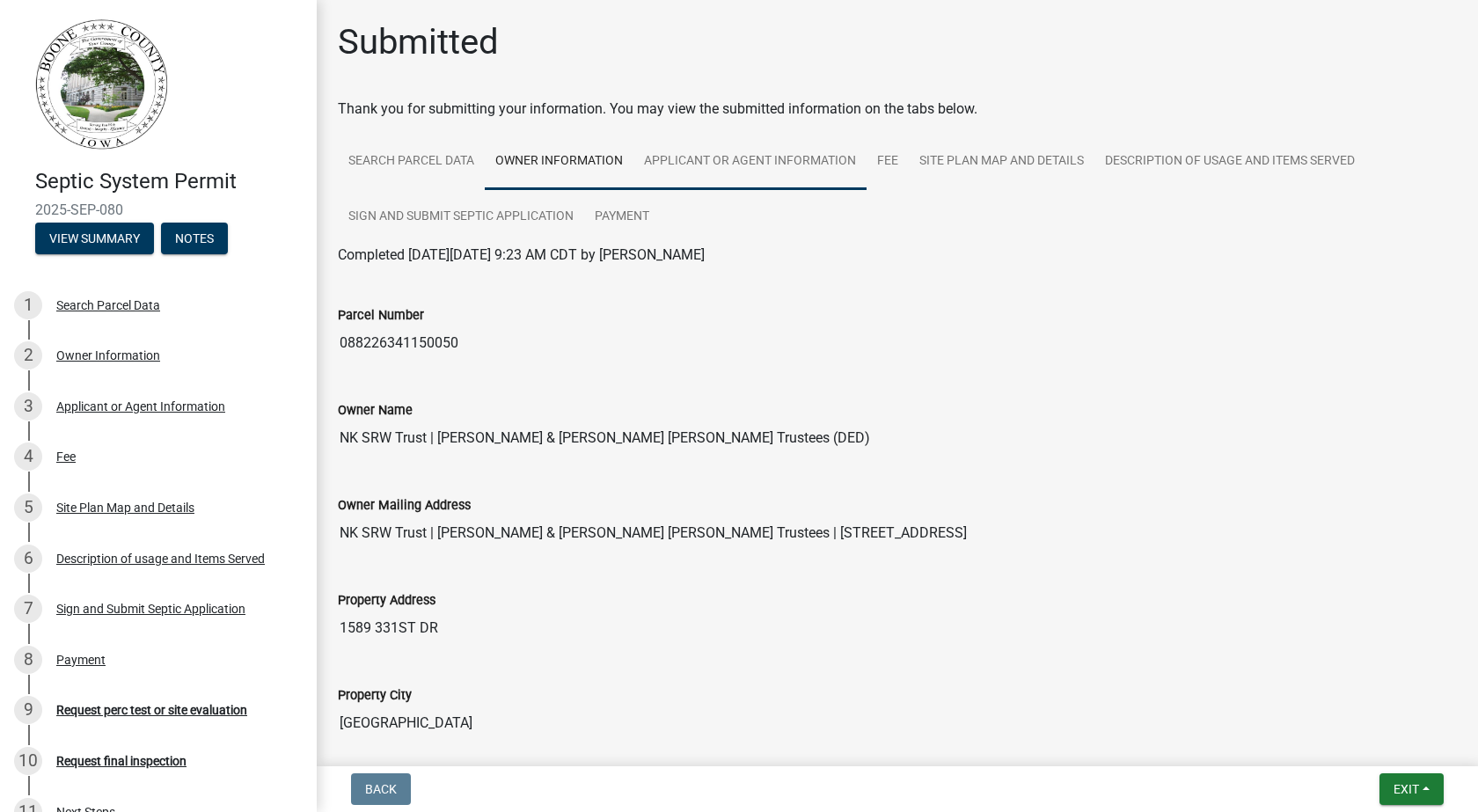
click at [780, 156] on link "Applicant or Agent Information" at bounding box center [749, 161] width 233 height 56
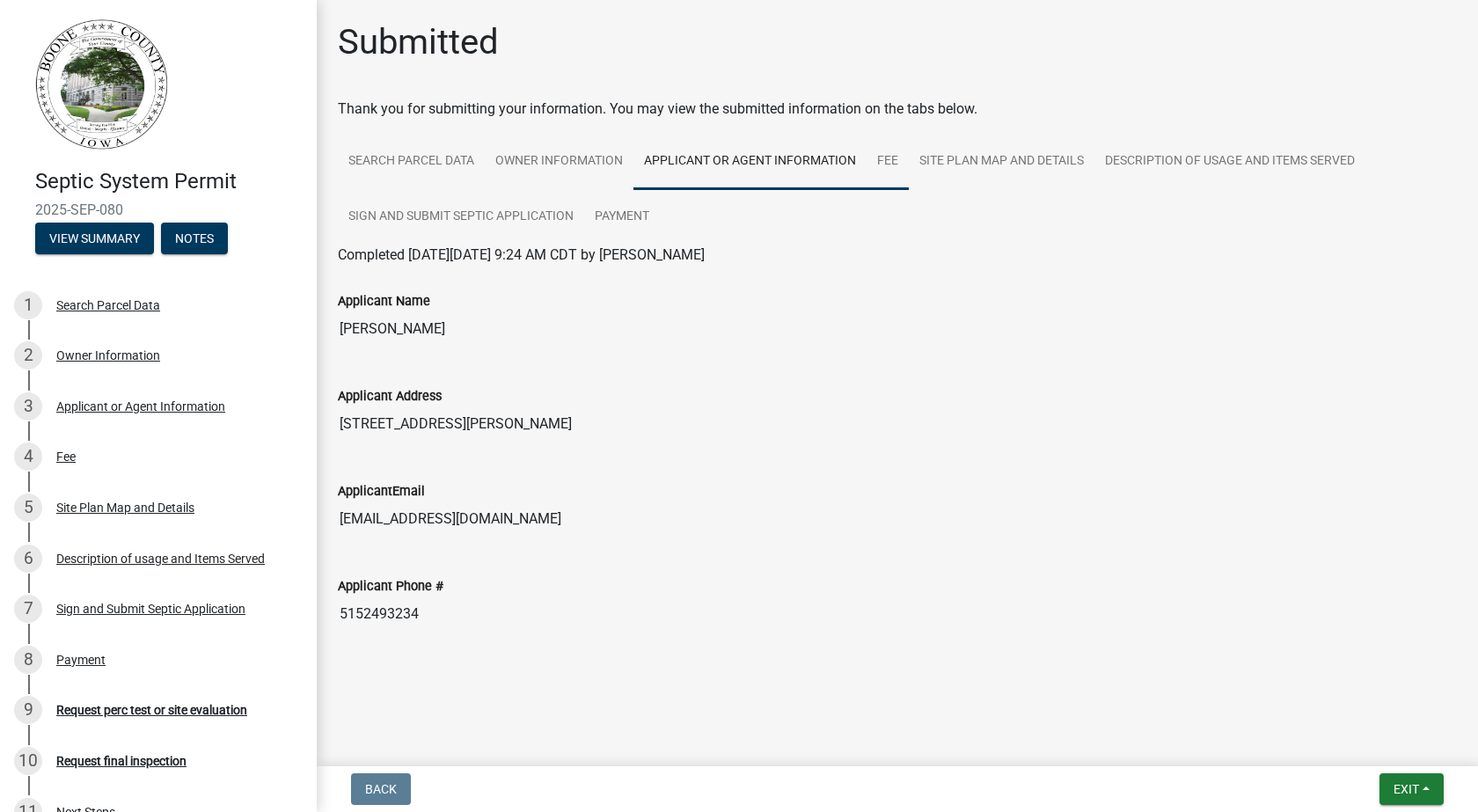
click at [892, 159] on link "Fee" at bounding box center [887, 161] width 42 height 56
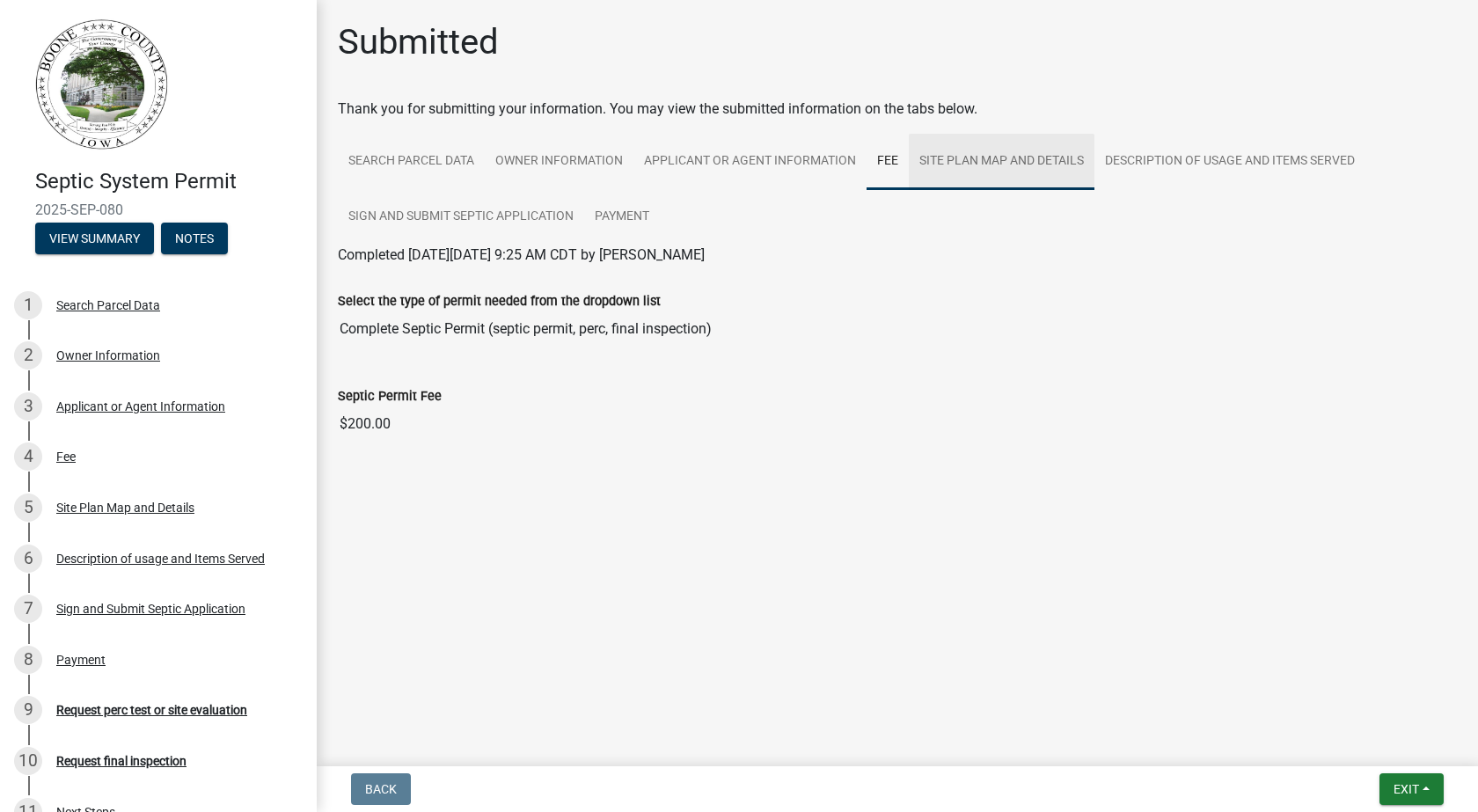
click at [986, 158] on link "Site Plan Map and Details" at bounding box center [1001, 161] width 186 height 56
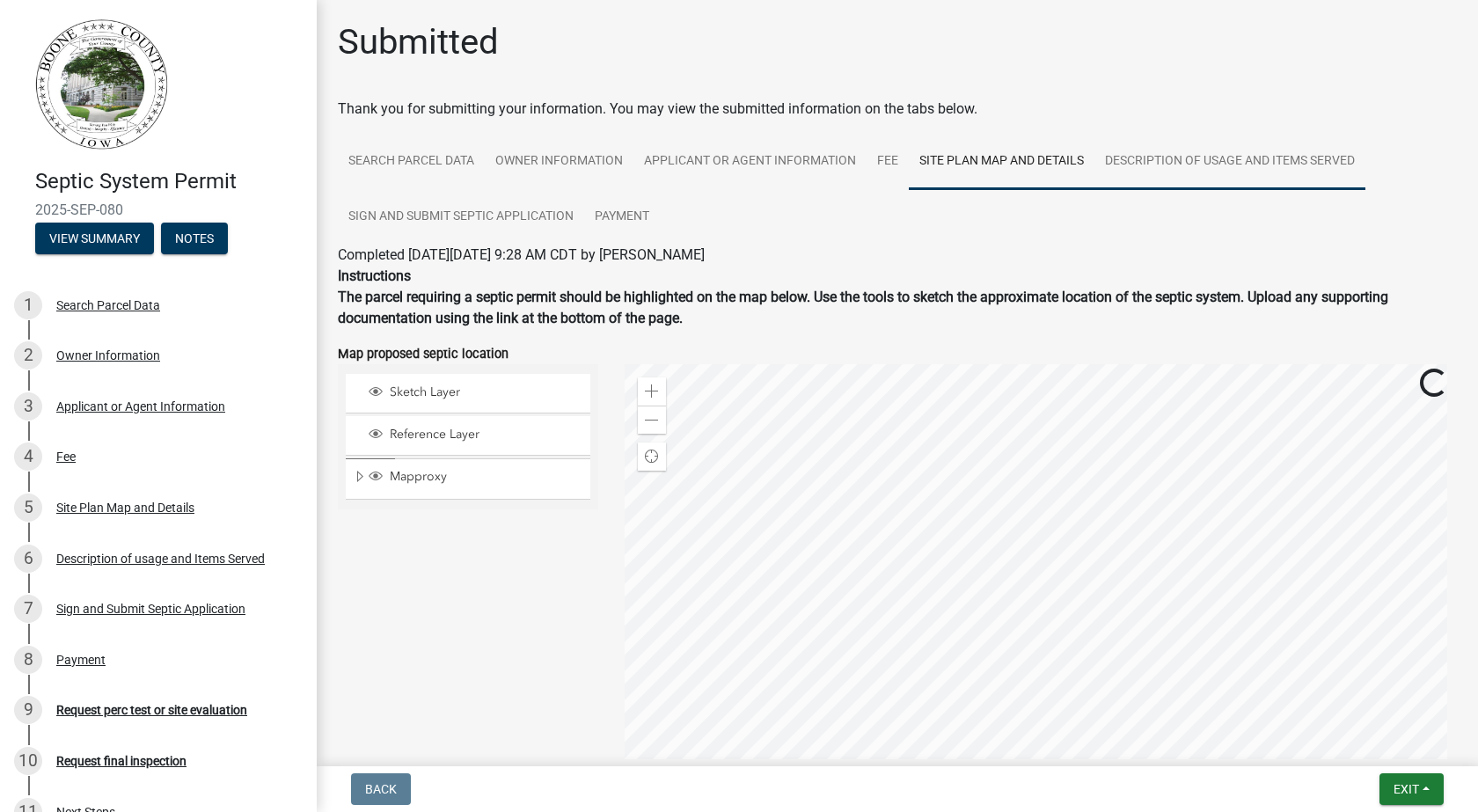
click at [1122, 157] on link "Description of usage and Items Served" at bounding box center [1230, 161] width 271 height 56
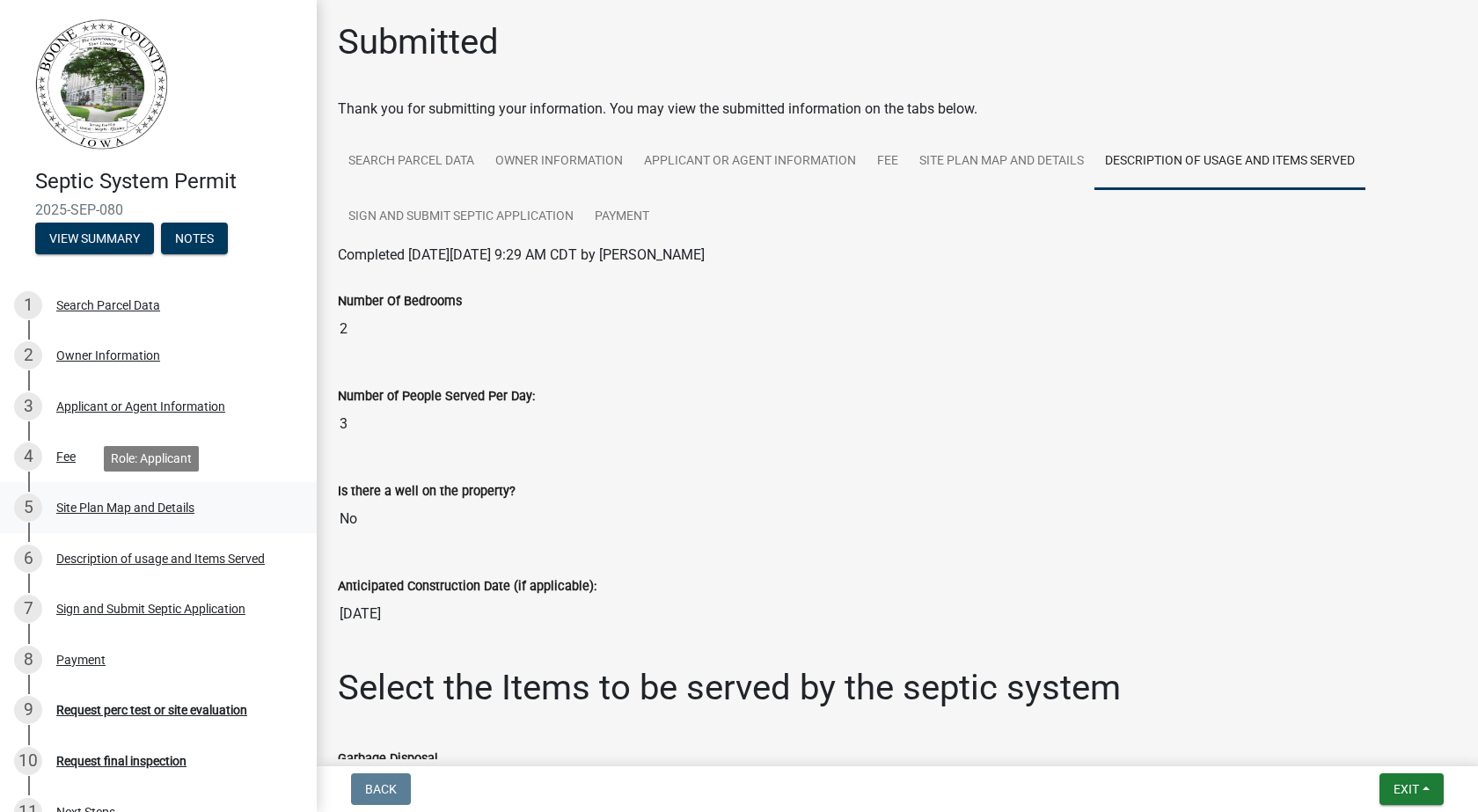
click at [105, 509] on div "Site Plan Map and Details" at bounding box center [125, 508] width 138 height 13
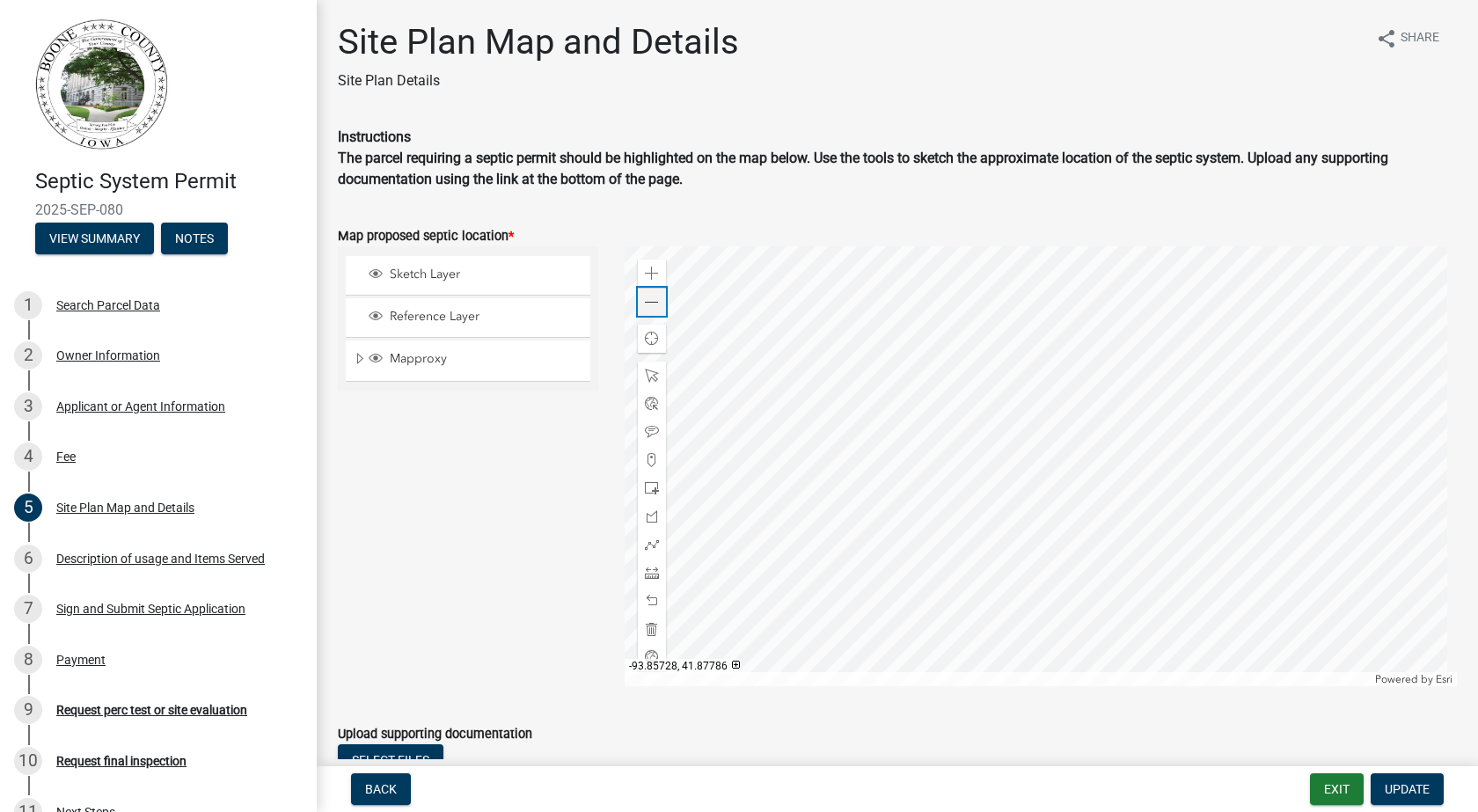
click at [646, 302] on span at bounding box center [652, 302] width 14 height 14
click at [203, 709] on div "Request perc test or site evaluation" at bounding box center [151, 710] width 191 height 13
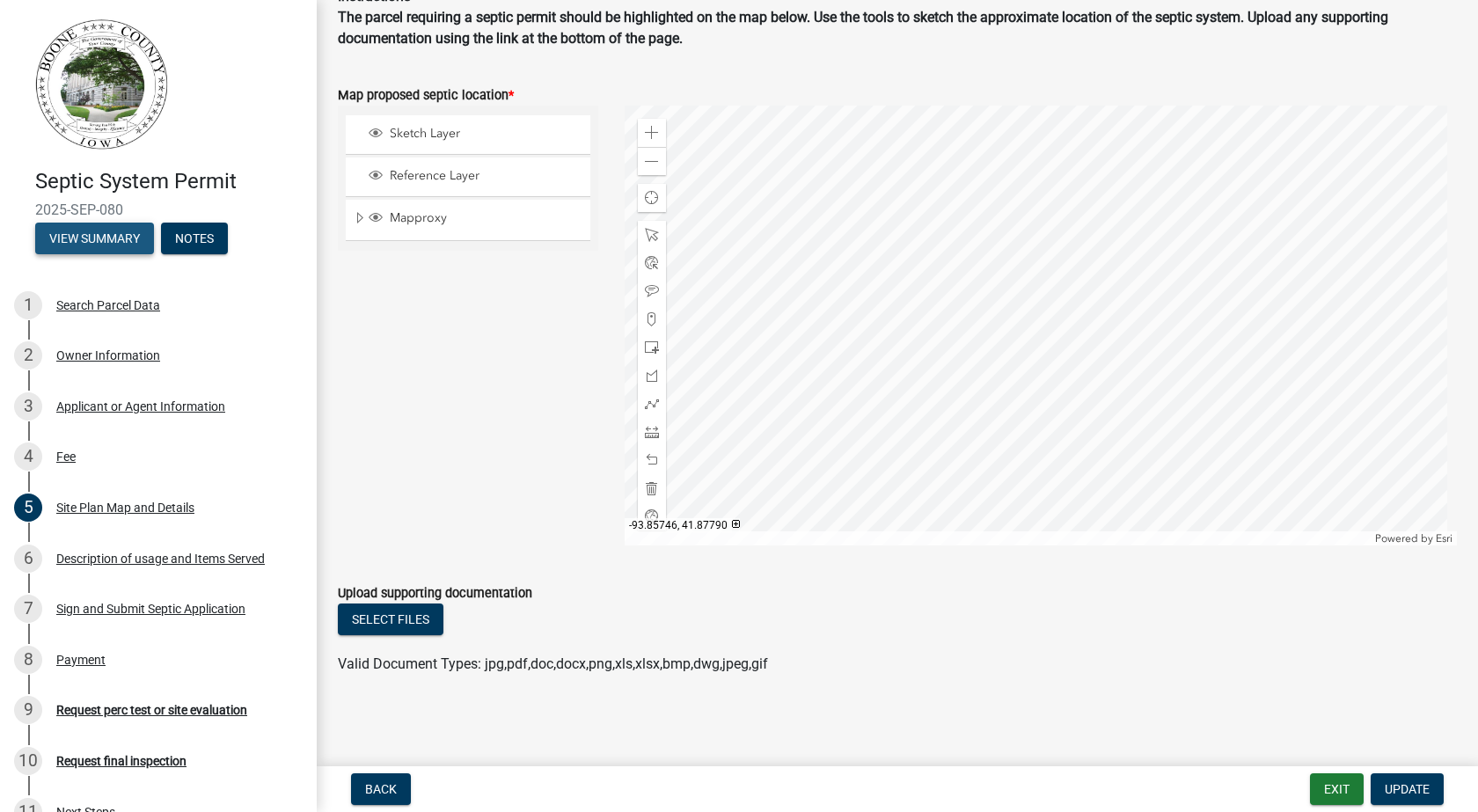
click at [131, 238] on button "View Summary" at bounding box center [94, 239] width 119 height 31
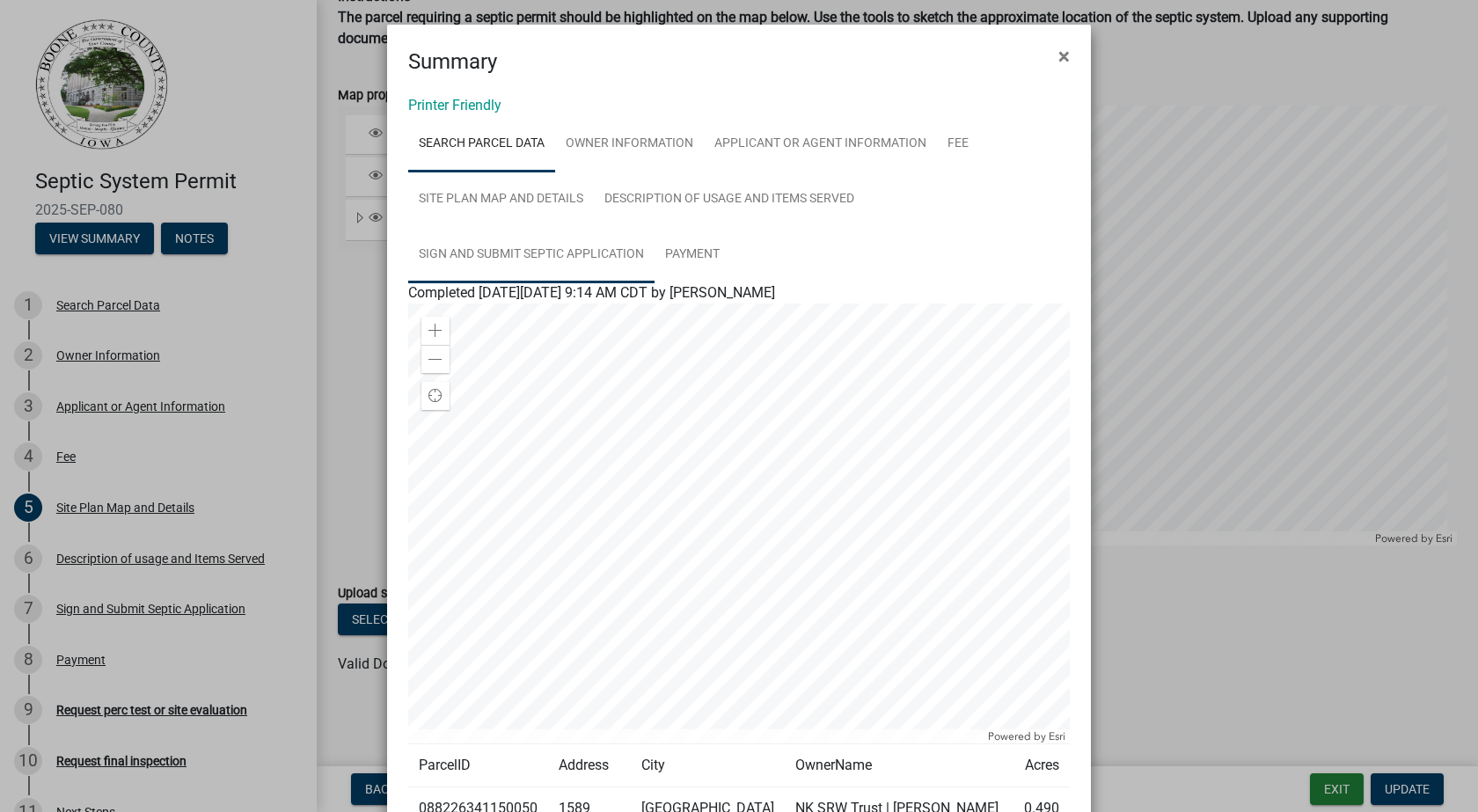
click at [587, 255] on link "Sign and Submit Septic Application" at bounding box center [531, 254] width 246 height 56
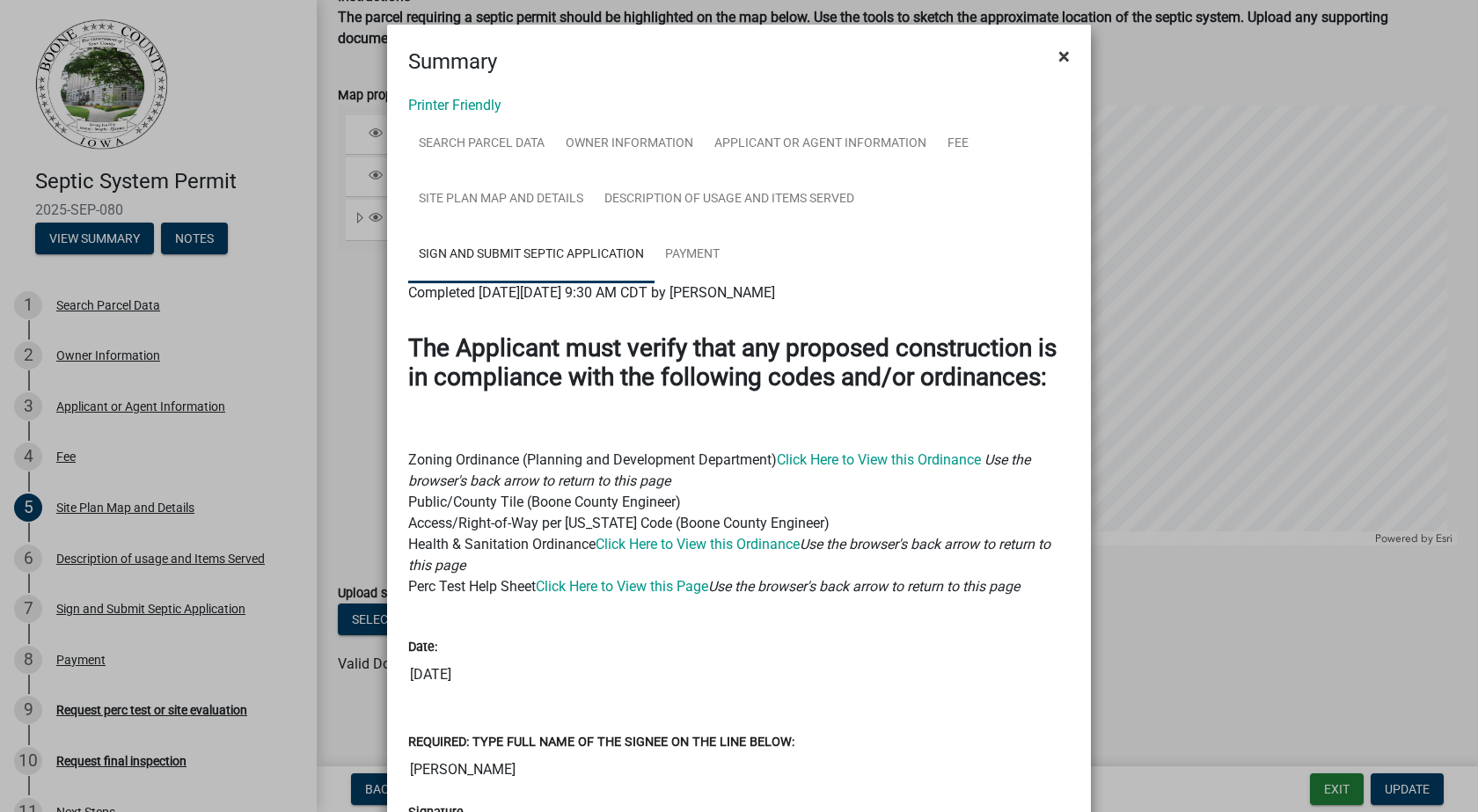
click at [1059, 55] on span "×" at bounding box center [1065, 56] width 12 height 25
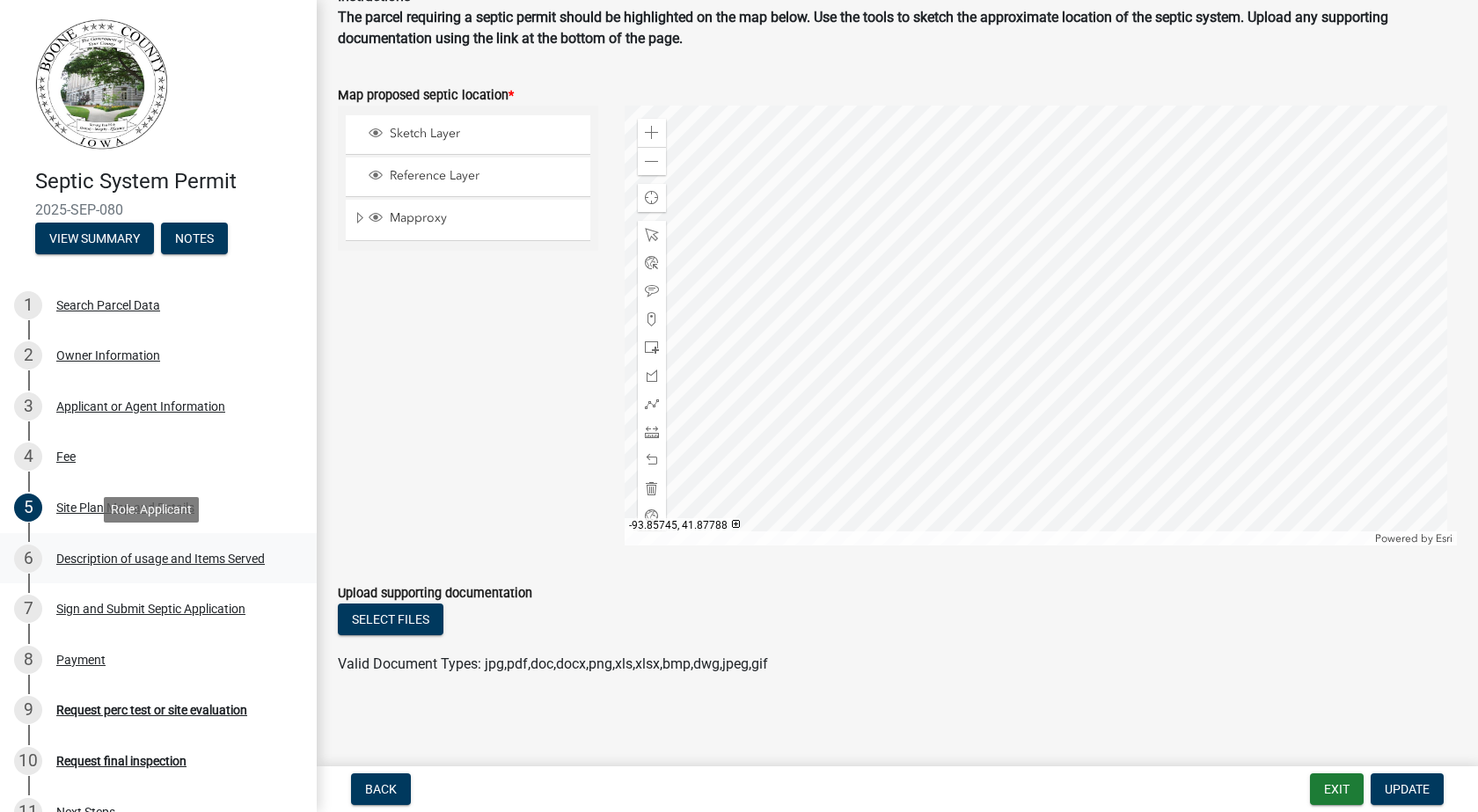
click at [162, 558] on div "Description of usage and Items Served" at bounding box center [160, 559] width 208 height 13
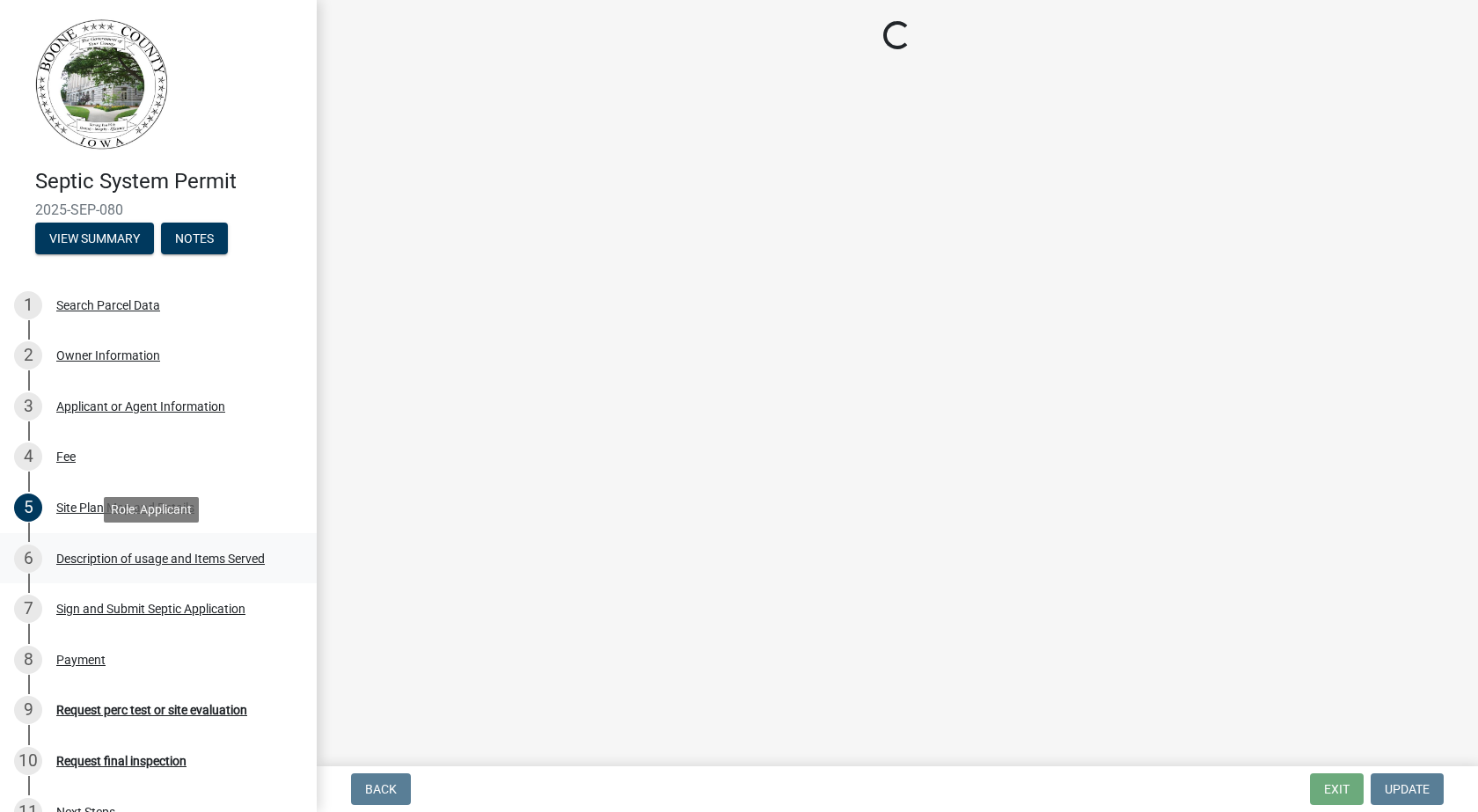
select select "54c2e4fb-70f3-494b-87f9-46c8c0e6c4f4"
select select "d1f81dfd-708c-491f-882e-316c6693023f"
